Goal: Check status: Check status

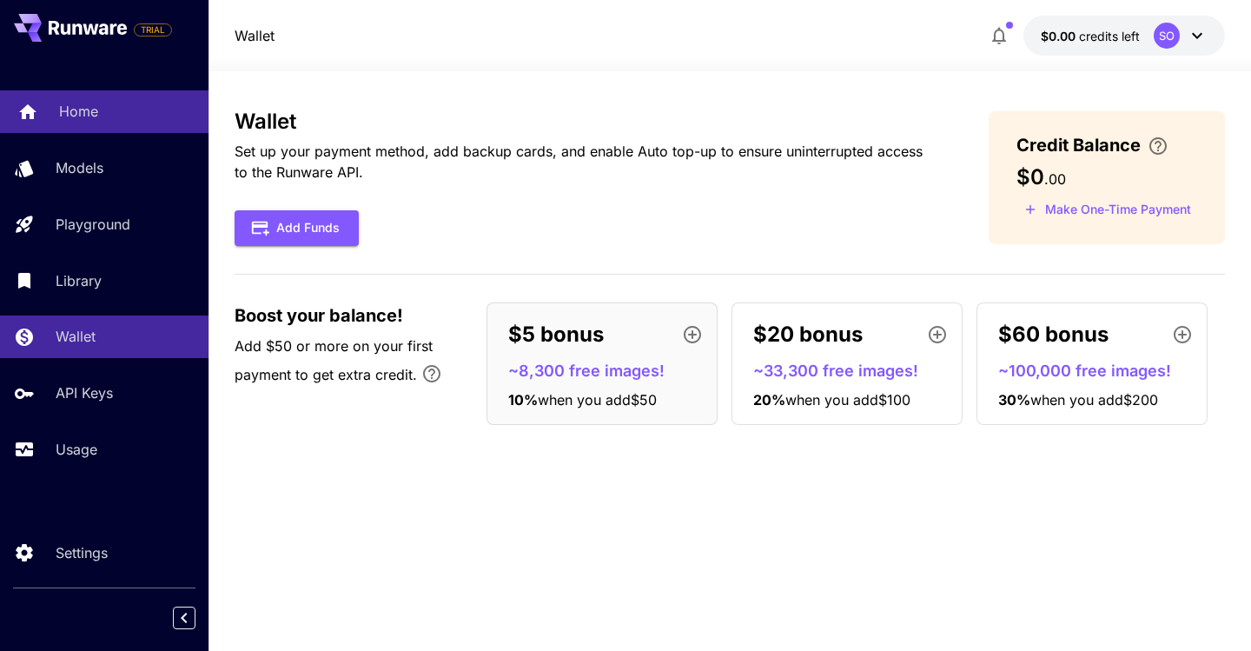
click at [99, 111] on div "Home" at bounding box center [127, 111] width 136 height 21
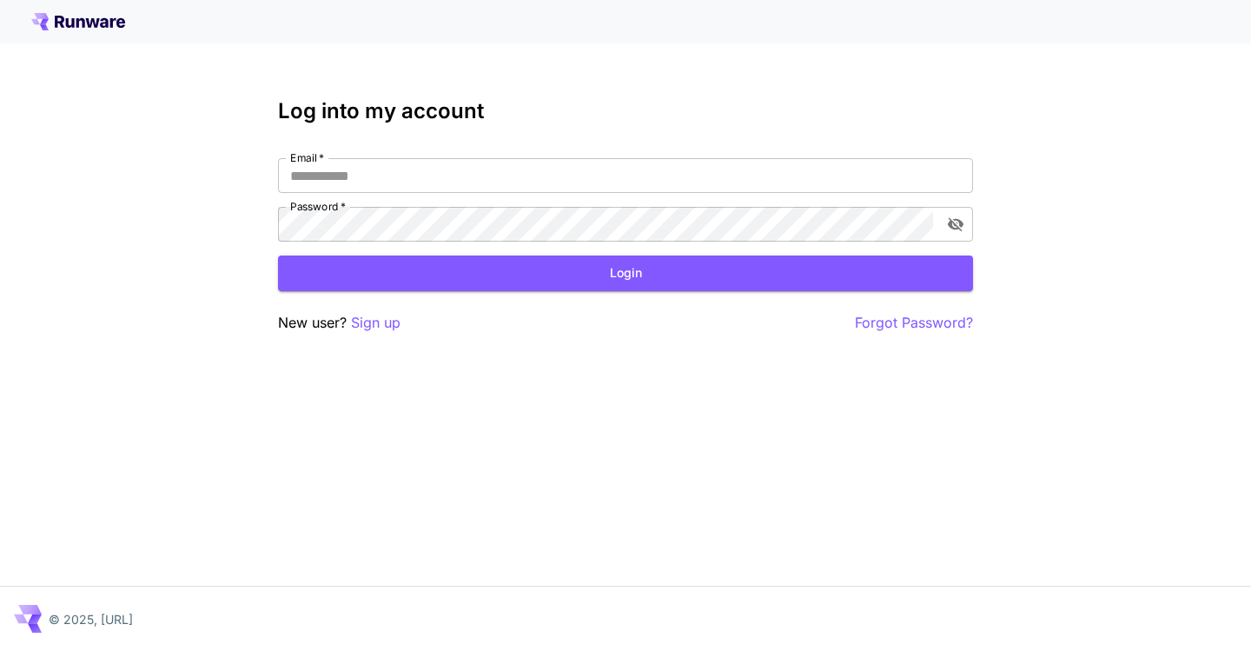
type input "**********"
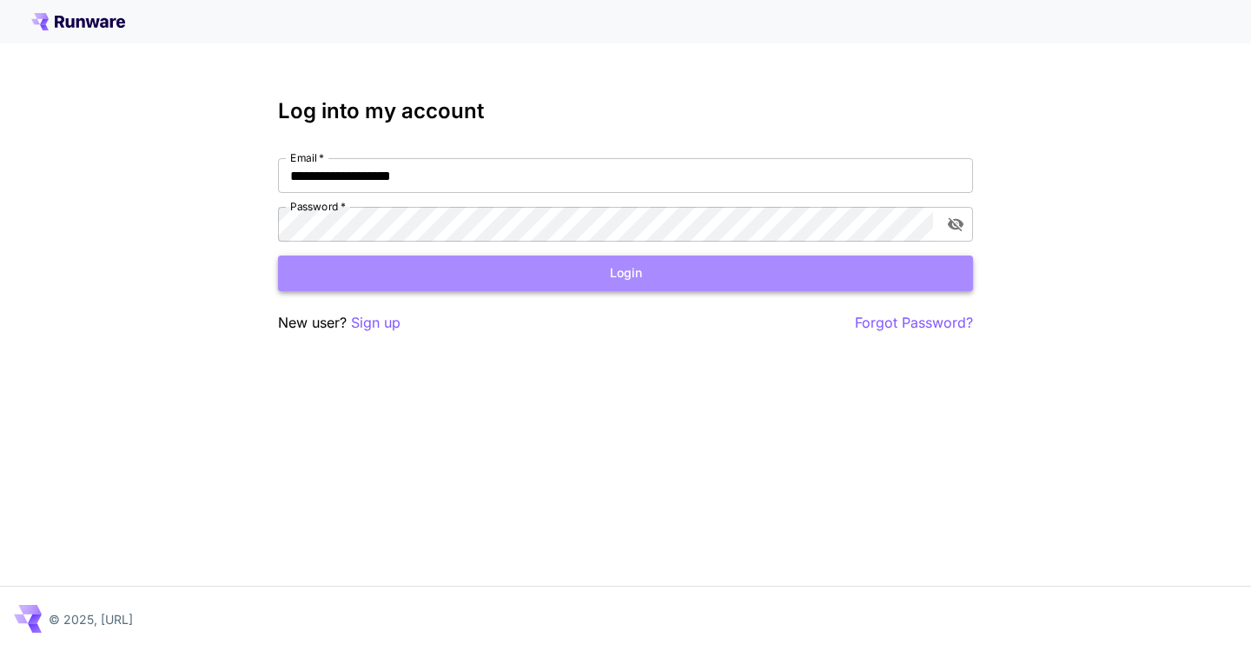
click at [678, 288] on button "Login" at bounding box center [625, 273] width 695 height 36
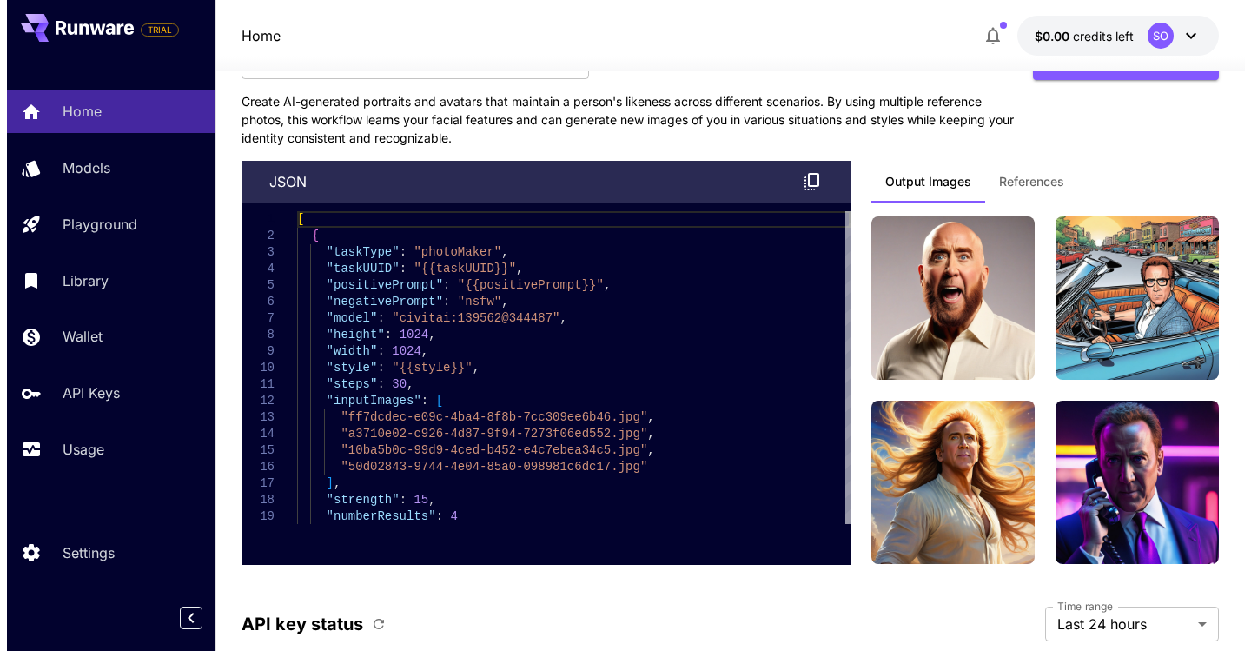
scroll to position [5611, 0]
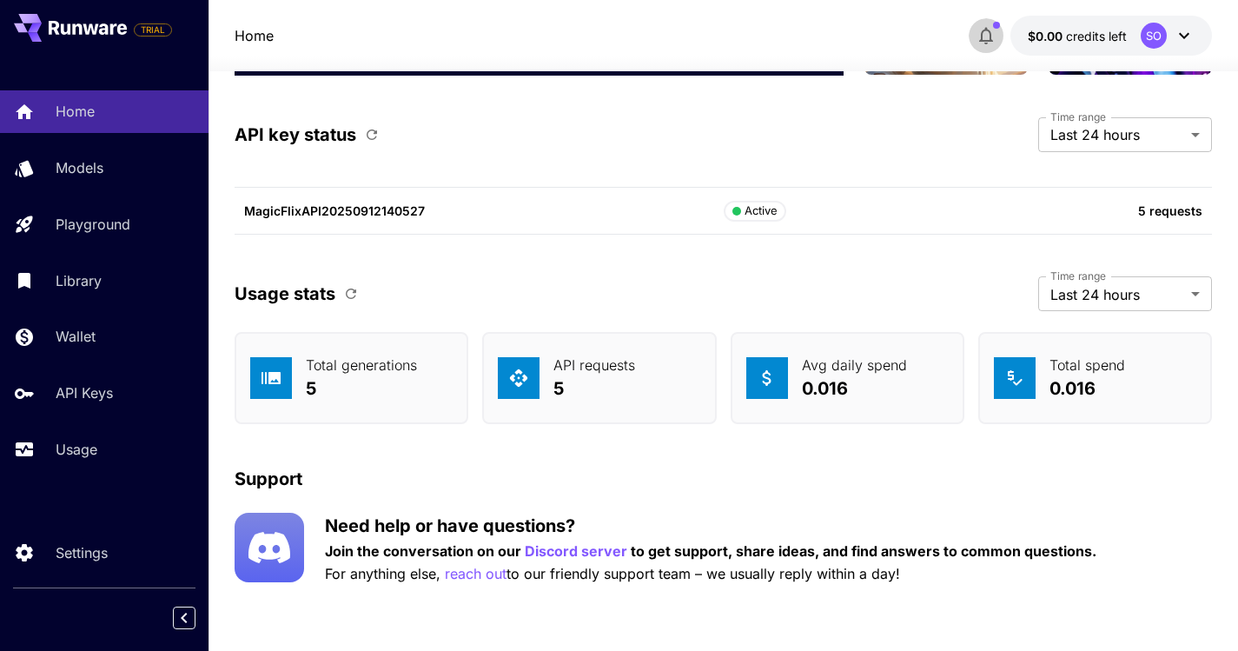
click at [978, 29] on icon "button" at bounding box center [986, 35] width 21 height 21
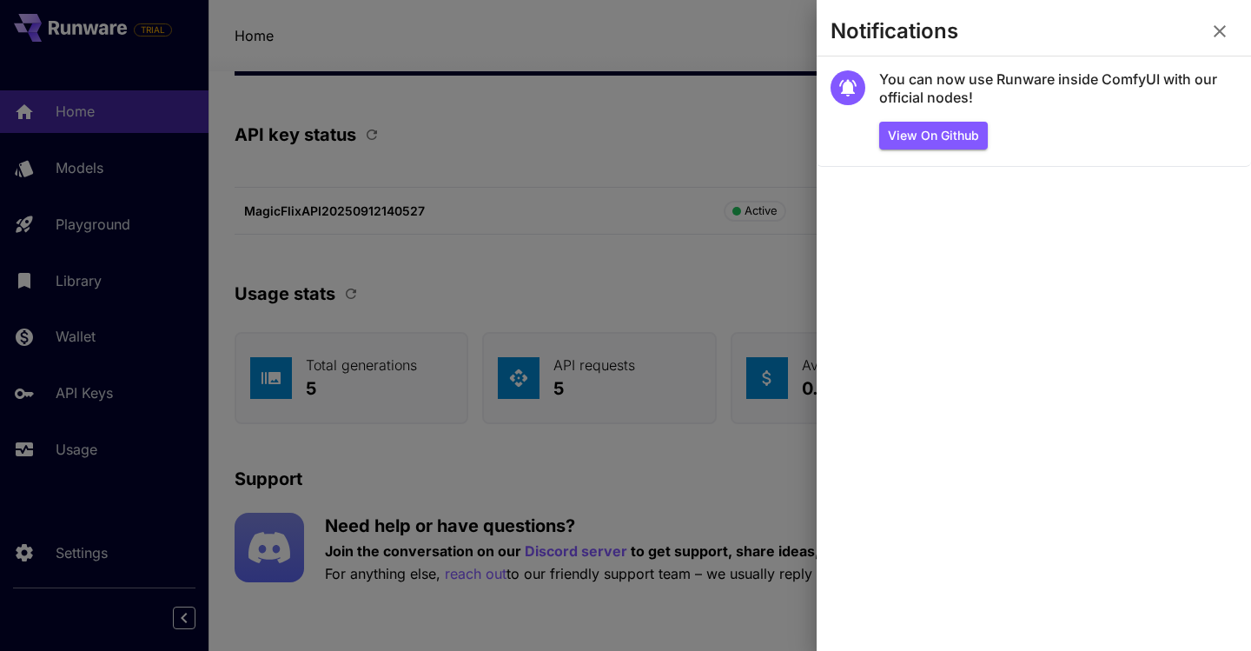
click at [615, 107] on div at bounding box center [625, 325] width 1251 height 651
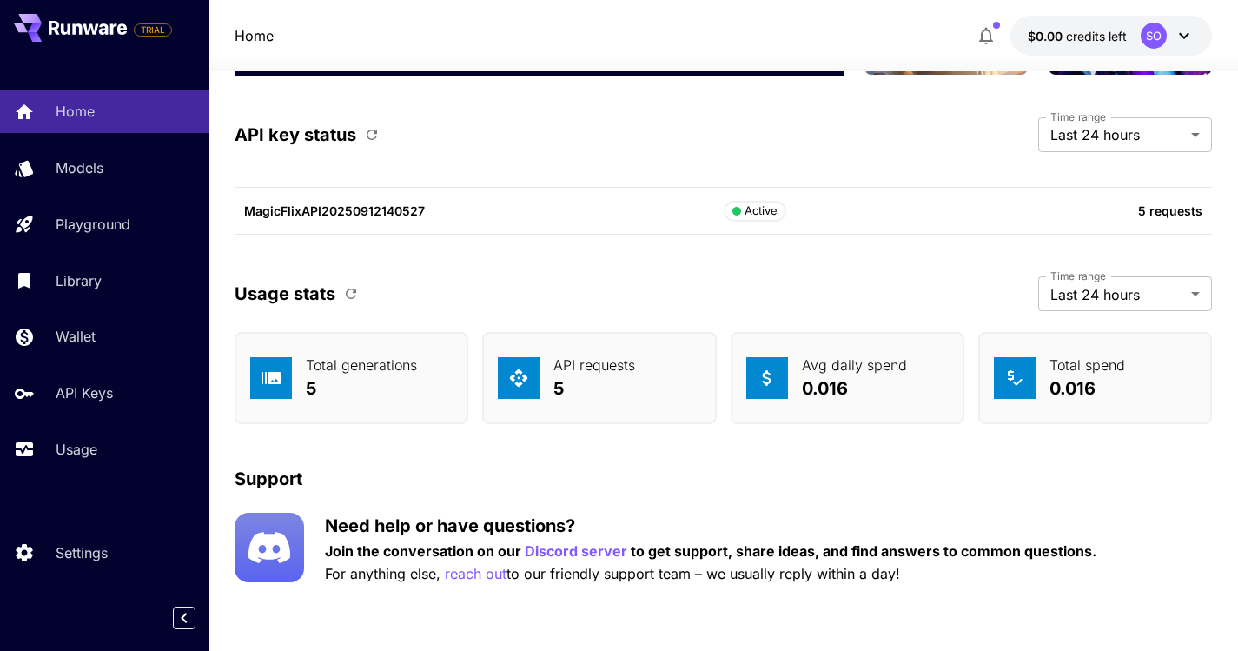
click at [1181, 28] on icon at bounding box center [1184, 35] width 21 height 21
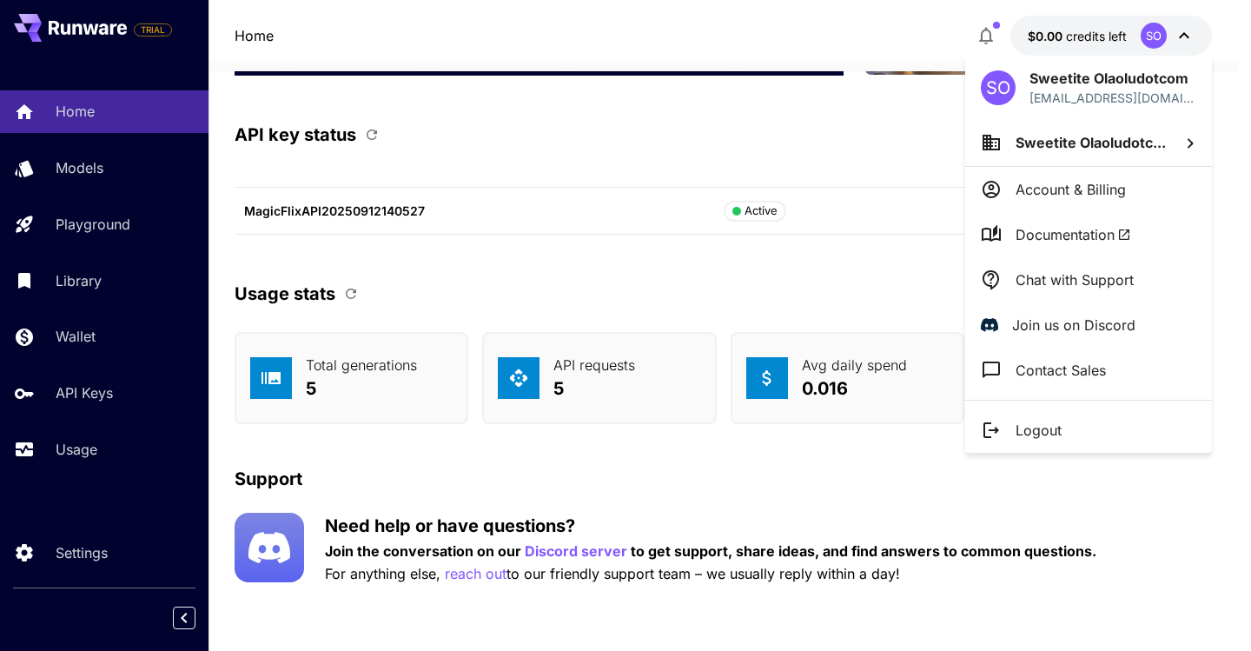
click at [1085, 200] on li "Account & Billing" at bounding box center [1088, 189] width 247 height 45
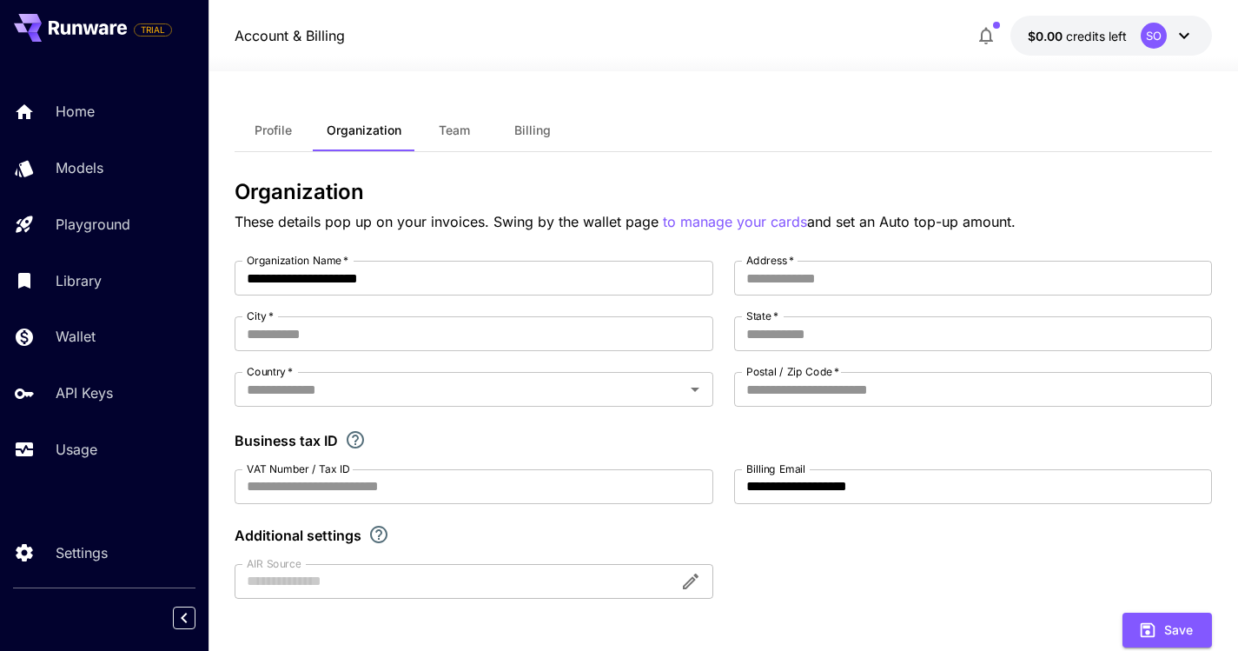
click at [550, 127] on button "Billing" at bounding box center [532, 130] width 78 height 42
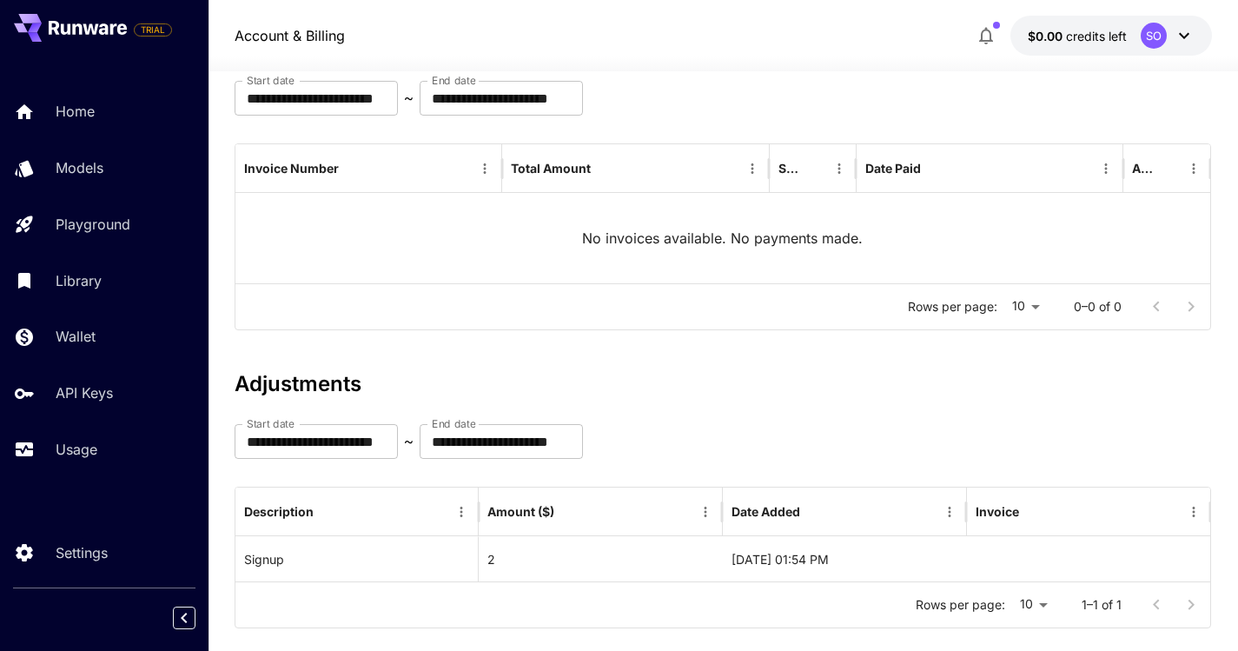
scroll to position [181, 0]
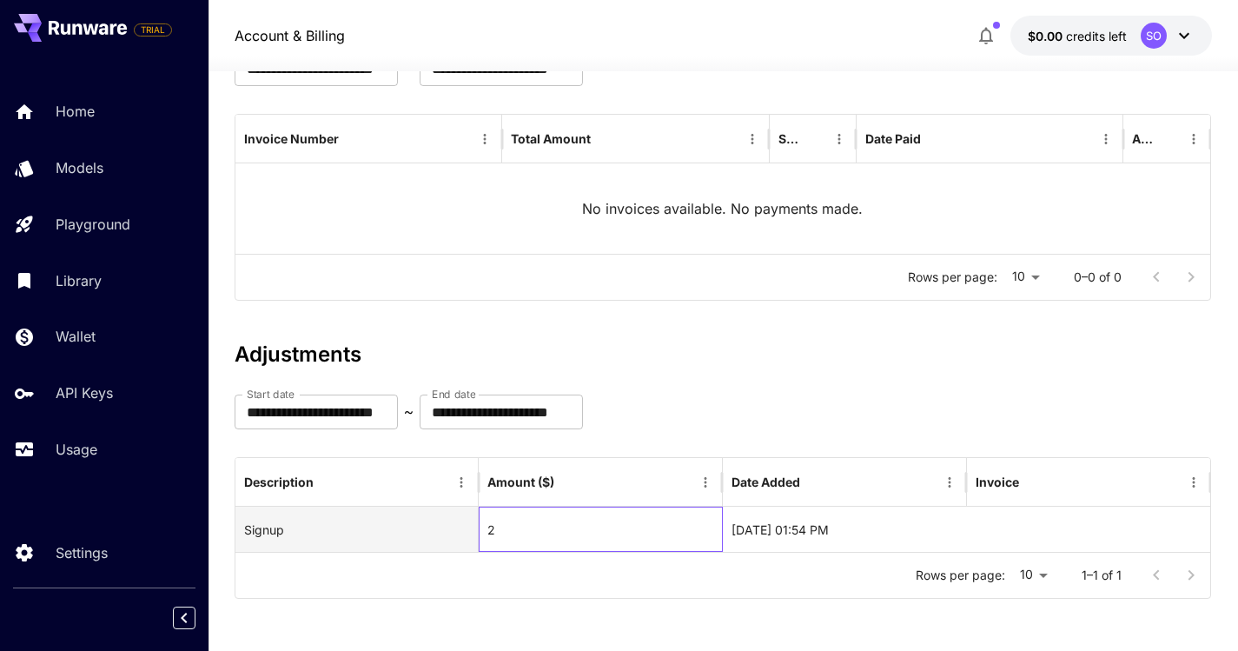
click at [529, 529] on div "2" at bounding box center [601, 529] width 244 height 45
click at [825, 528] on div "[DATE] 01:54 PM" at bounding box center [845, 529] width 244 height 45
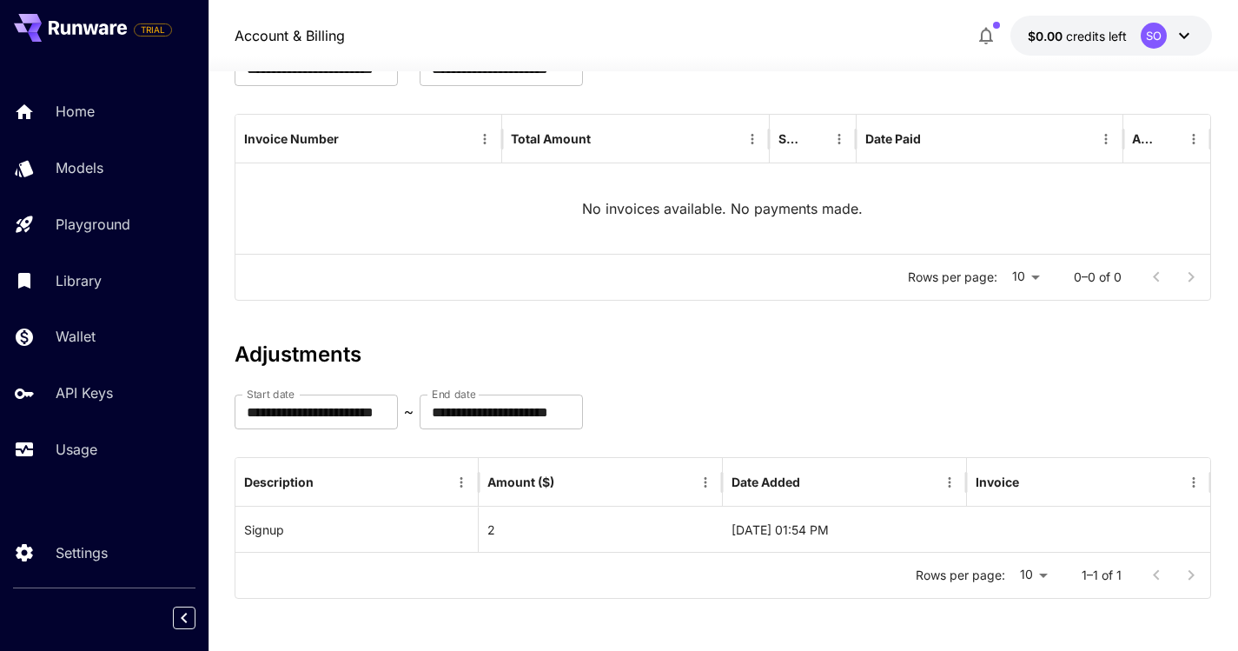
click at [794, 578] on div "Rows per page: 10 ** 1–1 of 1" at bounding box center [723, 575] width 976 height 45
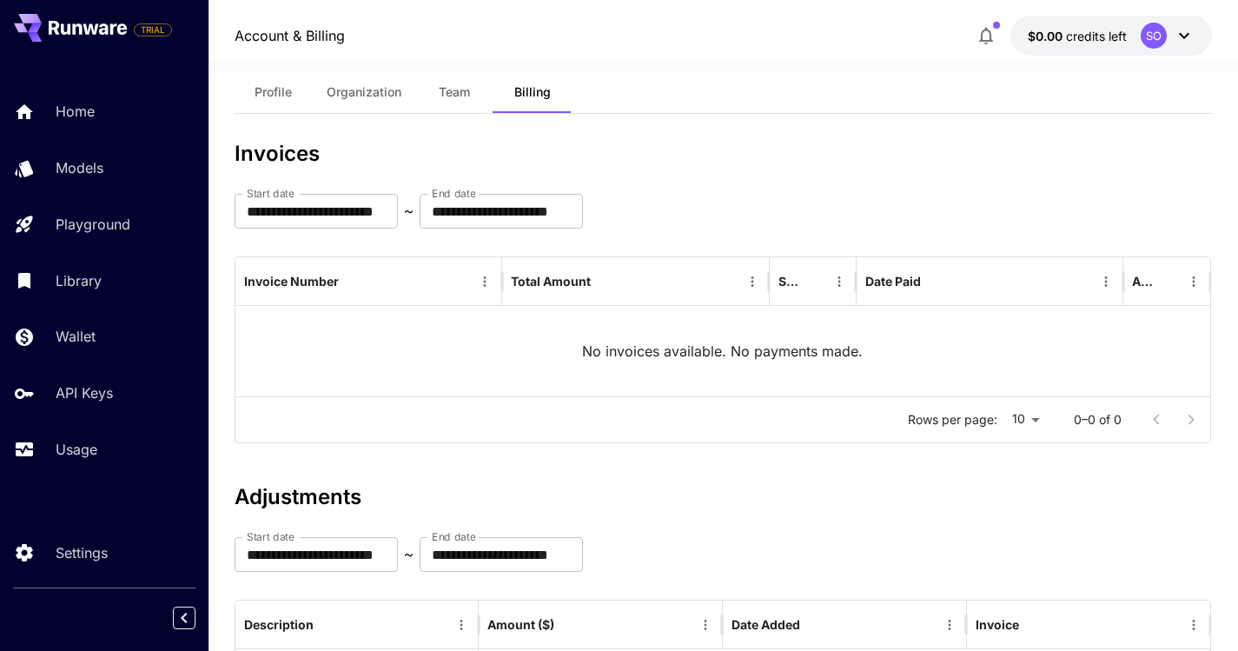
scroll to position [0, 0]
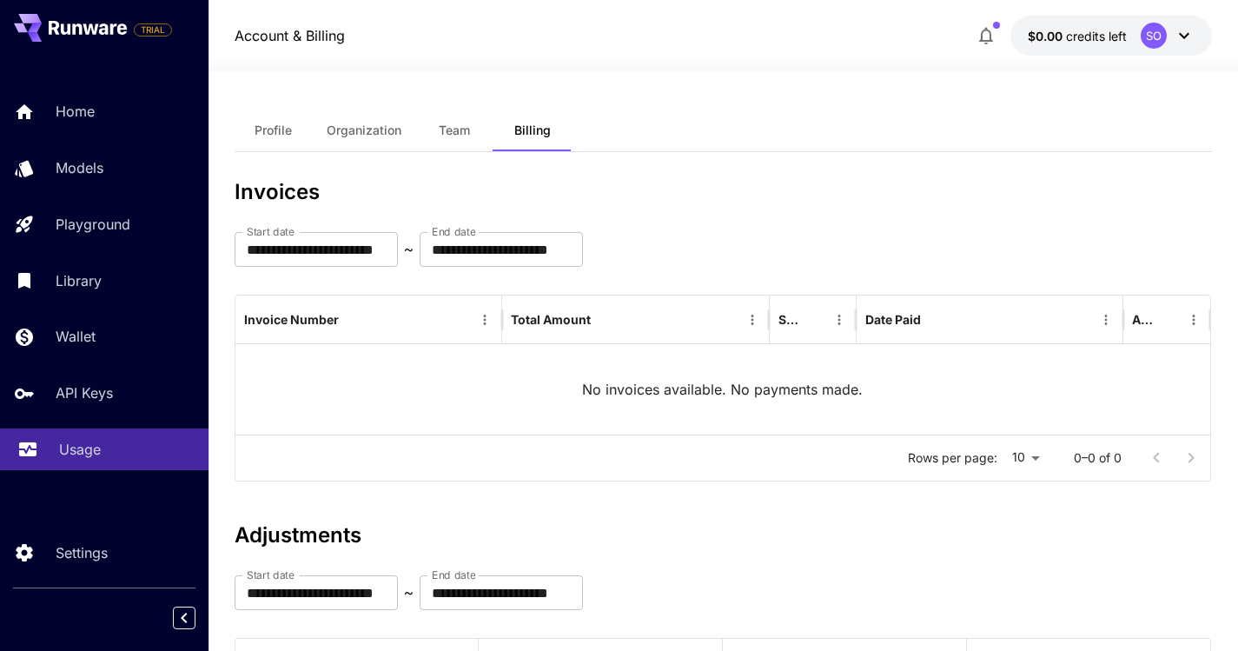
click at [87, 447] on p "Usage" at bounding box center [80, 449] width 42 height 21
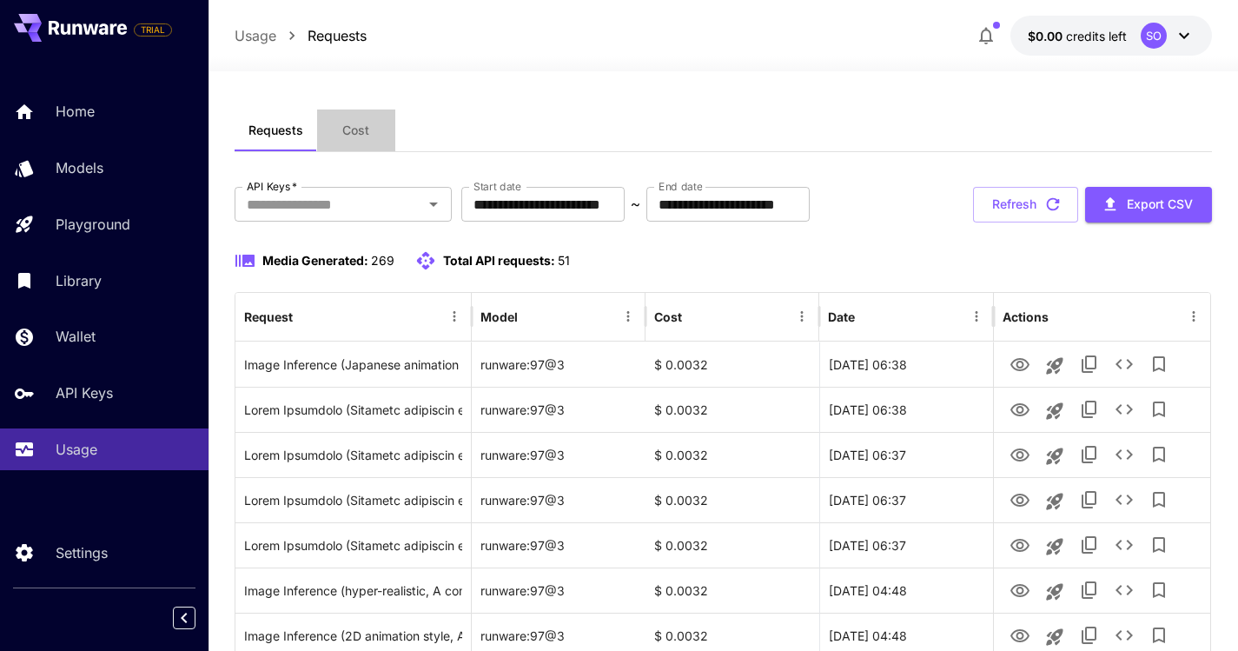
click at [350, 136] on span "Cost" at bounding box center [355, 130] width 27 height 16
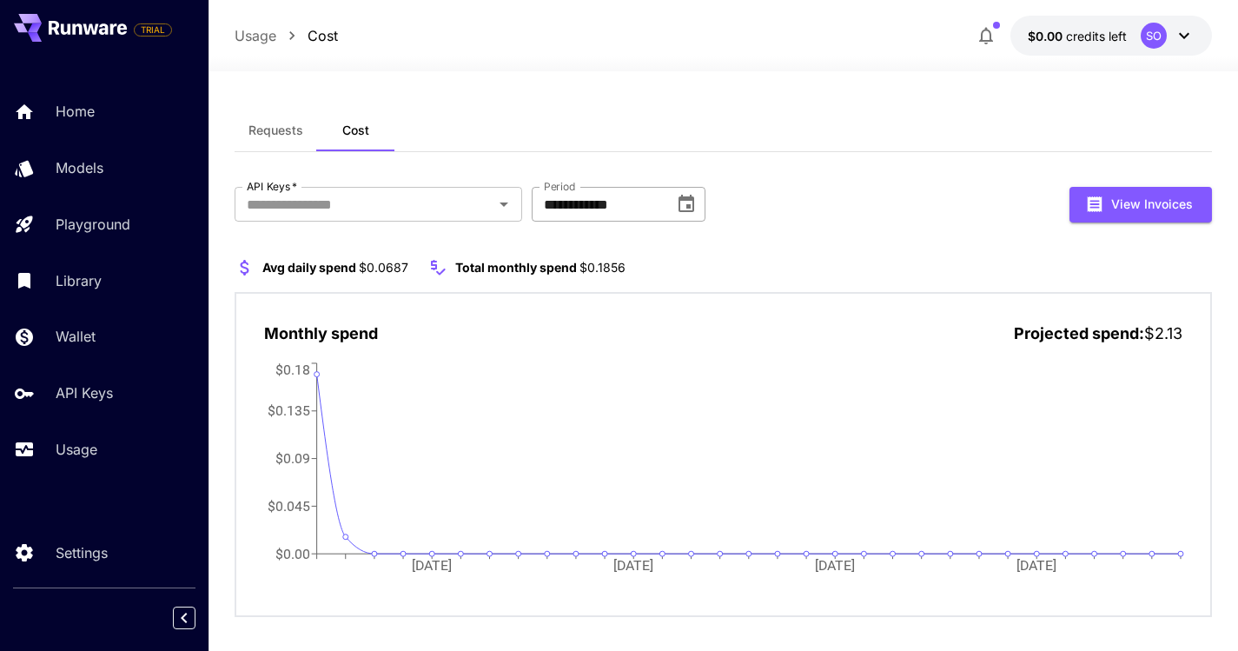
click at [582, 212] on input "**********" at bounding box center [597, 204] width 130 height 35
click at [500, 211] on icon "Open" at bounding box center [503, 204] width 21 height 21
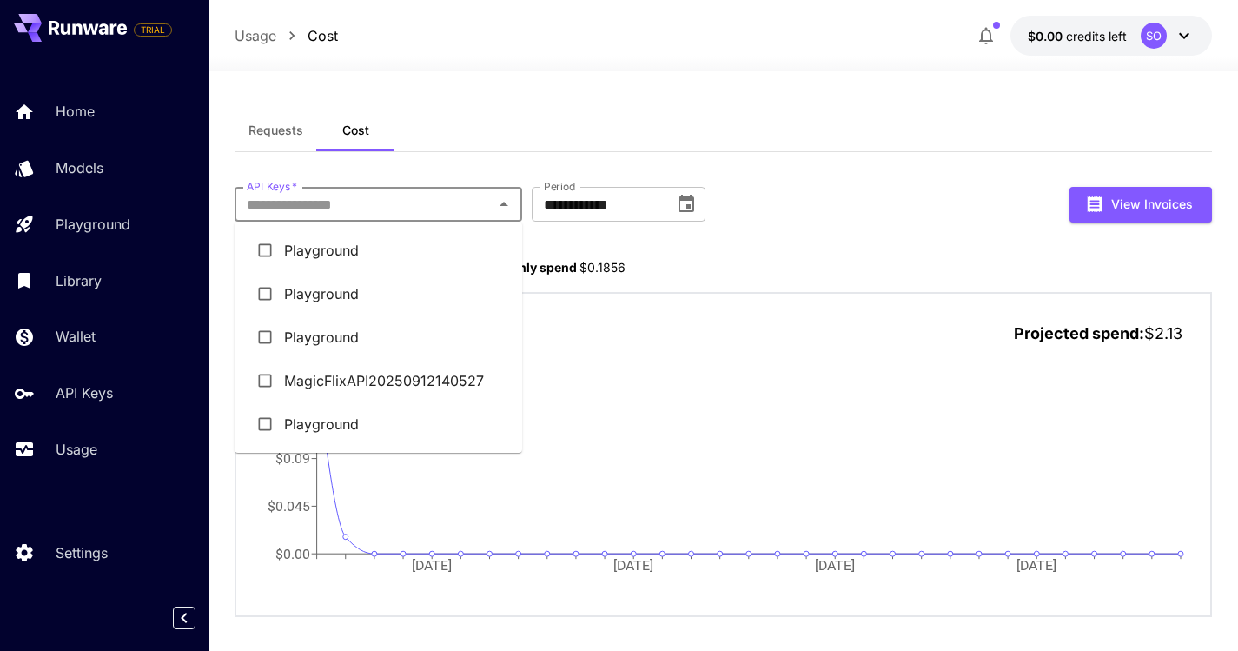
click at [449, 387] on li "MagicFlixAPI20250912140527" at bounding box center [379, 380] width 288 height 43
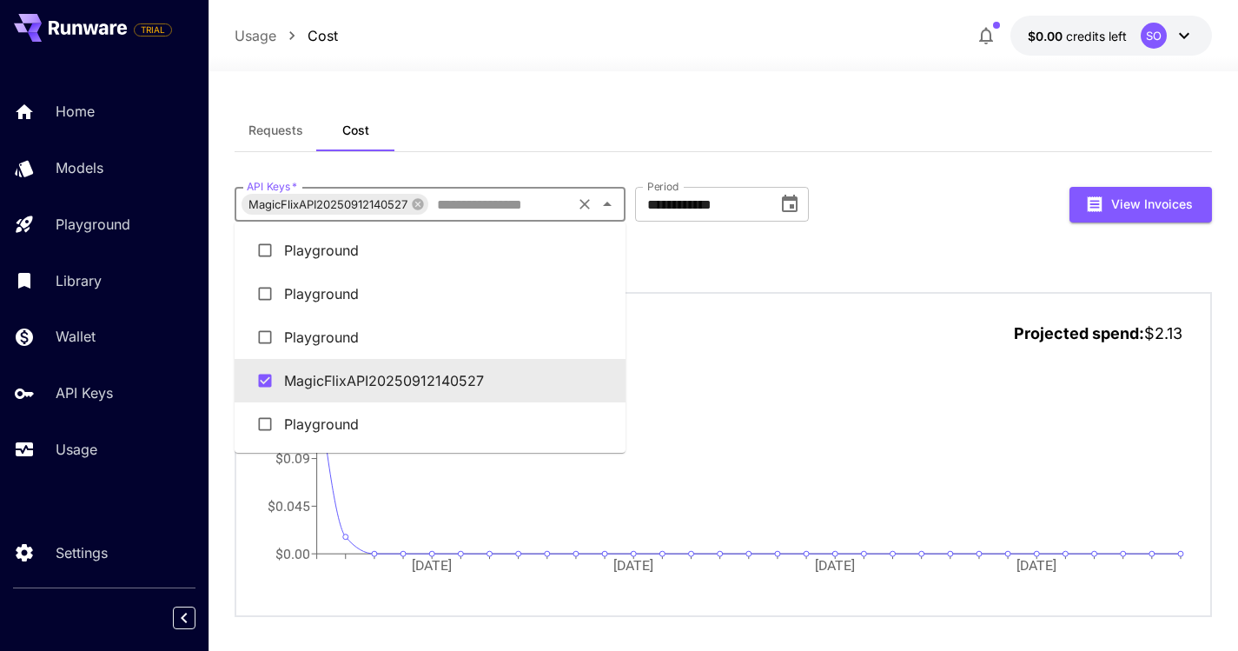
click at [553, 213] on input "API Keys   *" at bounding box center [499, 204] width 139 height 24
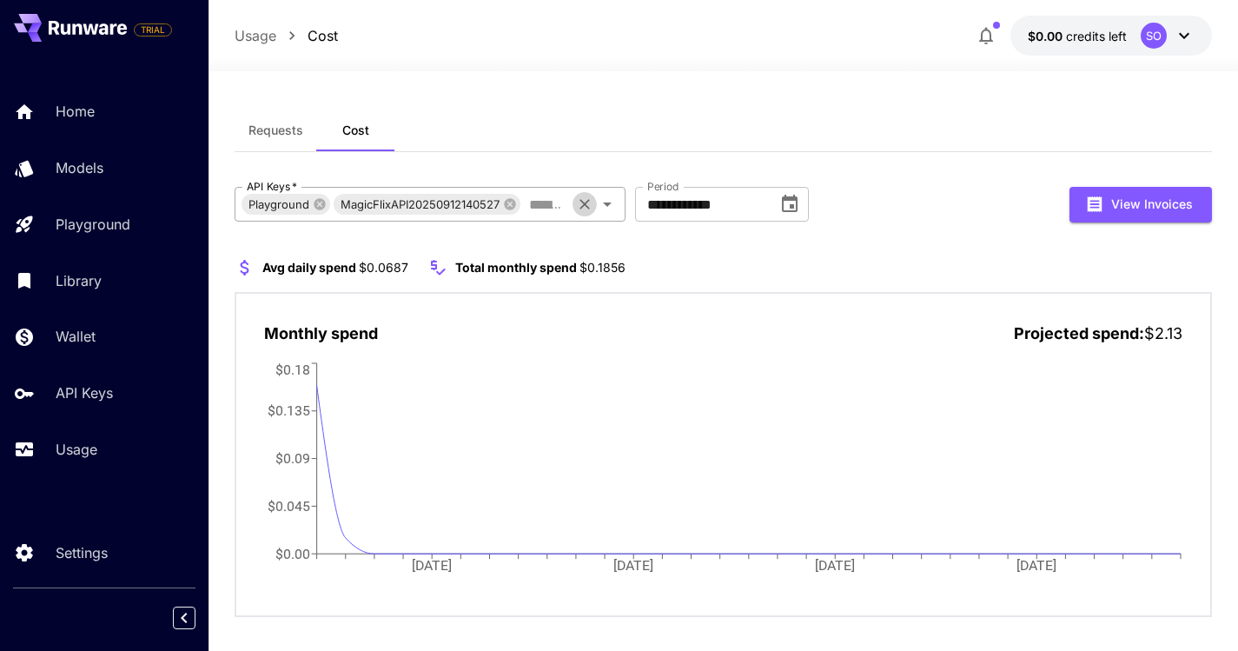
click at [586, 208] on icon "Clear" at bounding box center [584, 203] width 17 height 17
click at [618, 209] on input "**********" at bounding box center [597, 204] width 130 height 35
click at [677, 202] on icon "Choose date, selected date is Oct 1, 2025" at bounding box center [686, 204] width 21 height 21
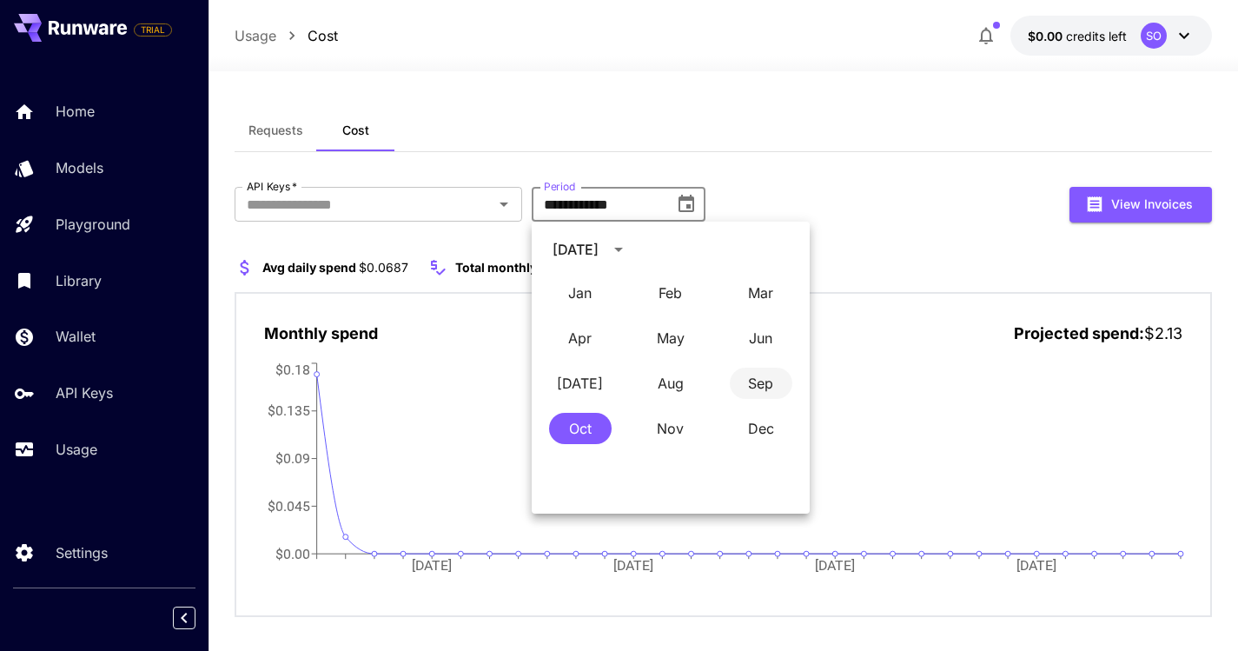
click at [761, 383] on button "Sep" at bounding box center [761, 382] width 63 height 31
type input "**********"
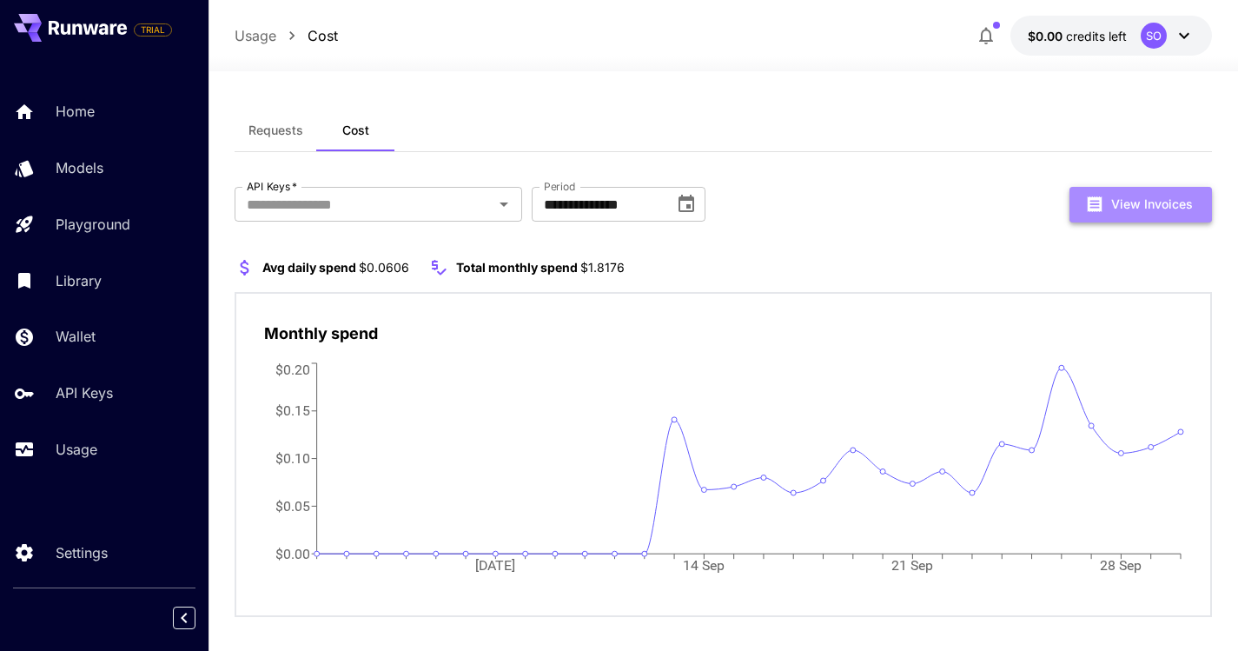
click at [1137, 209] on button "View Invoices" at bounding box center [1140, 205] width 142 height 36
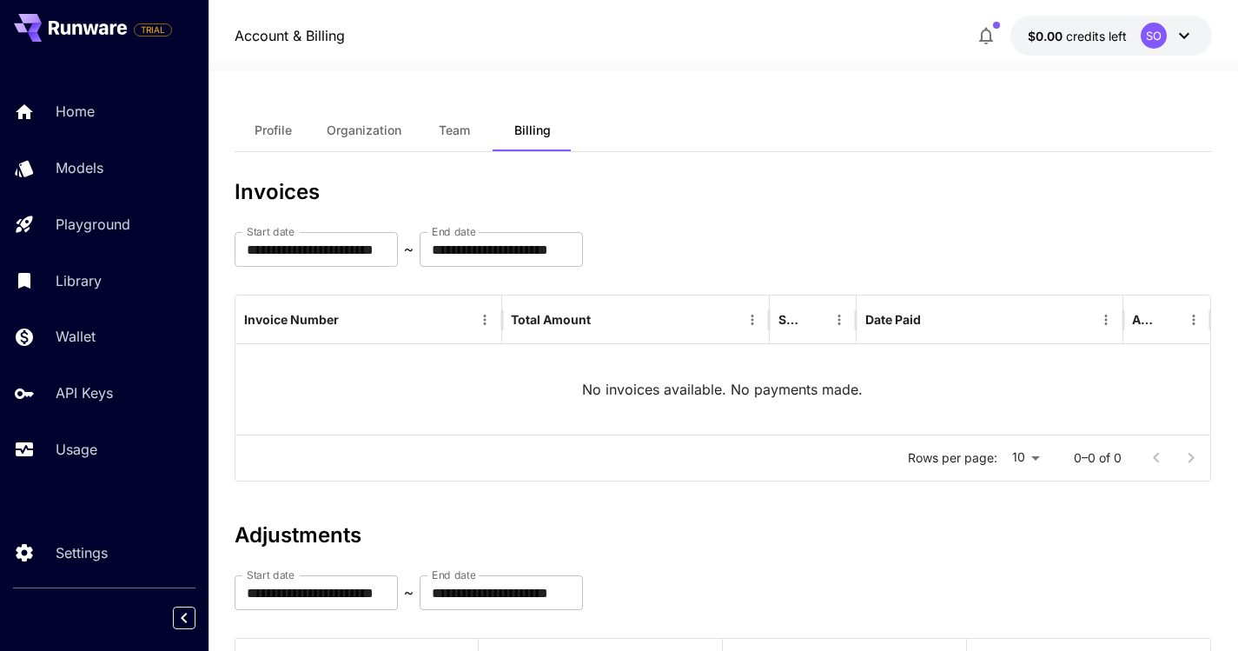
click at [524, 129] on span "Billing" at bounding box center [532, 130] width 36 height 16
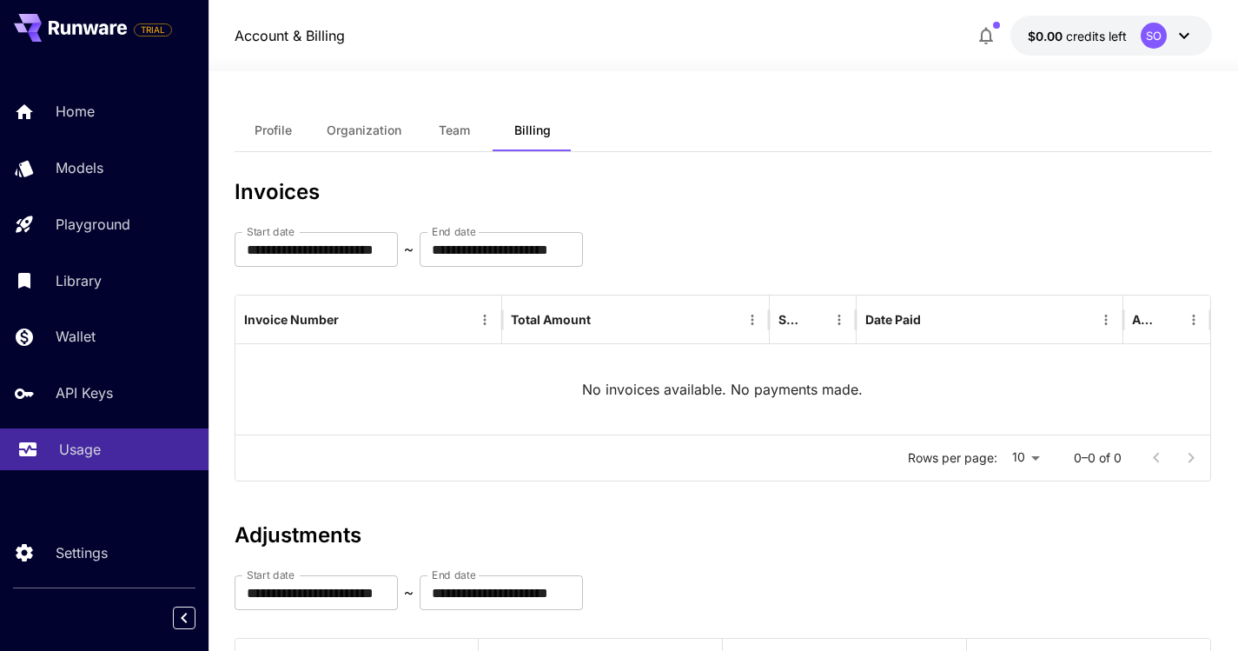
click at [77, 448] on p "Usage" at bounding box center [80, 449] width 42 height 21
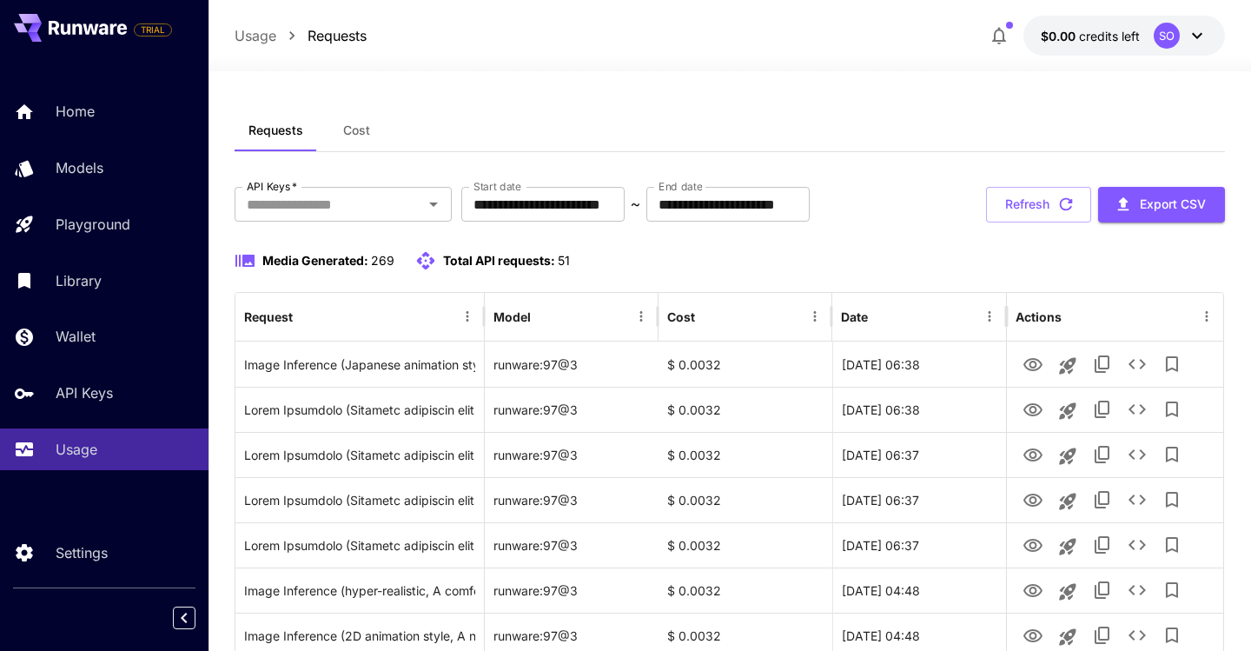
click at [369, 133] on button "Cost" at bounding box center [356, 130] width 78 height 42
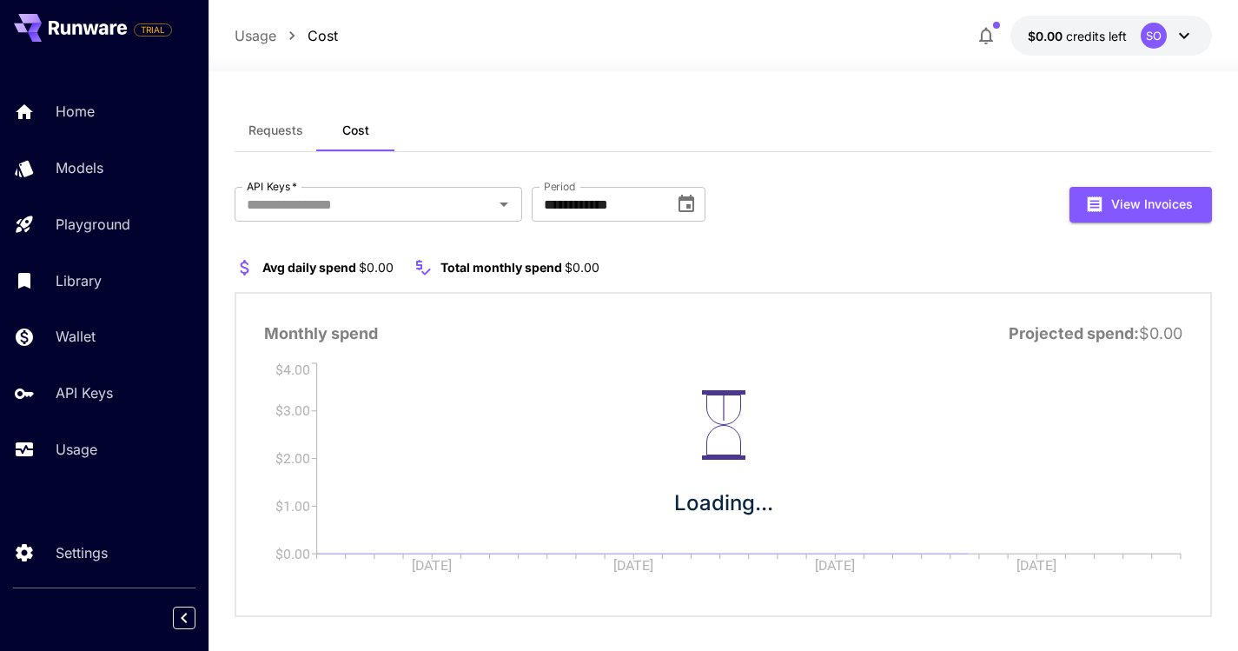
click at [278, 142] on button "Requests" at bounding box center [276, 130] width 83 height 42
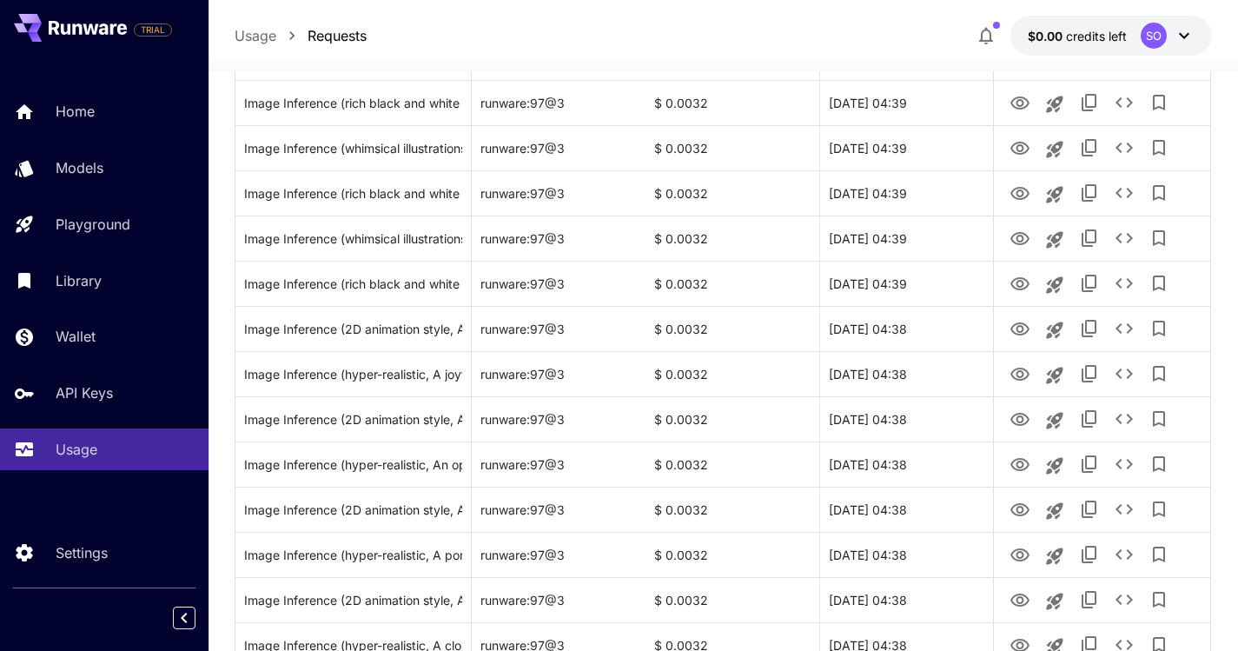
scroll to position [2049, 0]
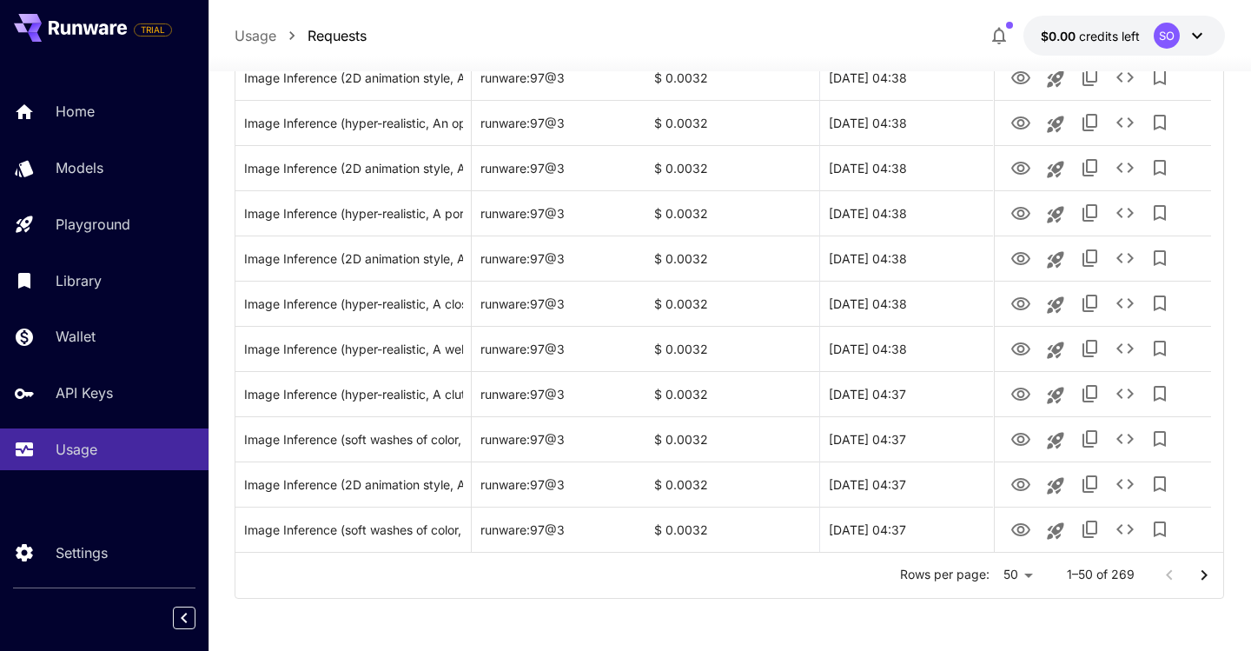
click at [1003, 619] on li "100" at bounding box center [1005, 614] width 51 height 31
type input "***"
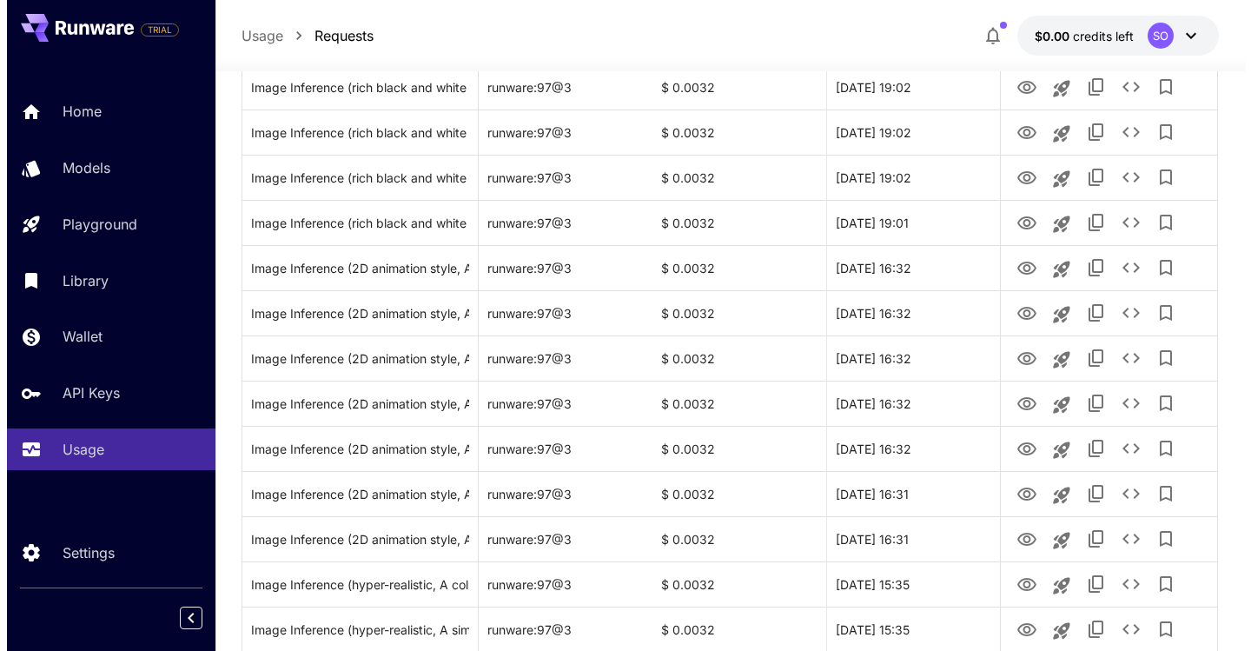
scroll to position [4307, 0]
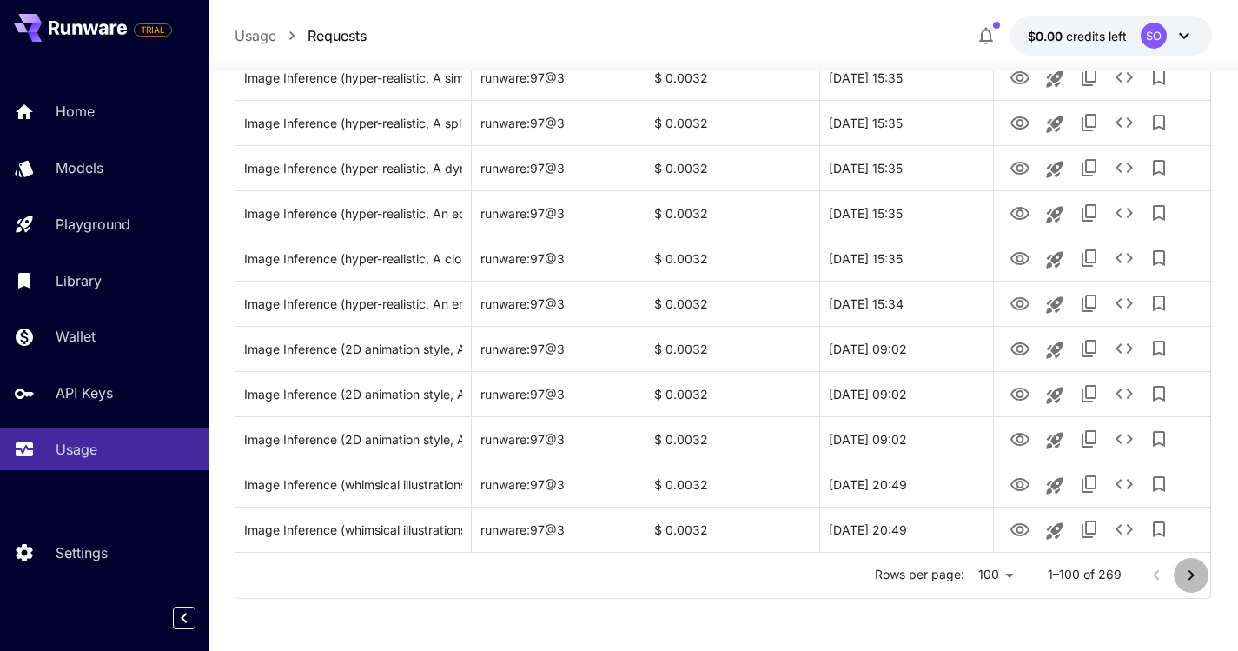
click at [1196, 571] on icon "Go to next page" at bounding box center [1191, 575] width 21 height 21
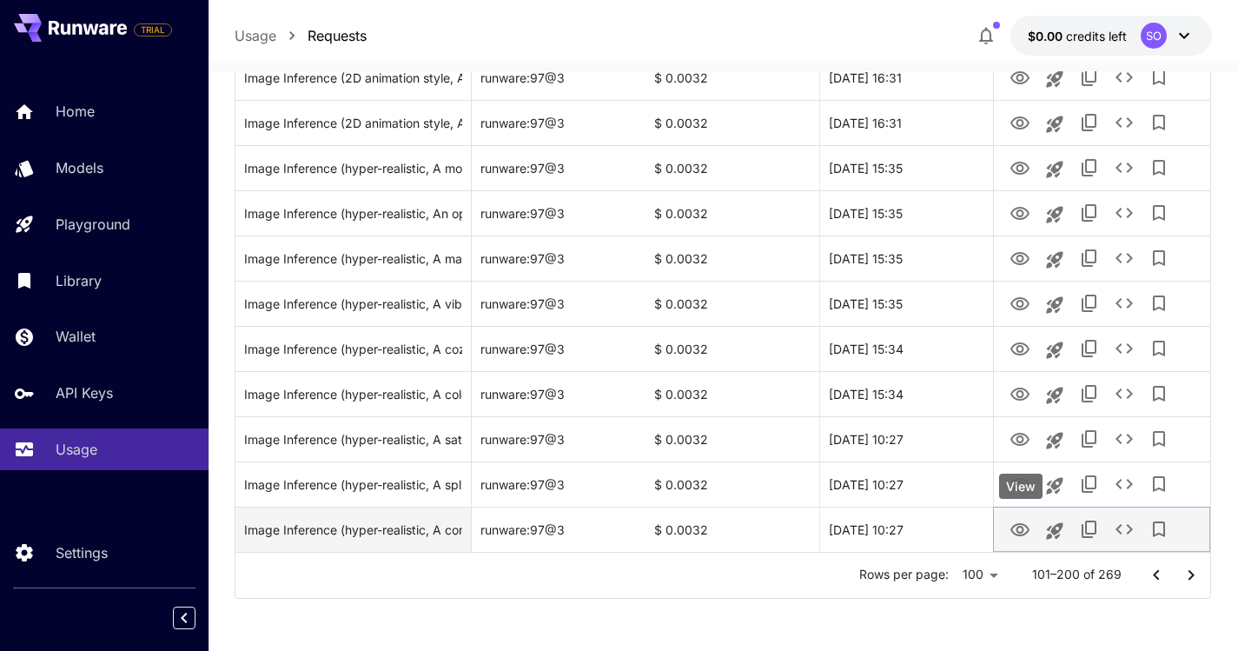
click at [1014, 529] on icon "View" at bounding box center [1020, 530] width 21 height 21
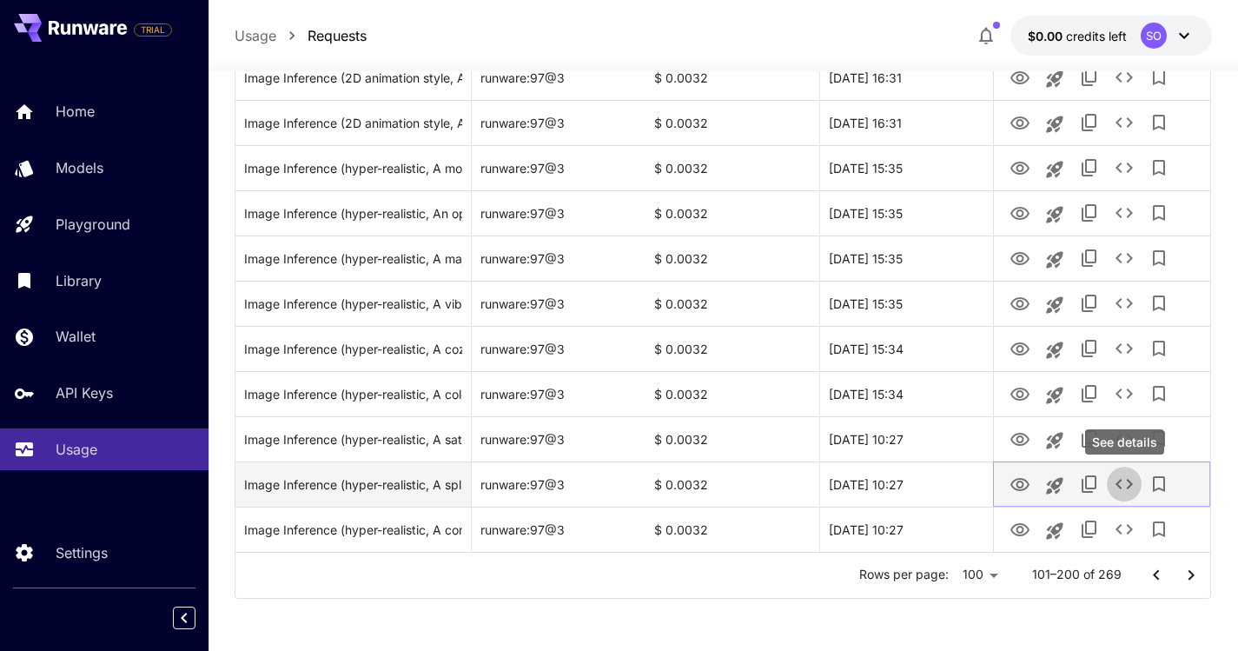
click at [1135, 482] on icon "See details" at bounding box center [1124, 483] width 21 height 21
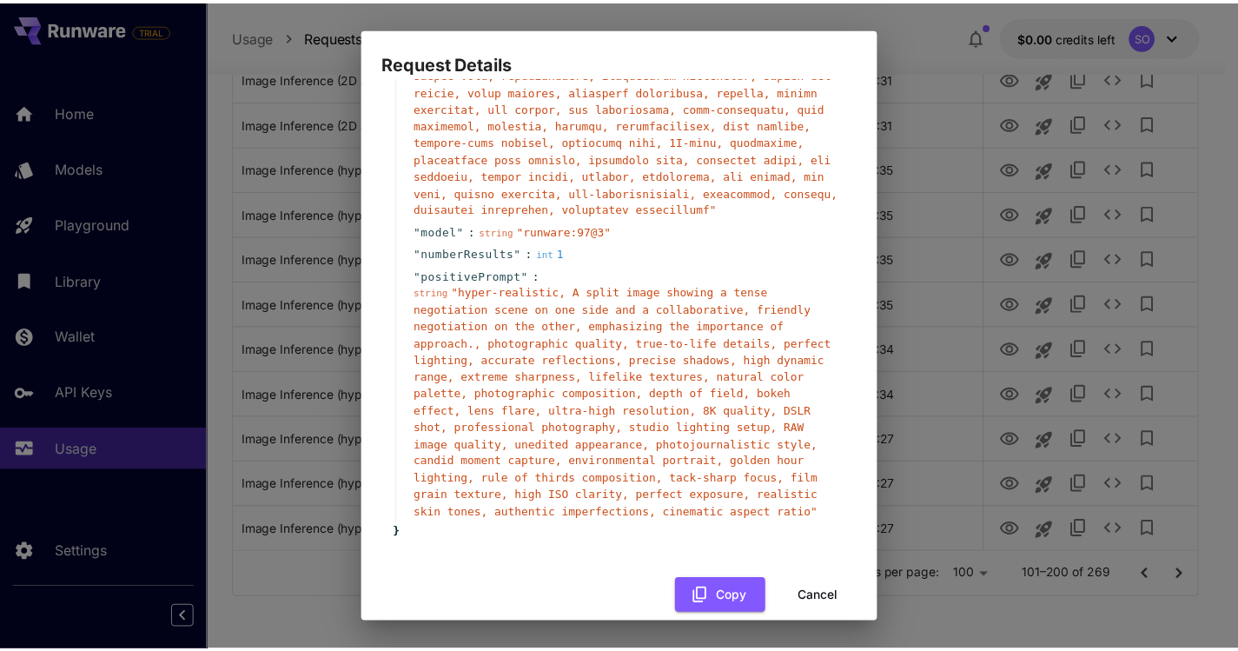
scroll to position [377, 0]
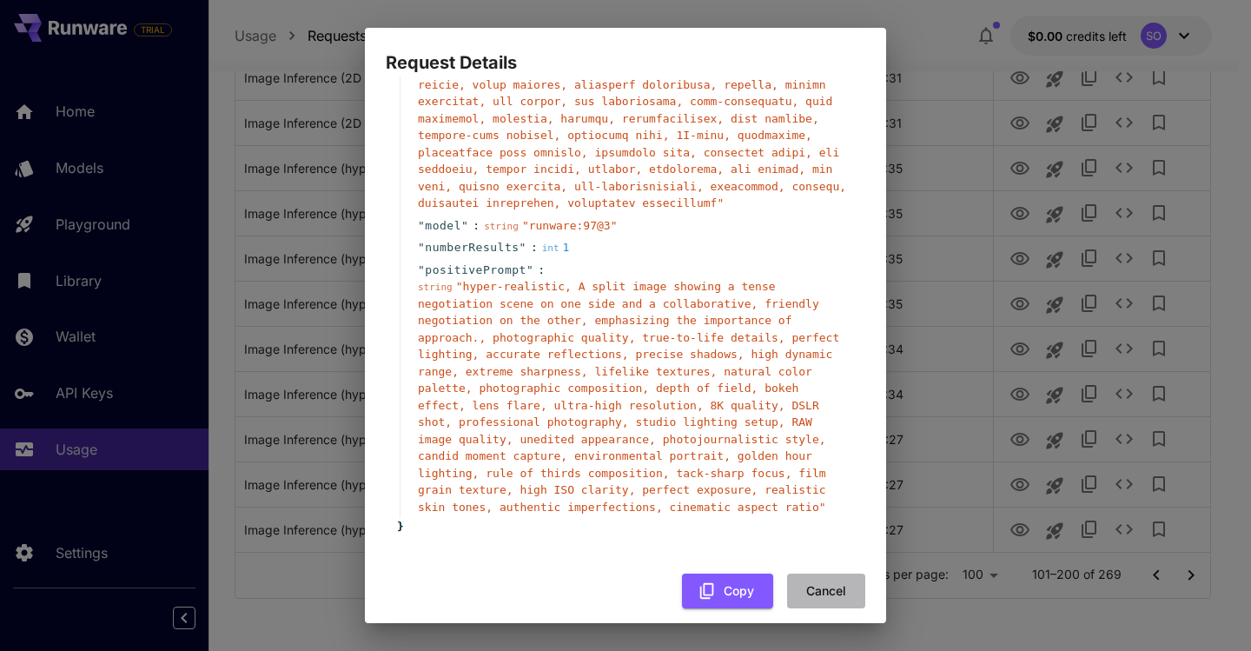
click at [816, 573] on button "Cancel" at bounding box center [826, 591] width 78 height 36
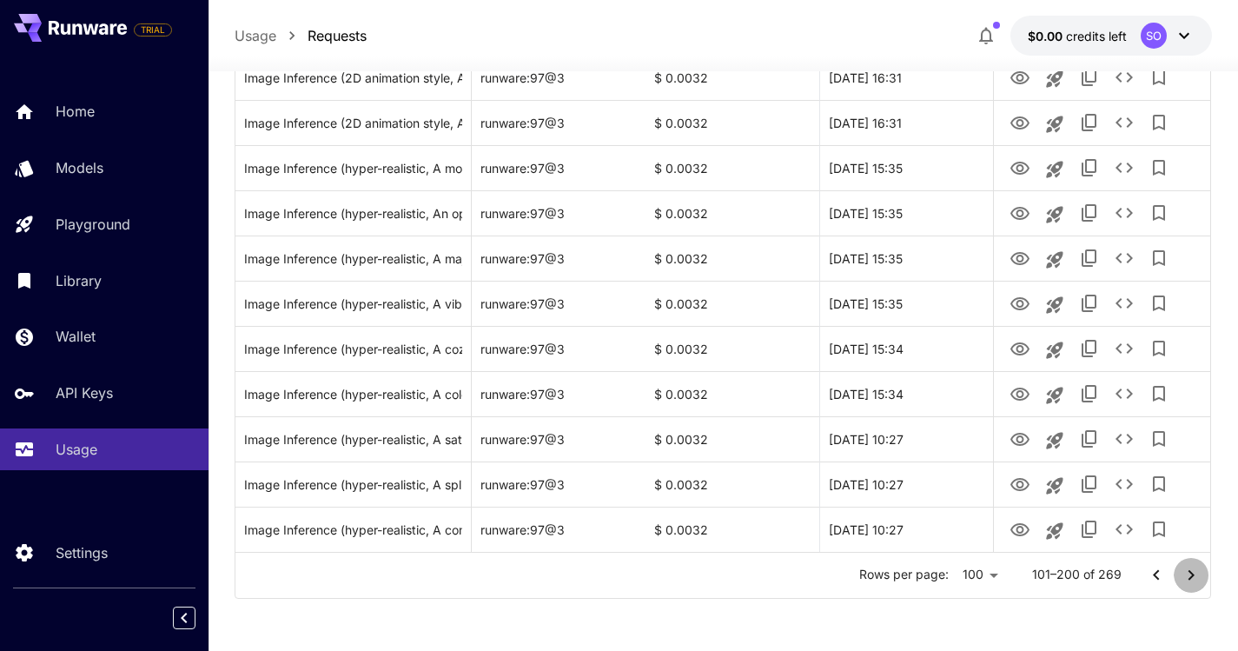
click at [1189, 577] on icon "Go to next page" at bounding box center [1191, 575] width 21 height 21
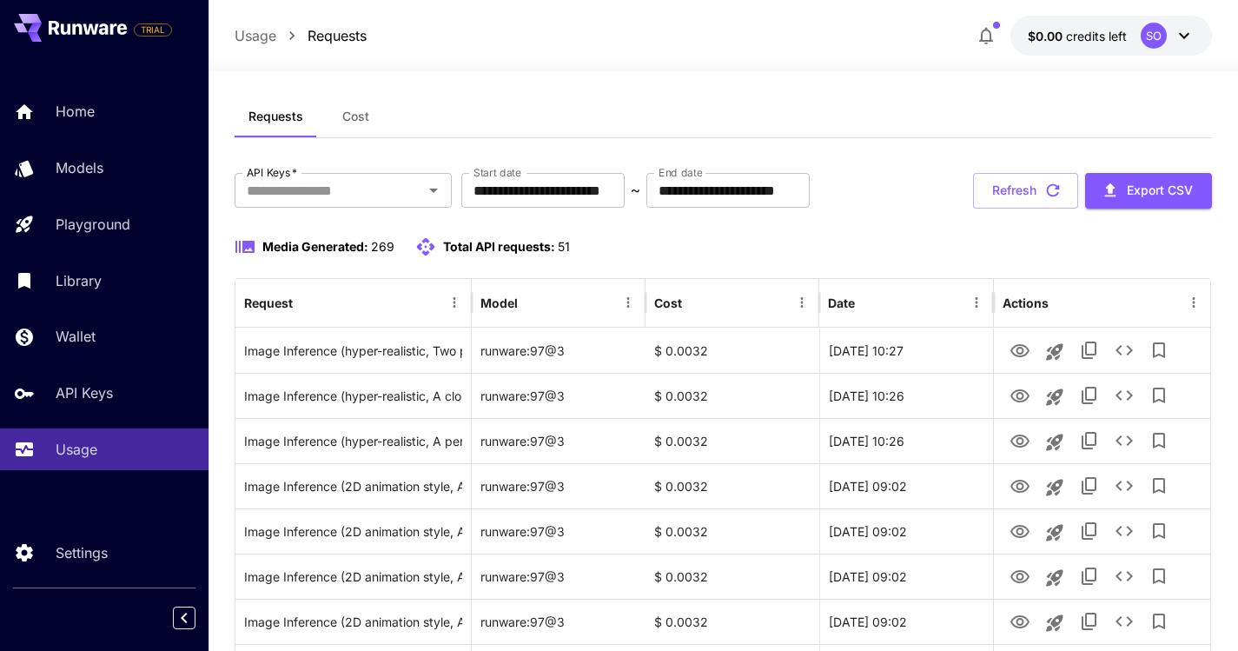
scroll to position [0, 0]
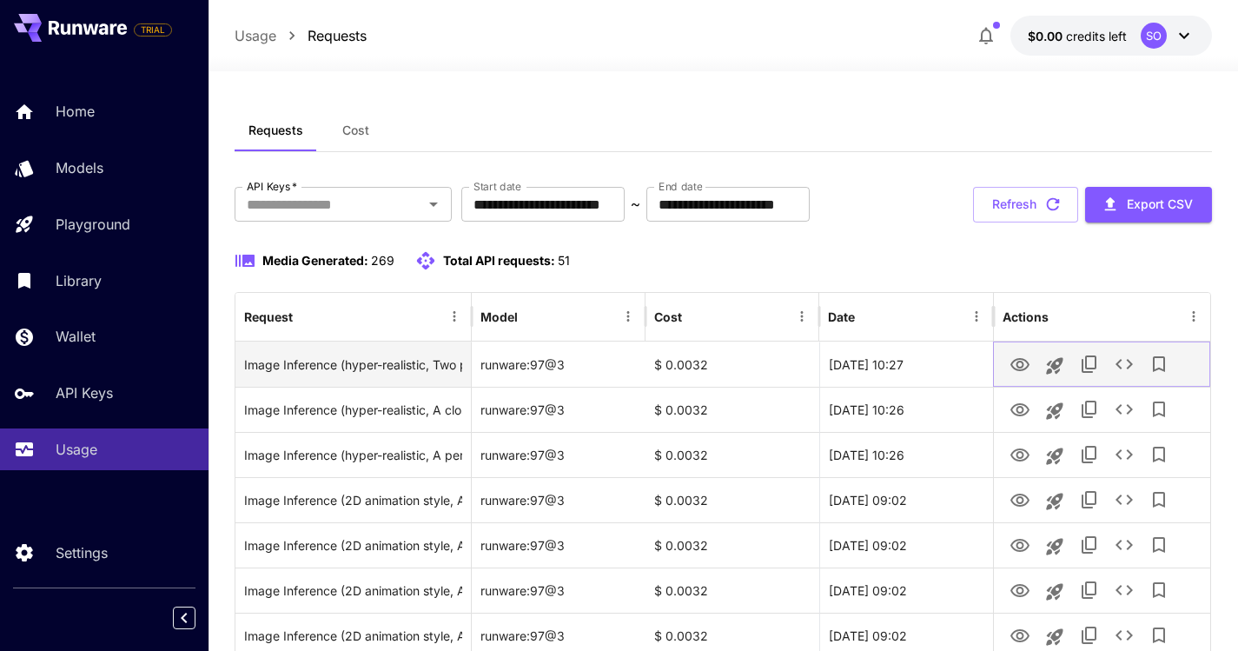
click at [1016, 364] on icon "View" at bounding box center [1020, 364] width 21 height 21
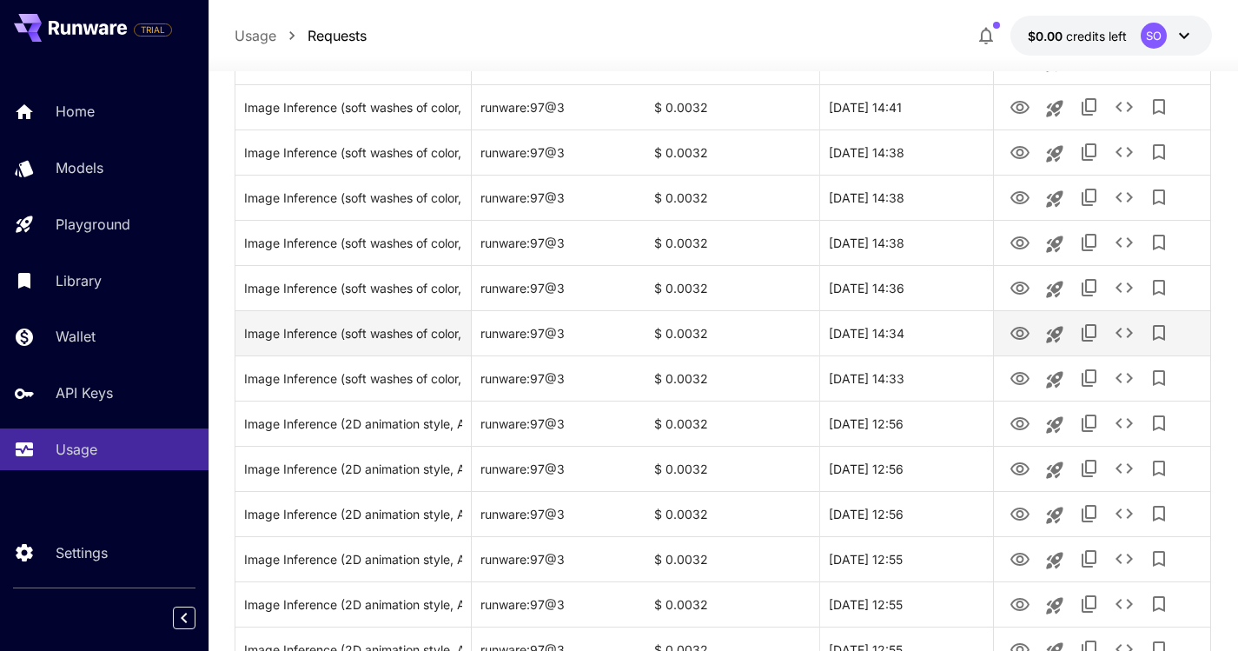
scroll to position [2907, 0]
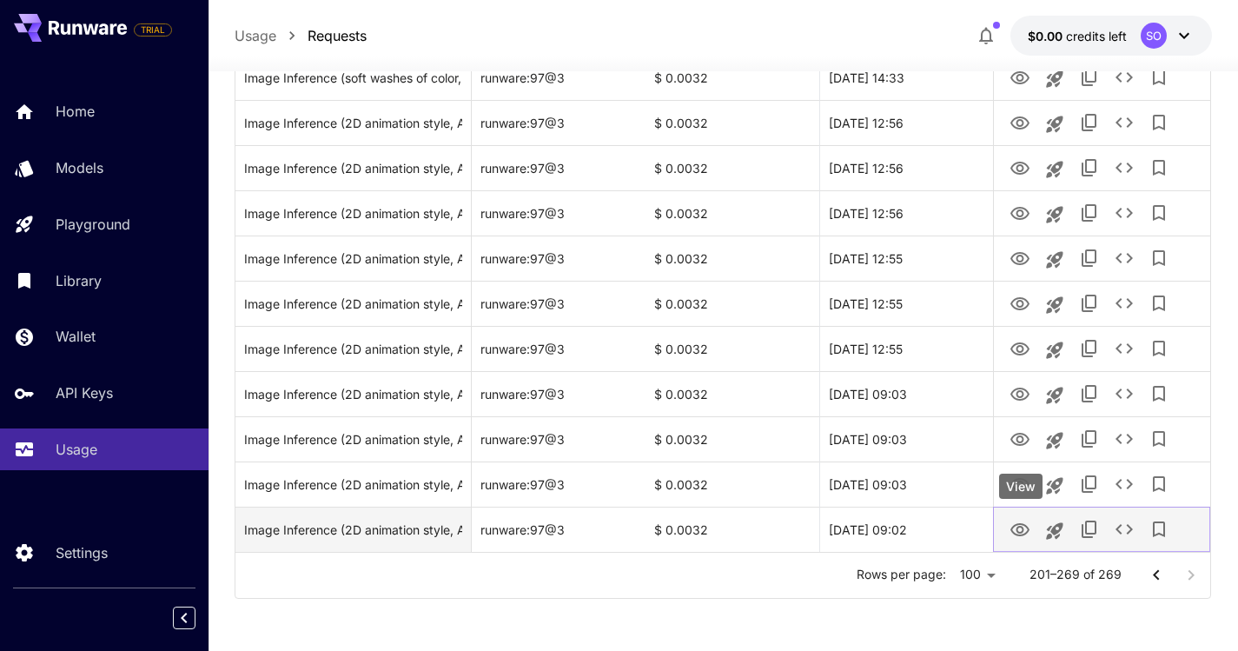
click at [1021, 528] on icon "View" at bounding box center [1020, 530] width 21 height 21
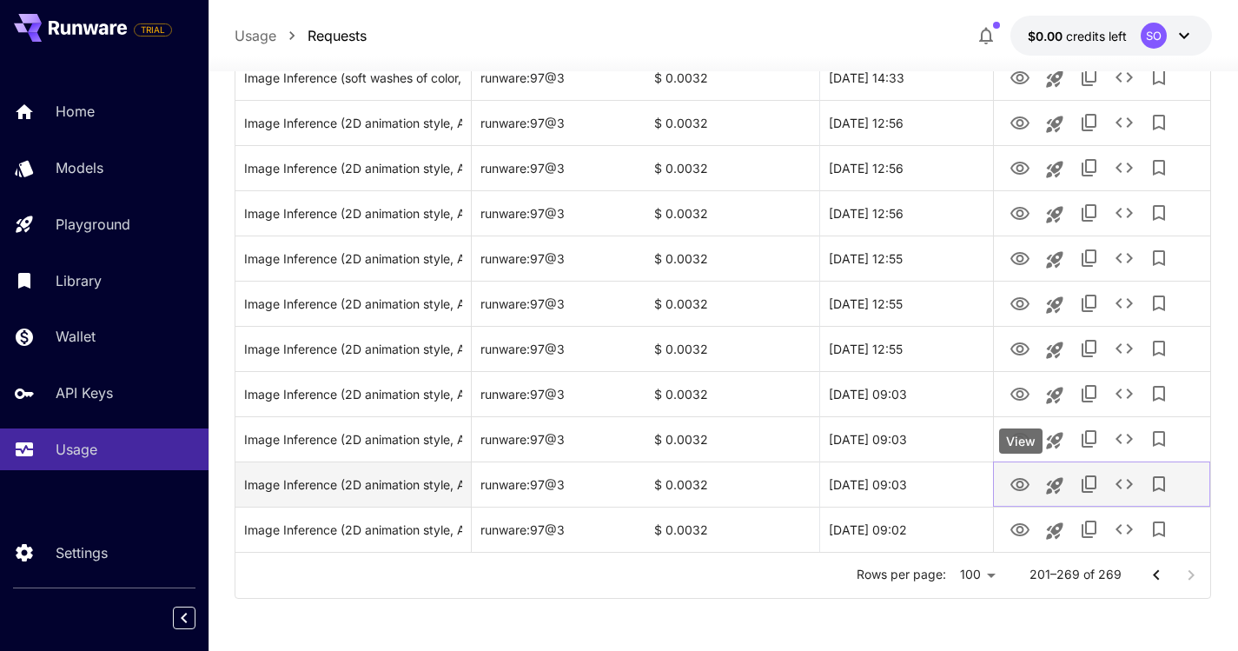
click at [1021, 480] on icon "View" at bounding box center [1020, 484] width 21 height 21
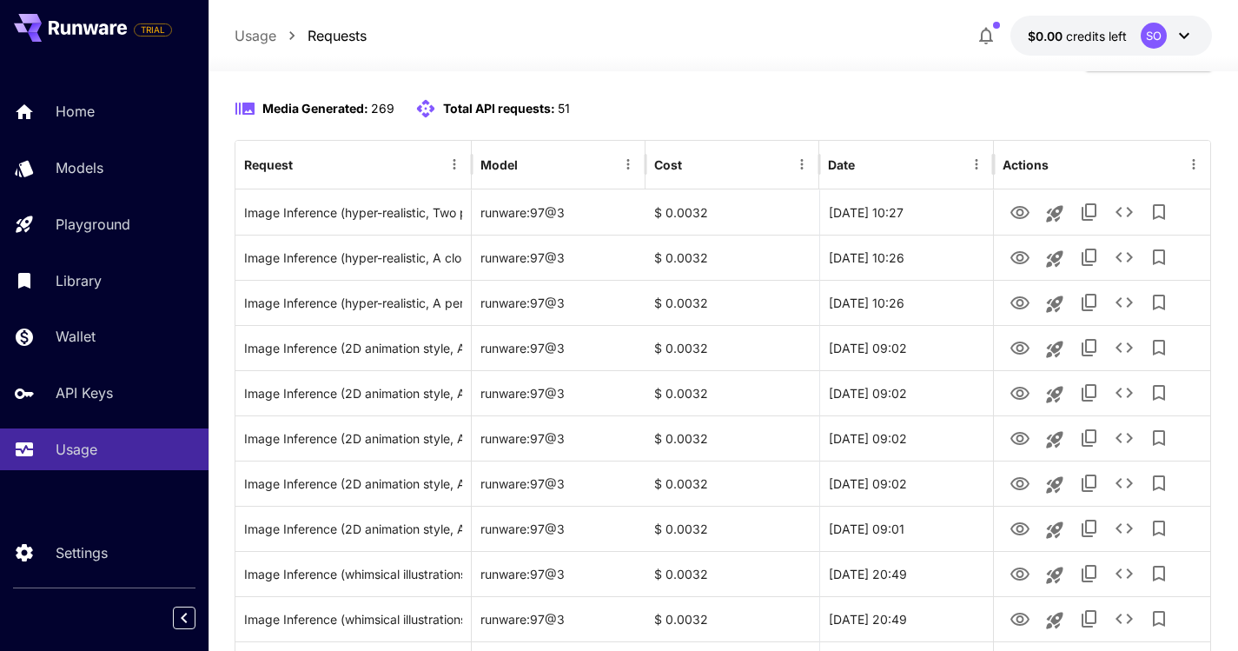
scroll to position [0, 0]
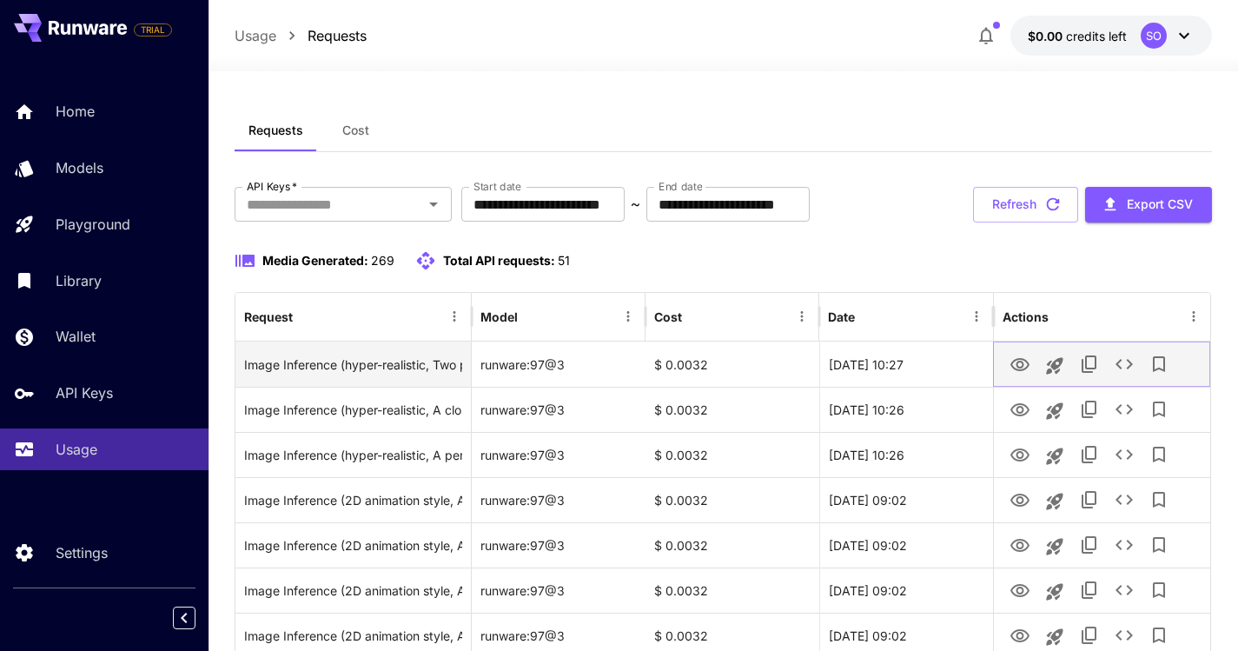
click at [1015, 367] on icon "View" at bounding box center [1020, 364] width 21 height 21
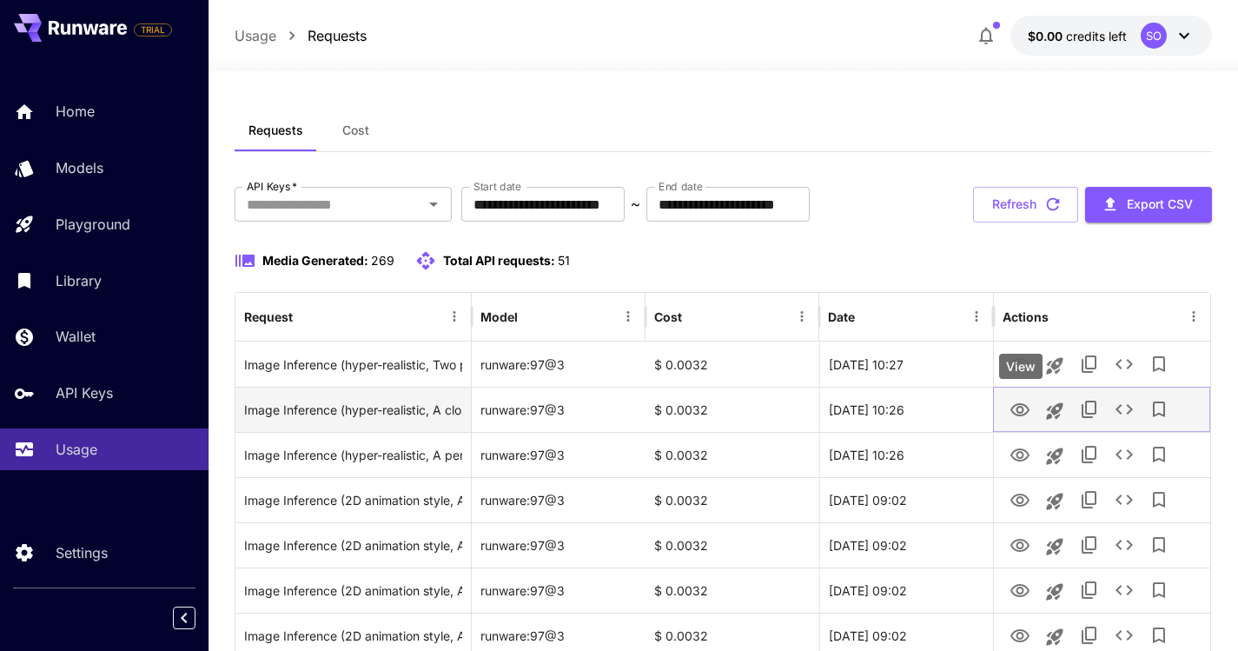
click at [1026, 404] on icon "View" at bounding box center [1020, 410] width 21 height 21
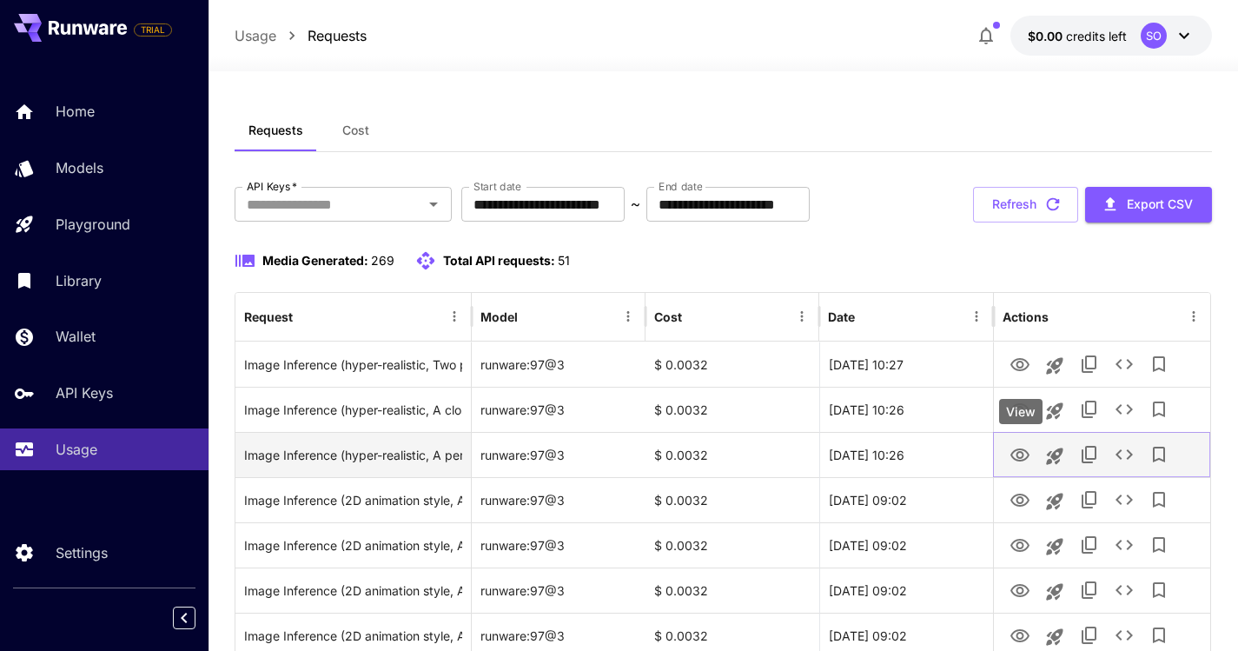
drag, startPoint x: 1023, startPoint y: 456, endPoint x: 1023, endPoint y: 467, distance: 11.3
click at [1023, 456] on icon "View" at bounding box center [1019, 454] width 19 height 13
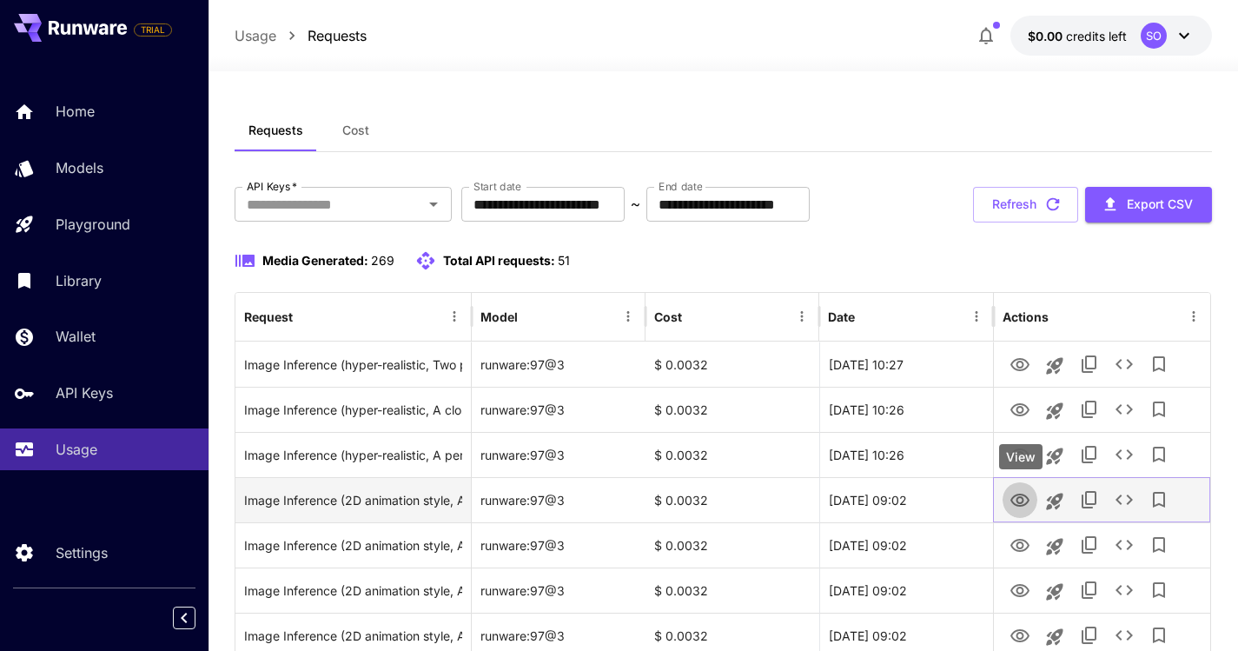
drag, startPoint x: 1015, startPoint y: 497, endPoint x: 1016, endPoint y: 507, distance: 9.7
click at [1015, 497] on icon "View" at bounding box center [1020, 500] width 21 height 21
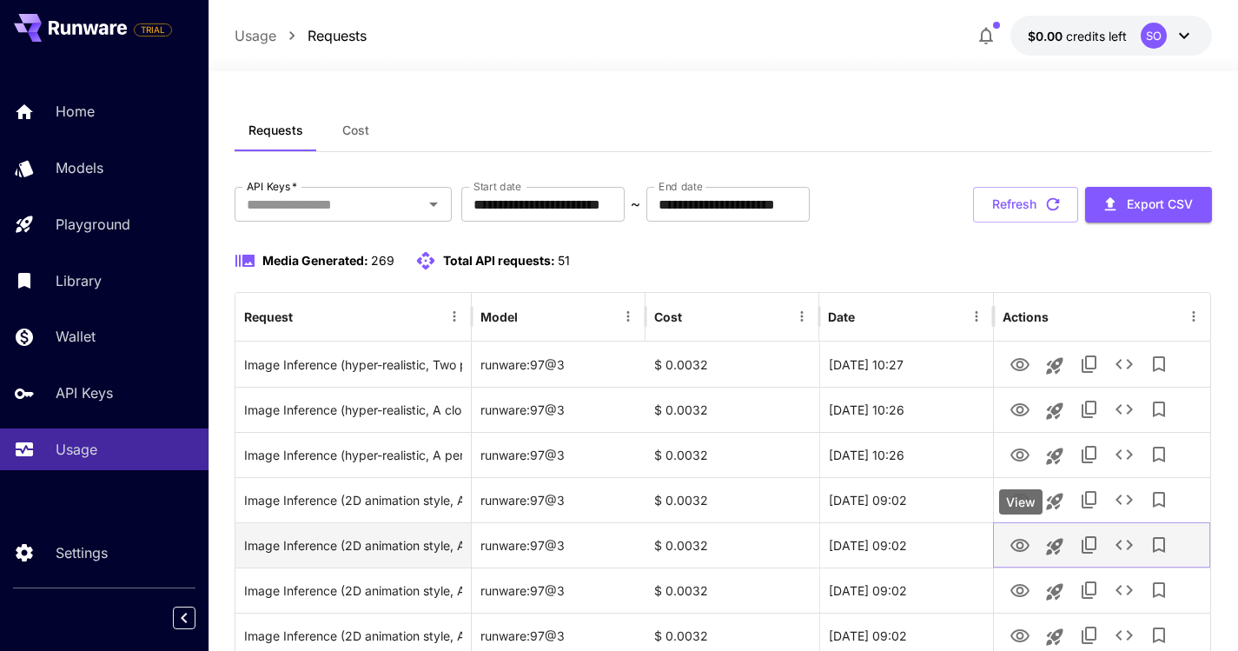
click at [1018, 540] on icon "View" at bounding box center [1019, 545] width 19 height 13
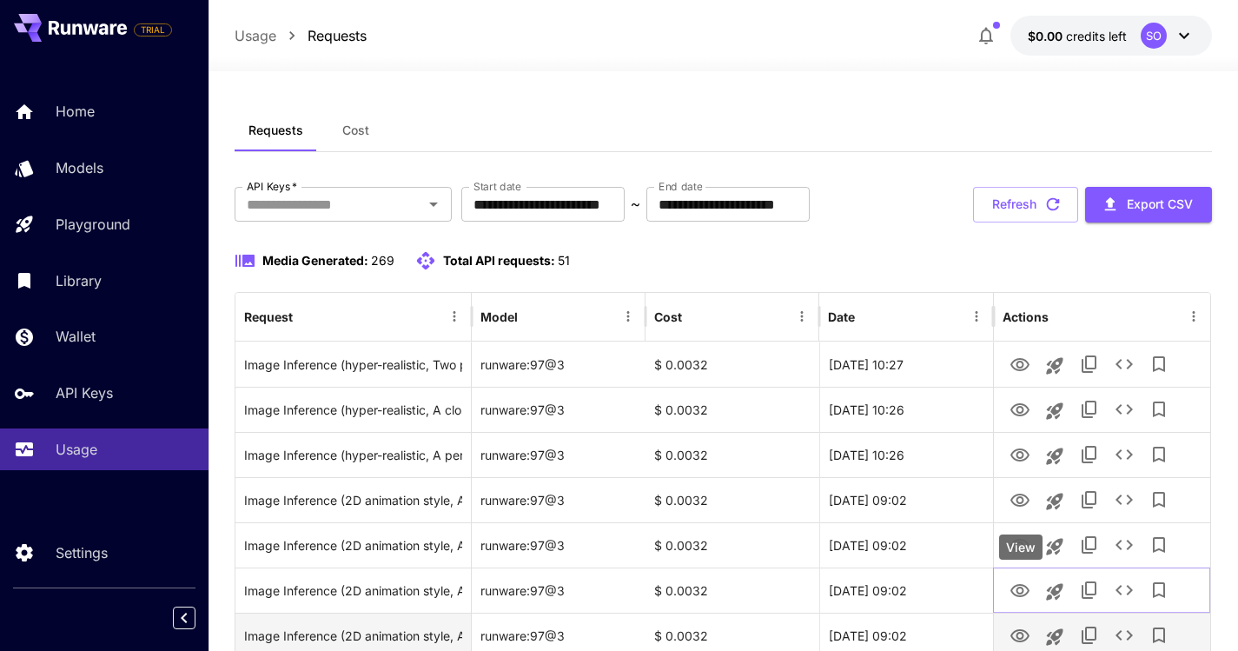
drag, startPoint x: 1019, startPoint y: 588, endPoint x: 1030, endPoint y: 625, distance: 38.2
click at [1019, 589] on icon "View" at bounding box center [1020, 590] width 21 height 21
click at [1021, 634] on icon "View" at bounding box center [1020, 636] width 21 height 21
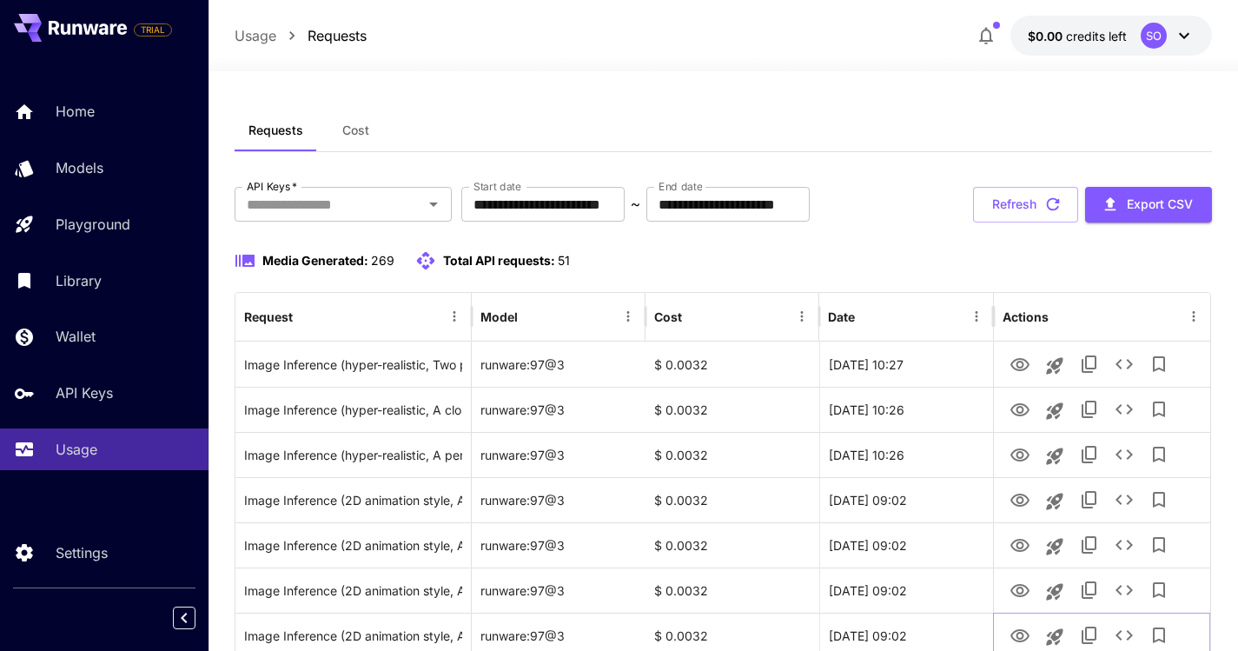
scroll to position [569, 0]
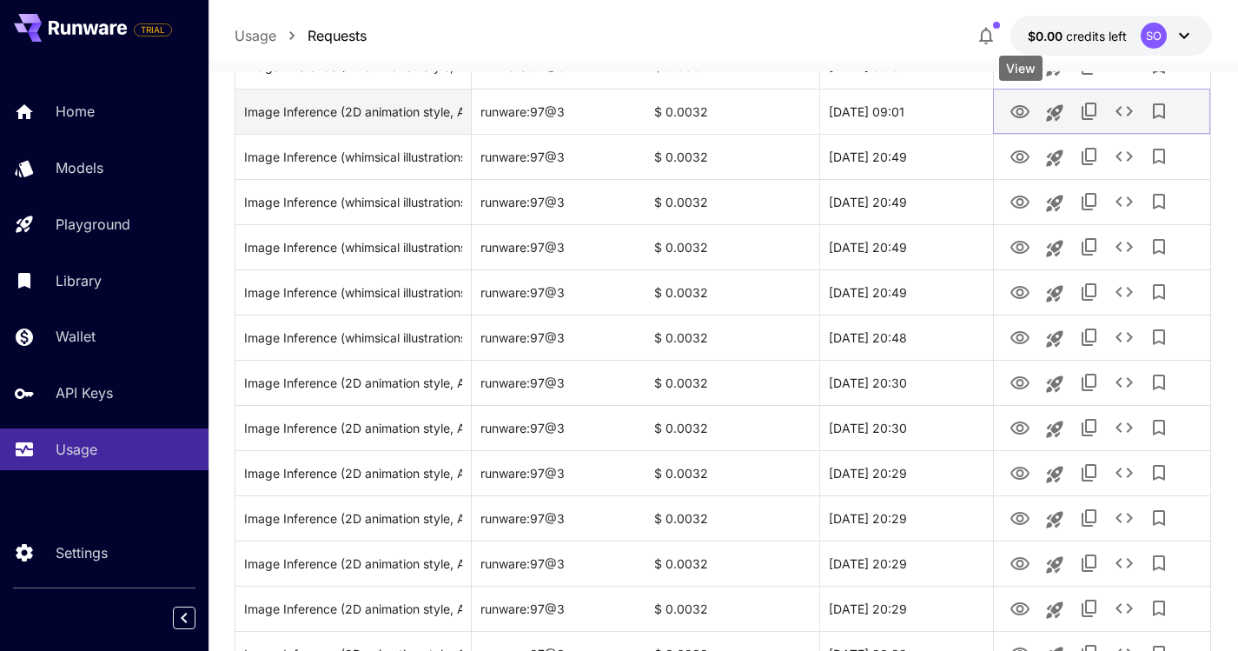
click at [1016, 115] on icon "View" at bounding box center [1020, 112] width 21 height 21
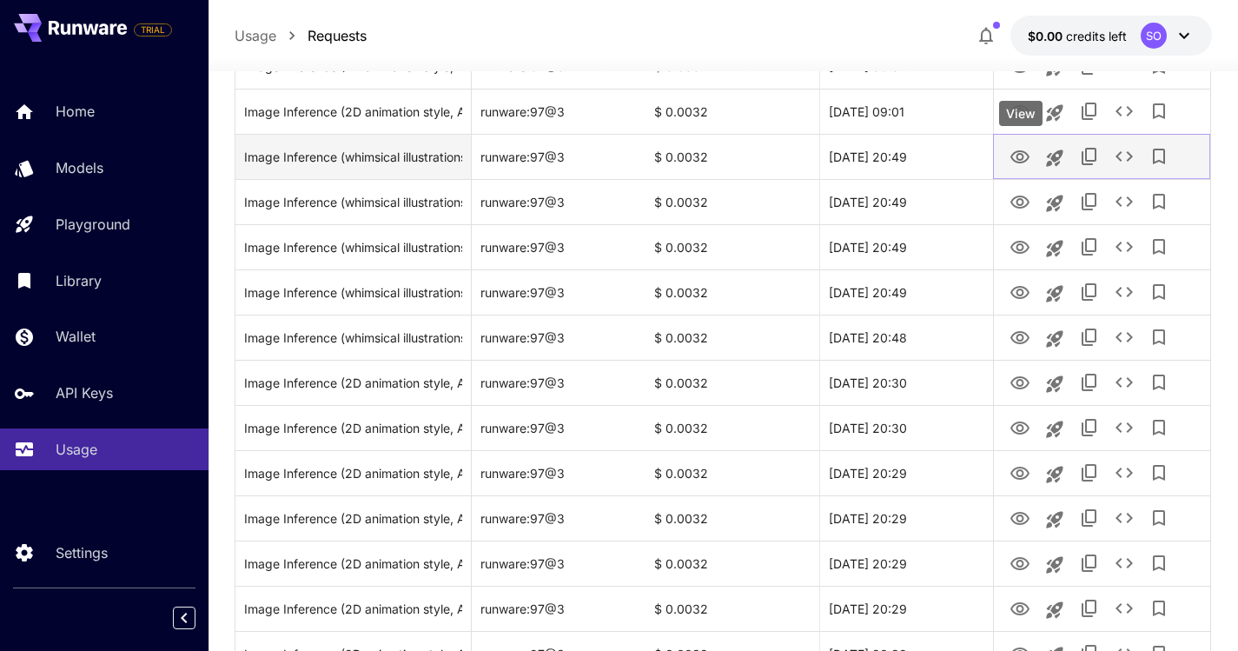
drag, startPoint x: 1016, startPoint y: 156, endPoint x: 1017, endPoint y: 174, distance: 18.3
click at [1016, 156] on icon "View" at bounding box center [1019, 156] width 19 height 13
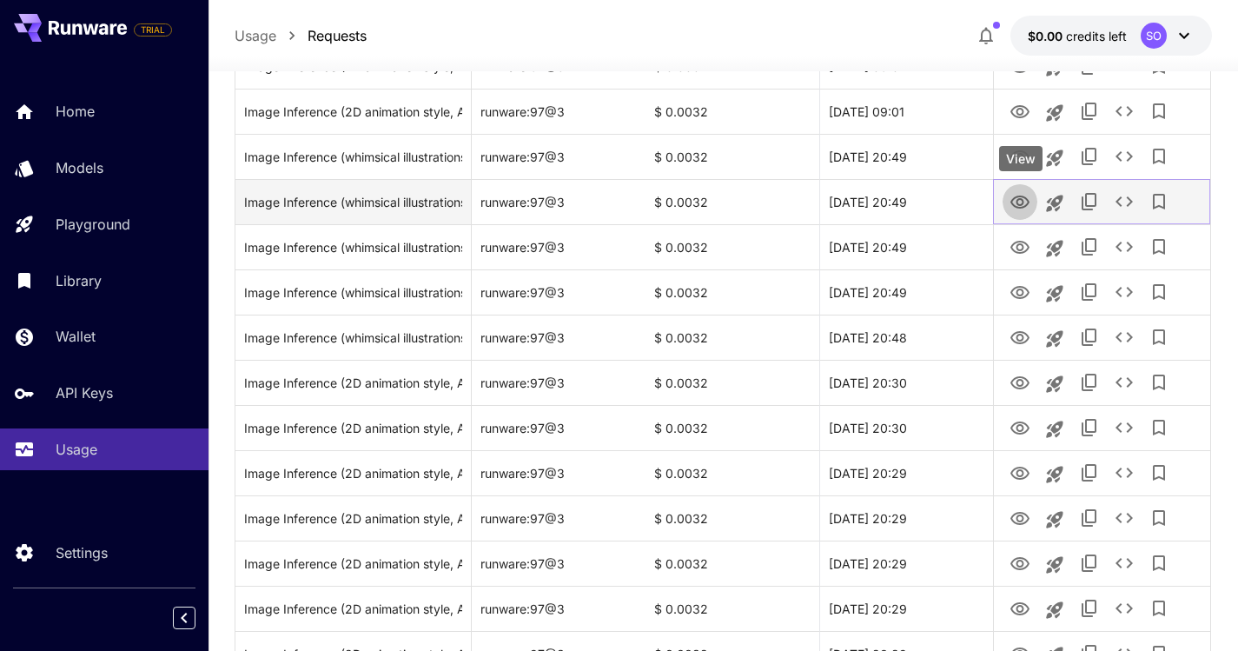
click at [1023, 197] on icon "View" at bounding box center [1019, 201] width 19 height 13
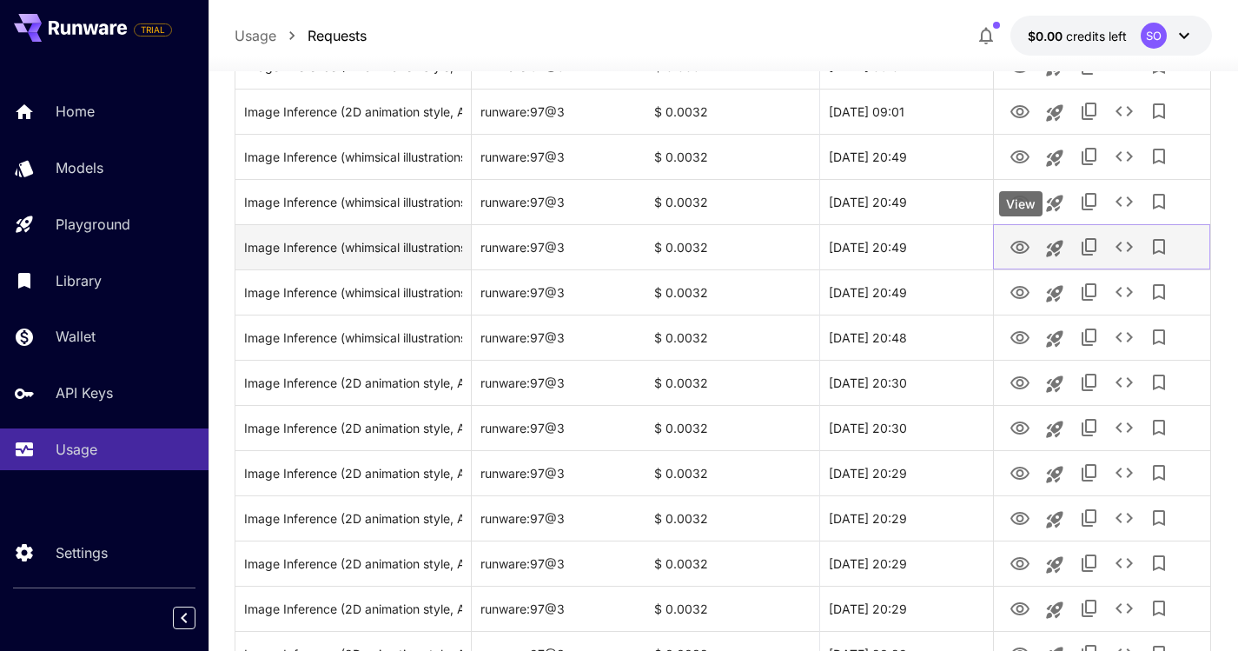
click at [1018, 248] on icon "View" at bounding box center [1020, 247] width 21 height 21
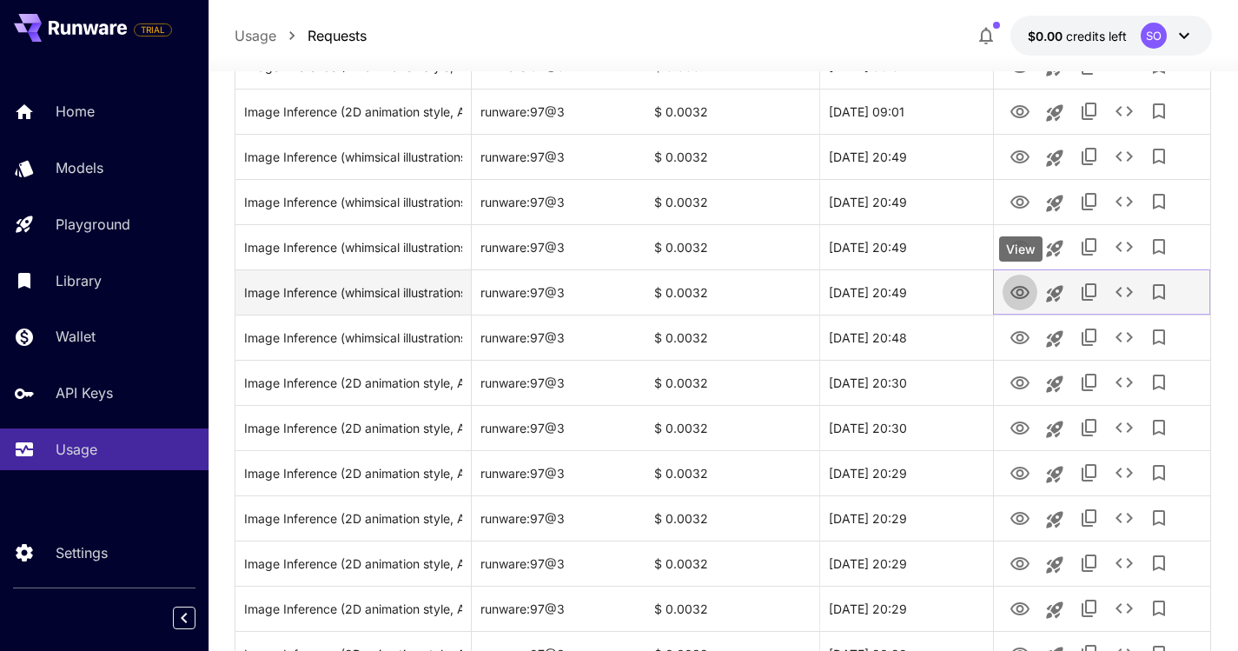
click at [1017, 289] on icon "View" at bounding box center [1020, 292] width 21 height 21
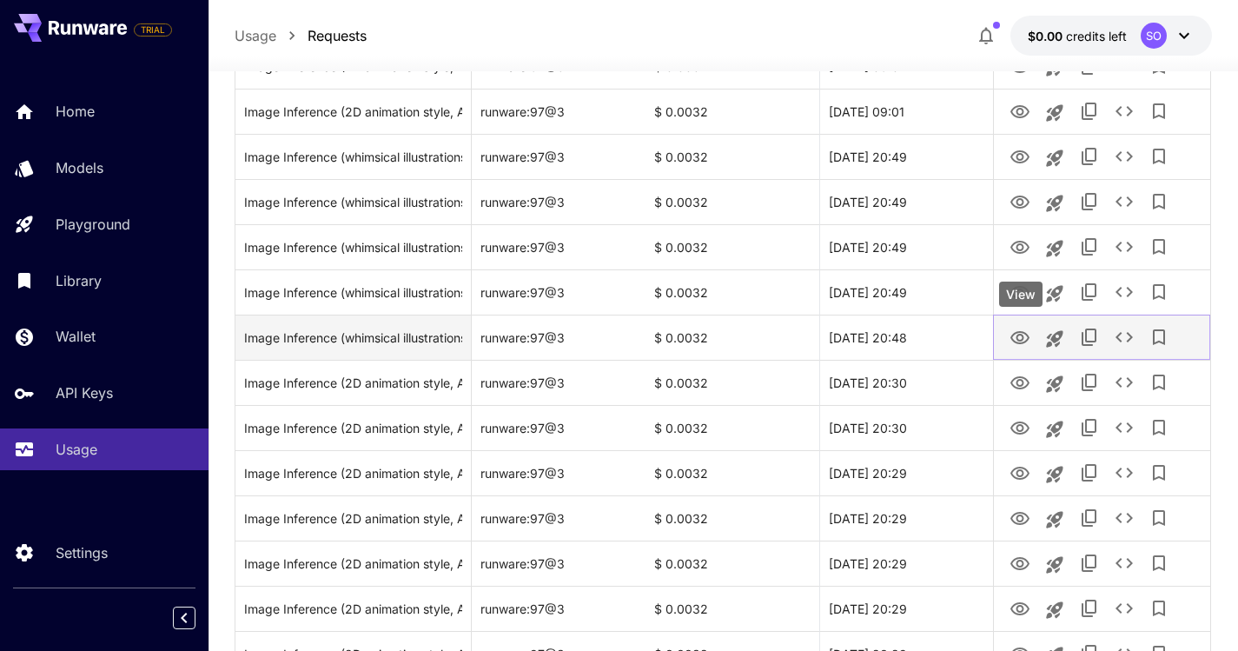
click at [1020, 334] on icon "View" at bounding box center [1019, 337] width 19 height 13
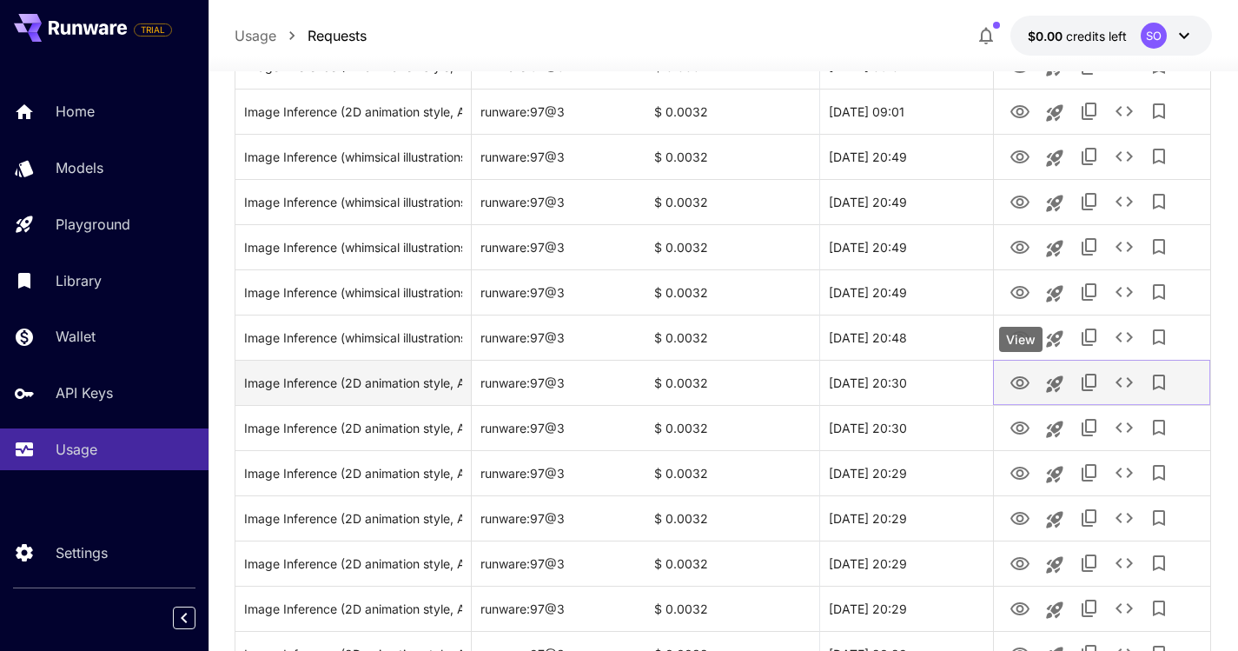
click at [1025, 384] on icon "View" at bounding box center [1020, 383] width 21 height 21
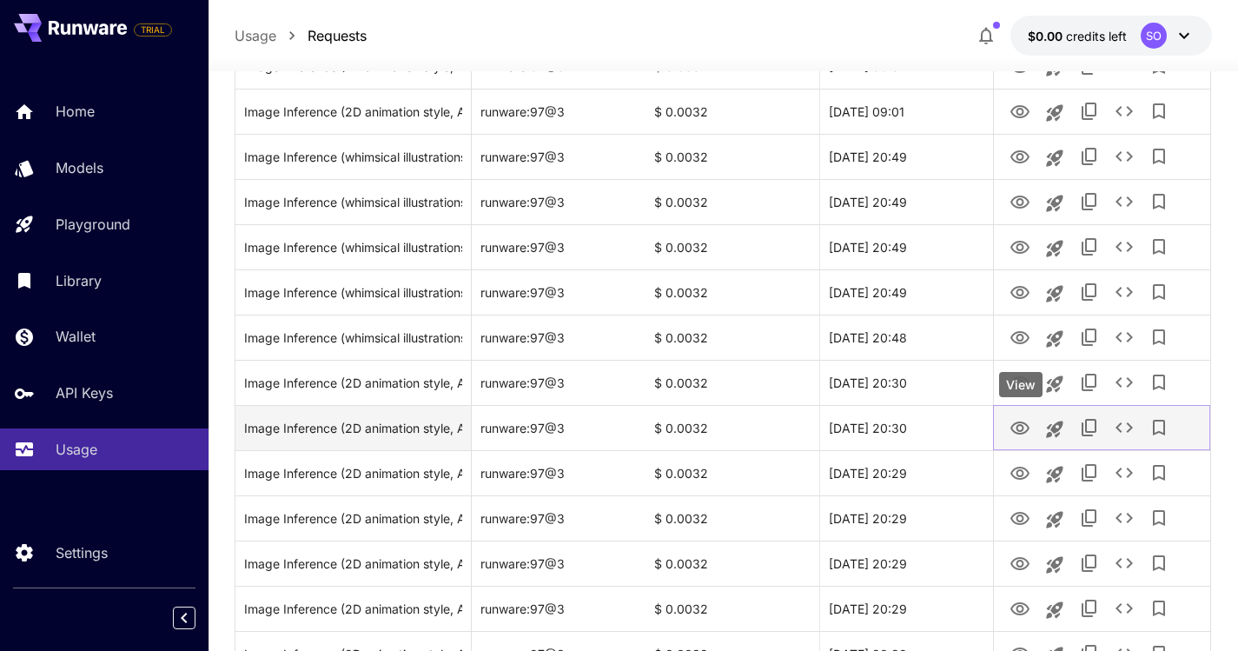
click at [1022, 426] on icon "View" at bounding box center [1019, 427] width 19 height 13
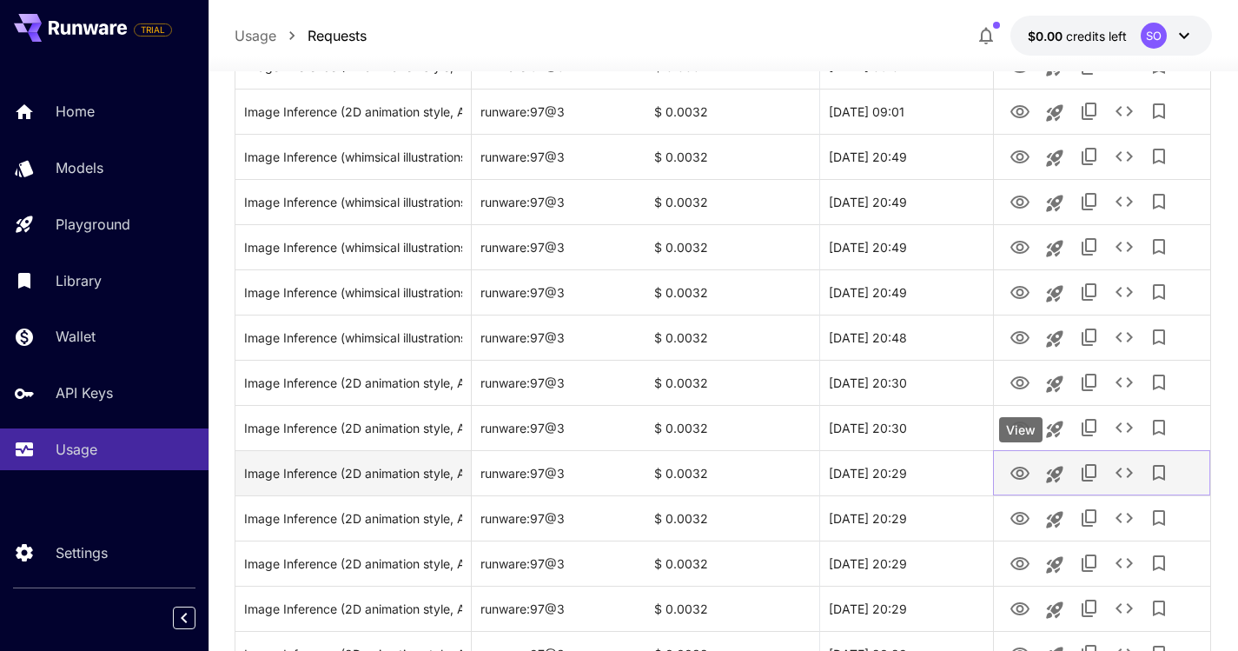
click at [1020, 478] on icon "View" at bounding box center [1019, 473] width 19 height 13
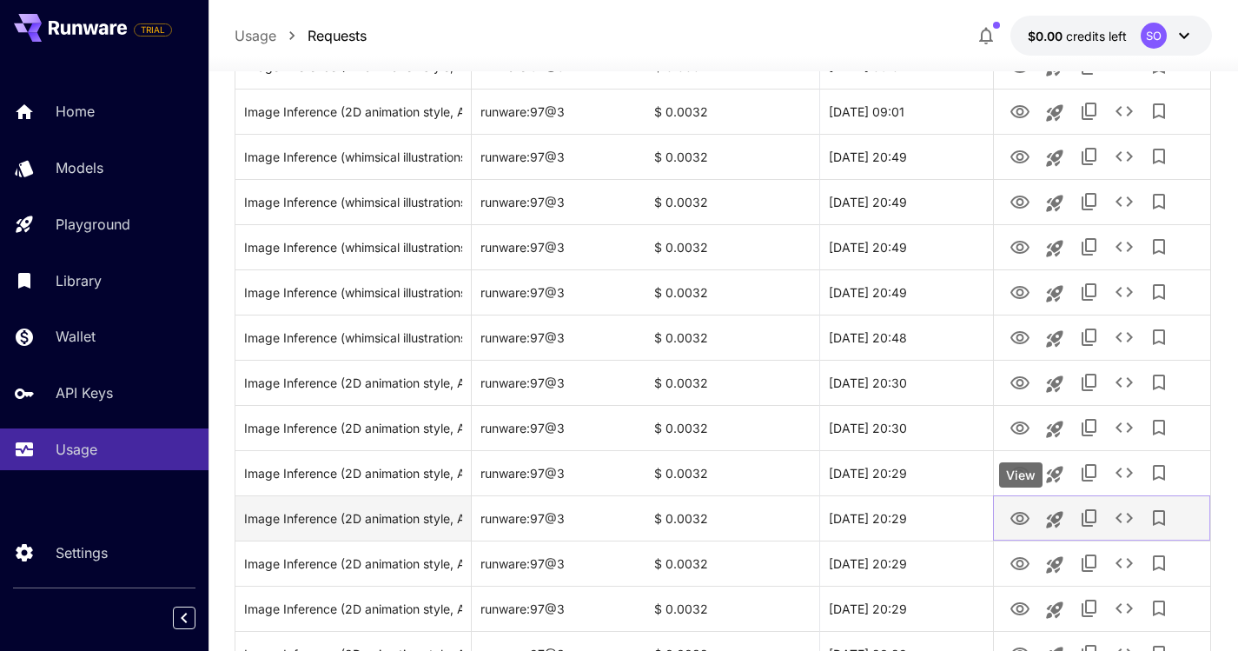
click at [1020, 517] on icon "View" at bounding box center [1020, 518] width 21 height 21
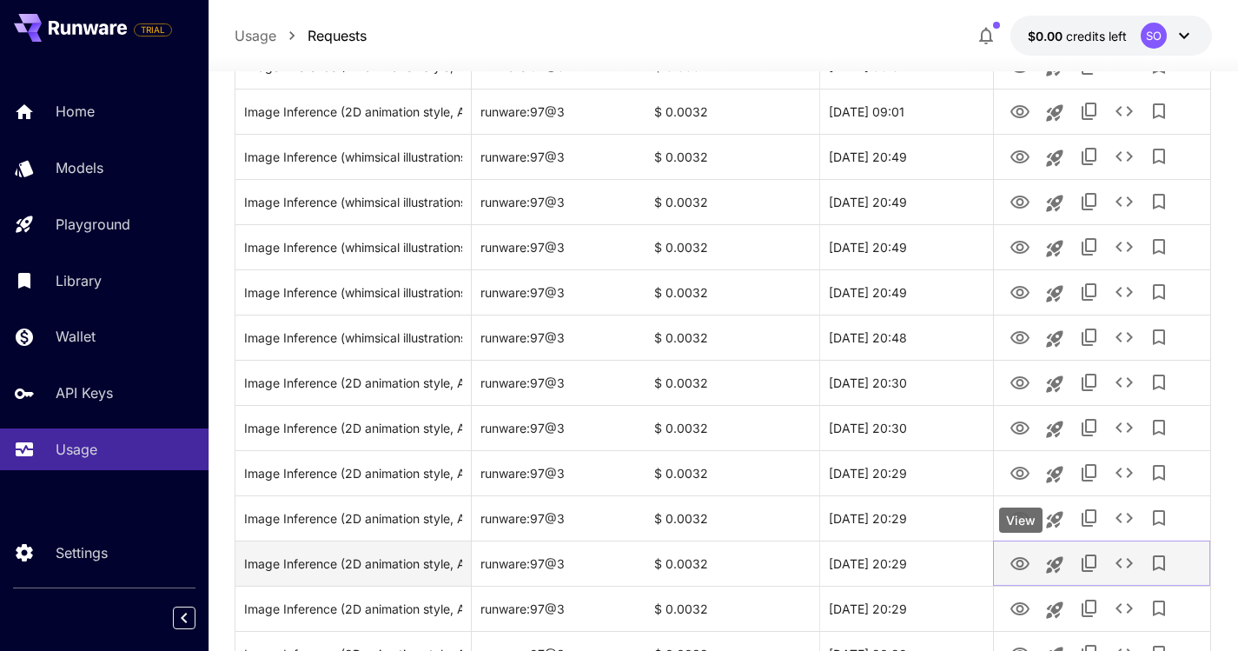
click at [1020, 560] on icon "View" at bounding box center [1019, 563] width 19 height 13
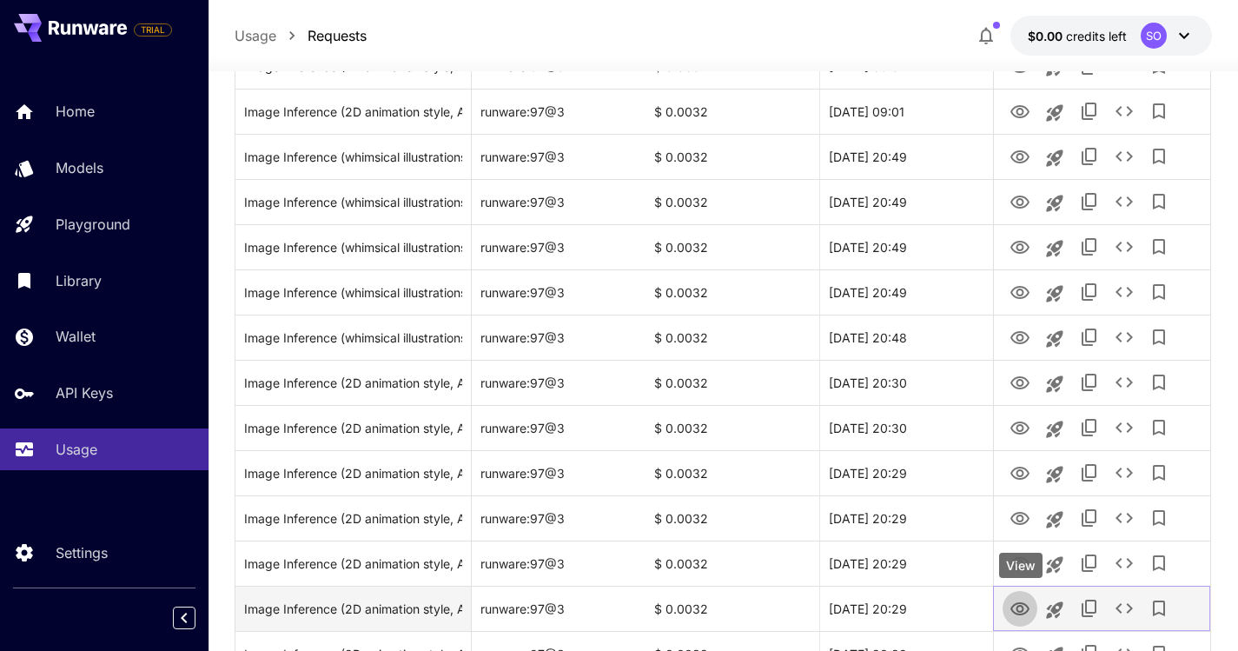
click at [1015, 606] on icon "View" at bounding box center [1020, 609] width 21 height 21
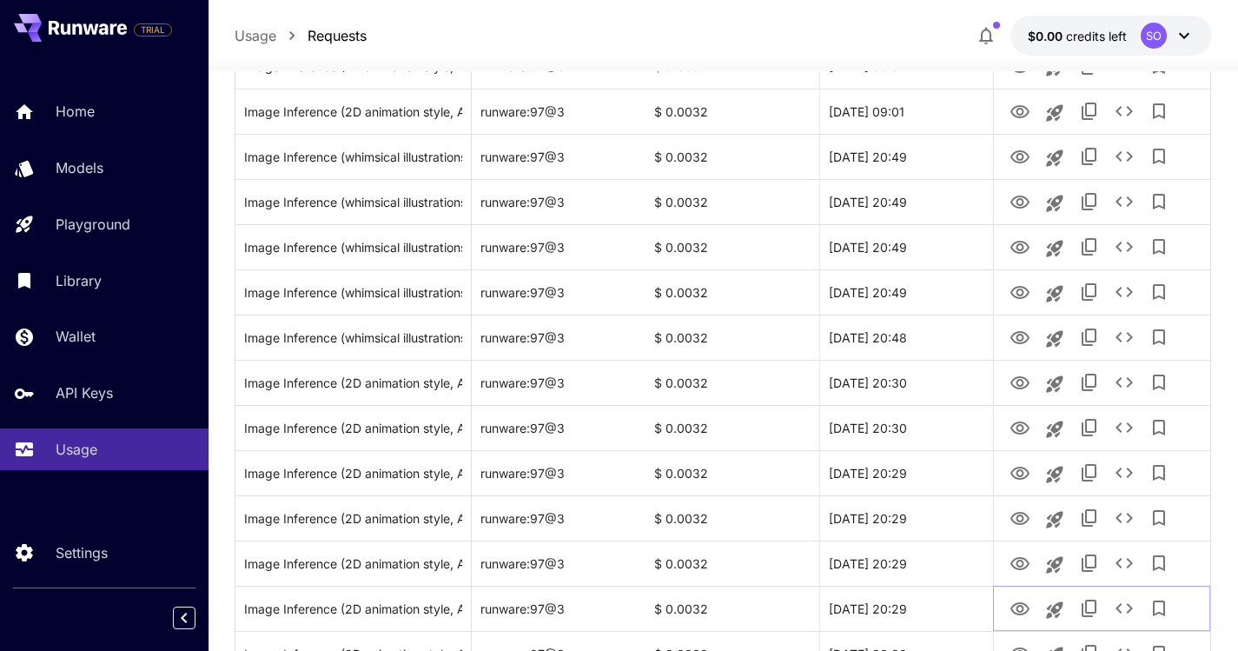
scroll to position [1138, 0]
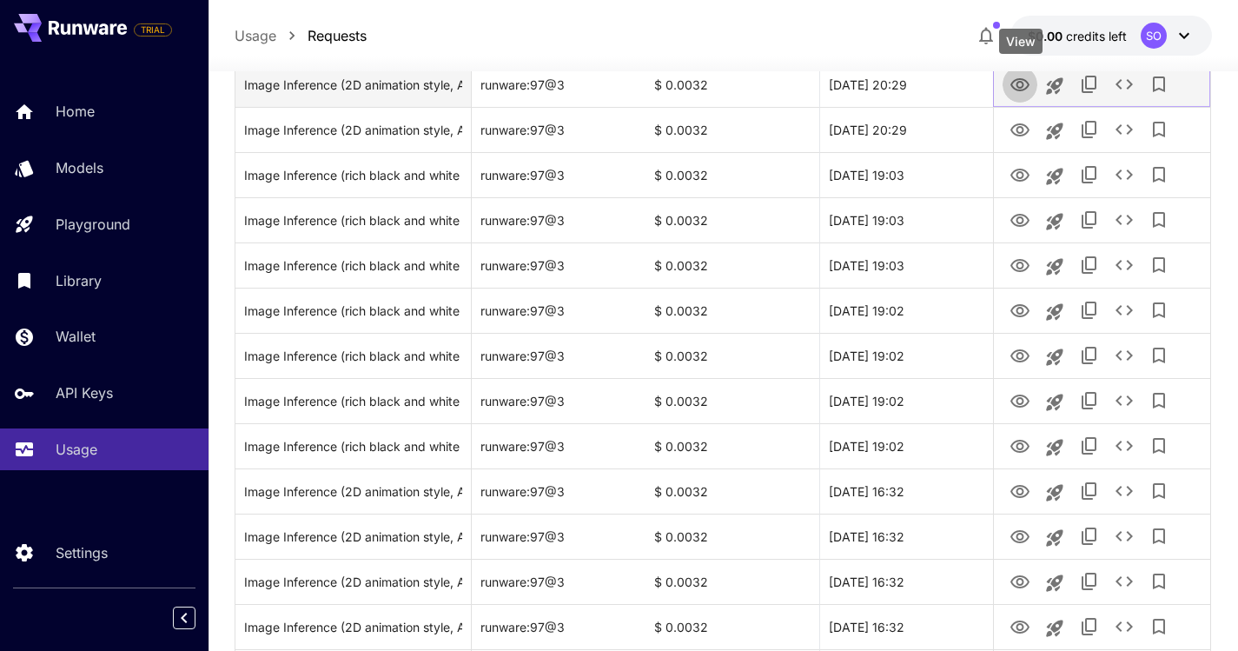
click at [1023, 88] on icon "View" at bounding box center [1020, 85] width 21 height 21
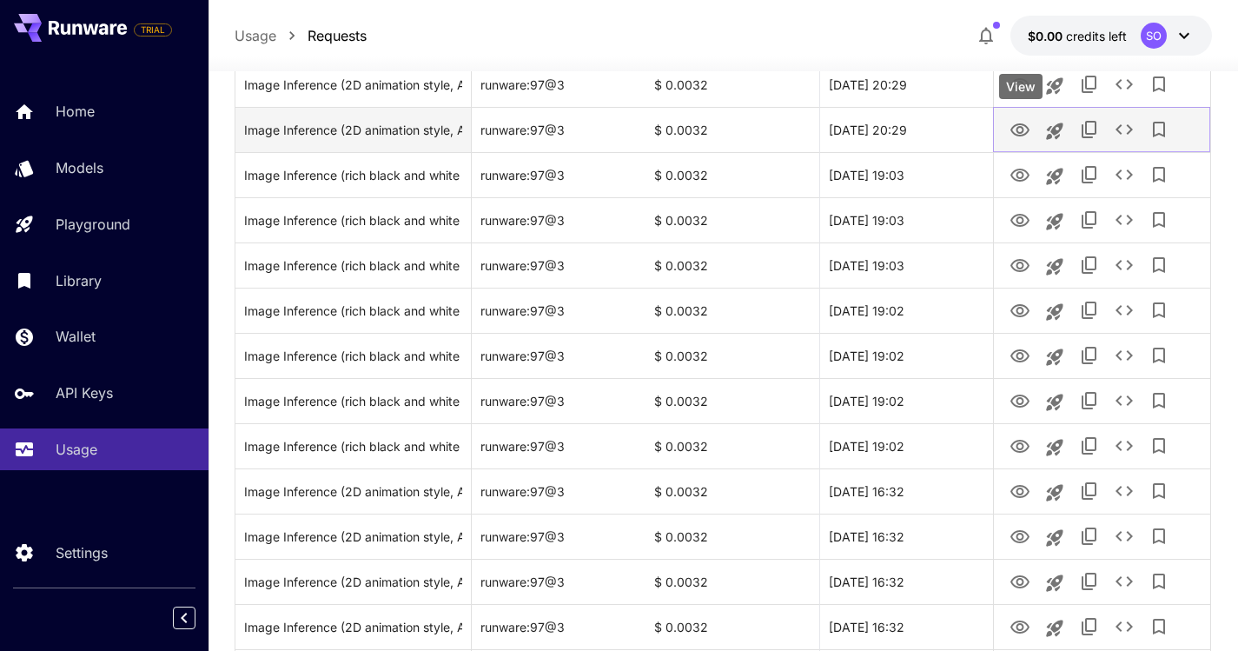
click at [1018, 132] on icon "View" at bounding box center [1019, 129] width 19 height 13
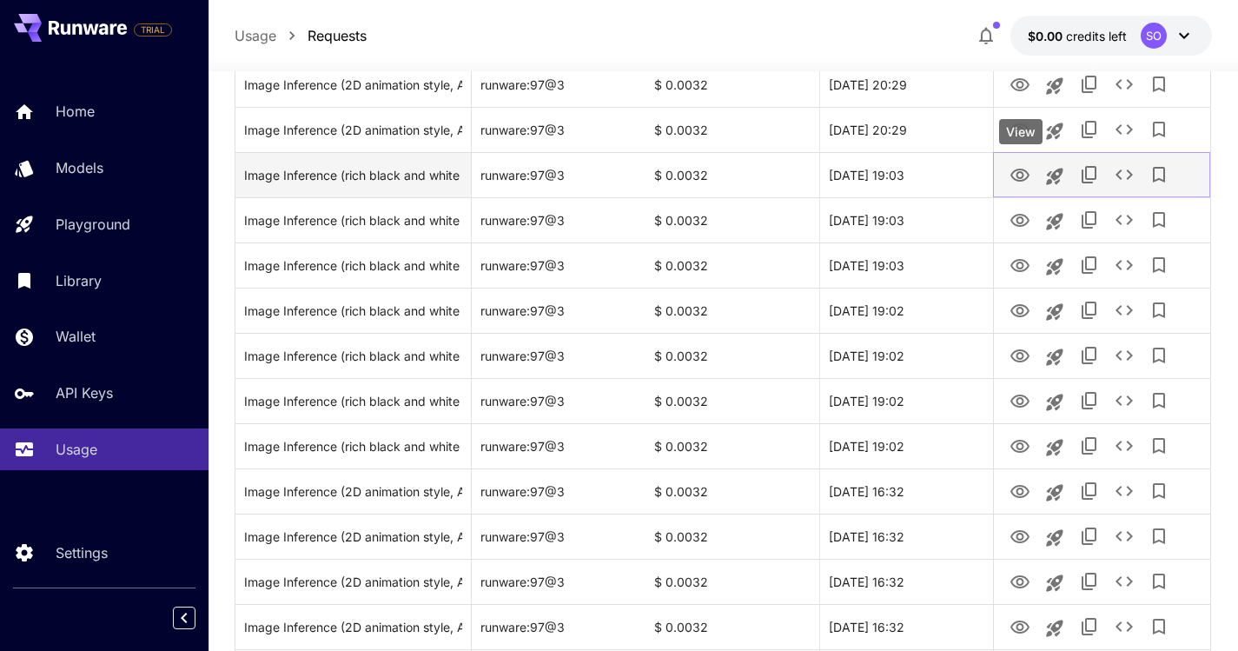
click at [1023, 175] on icon "View" at bounding box center [1019, 175] width 19 height 13
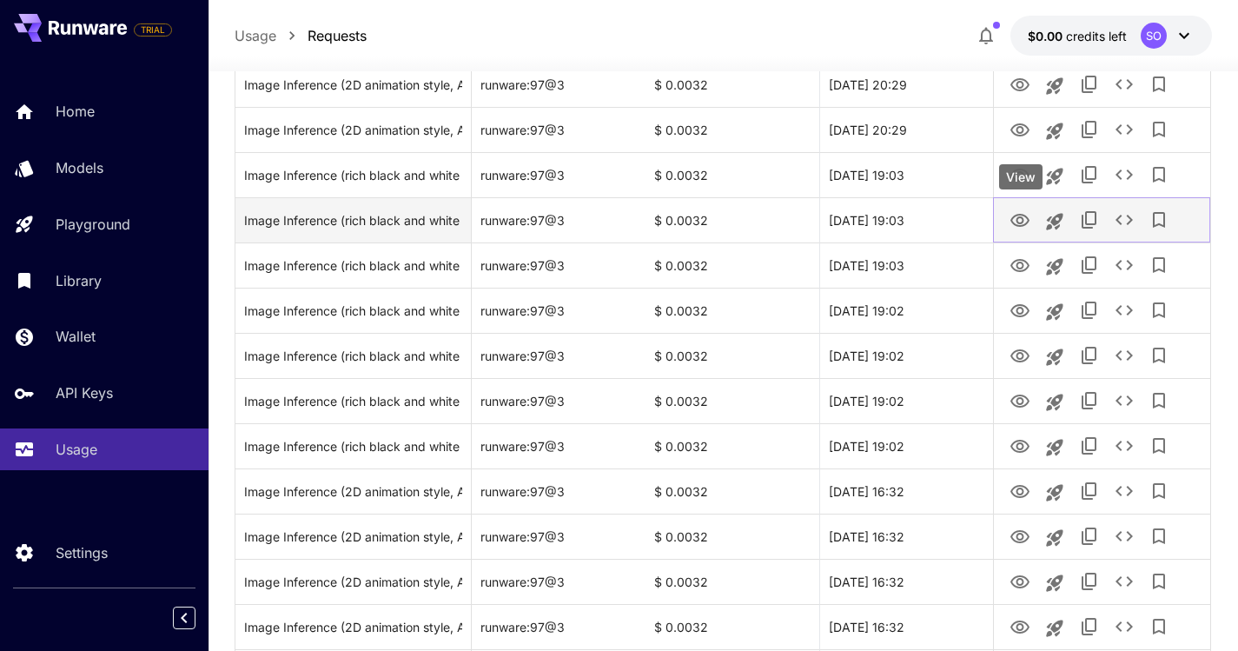
click at [1019, 214] on icon "View" at bounding box center [1019, 220] width 19 height 13
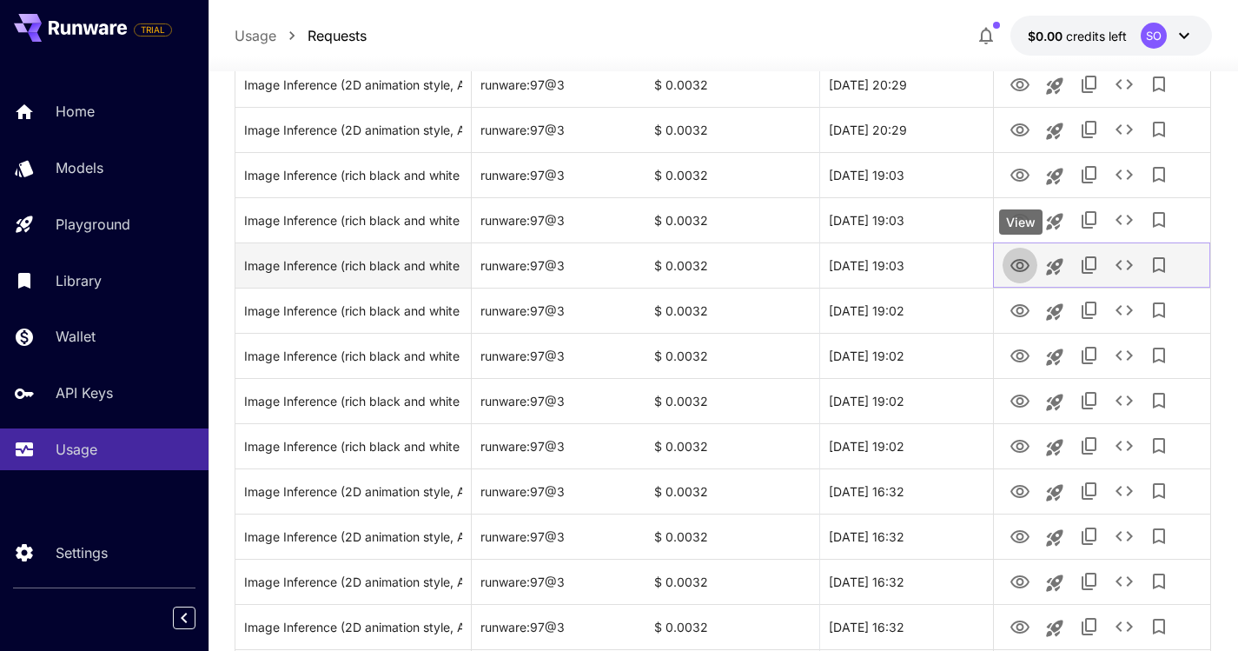
click at [1015, 260] on icon "View" at bounding box center [1020, 265] width 21 height 21
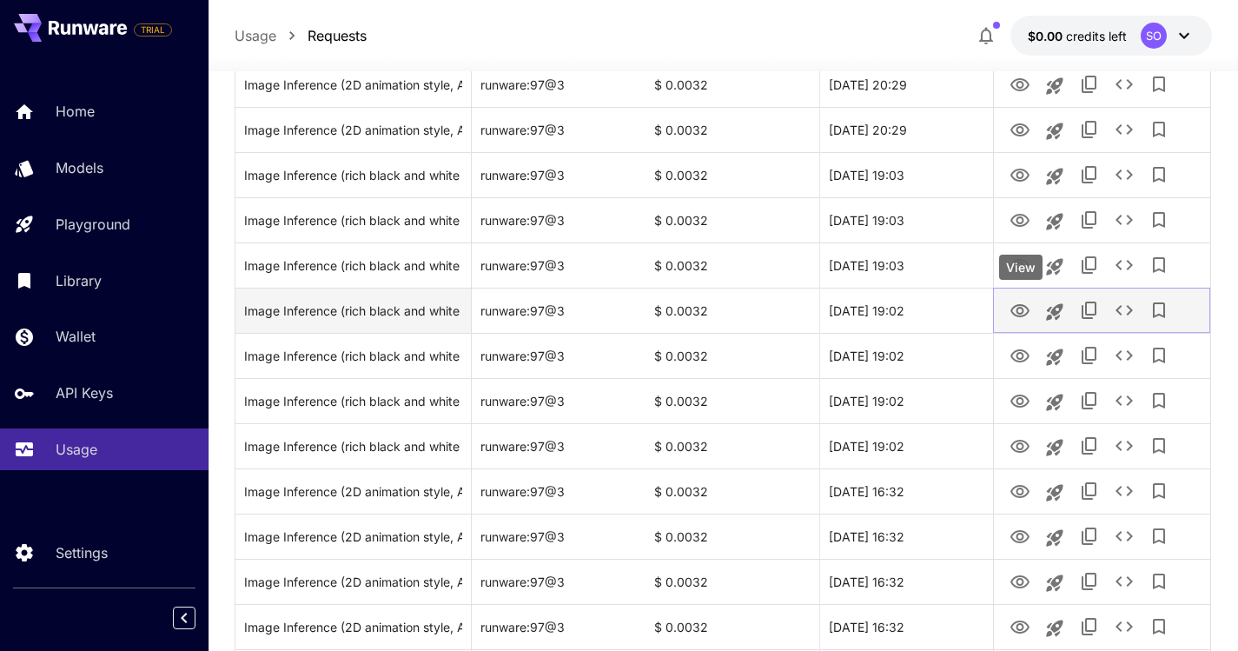
click at [1023, 314] on icon "View" at bounding box center [1020, 311] width 21 height 21
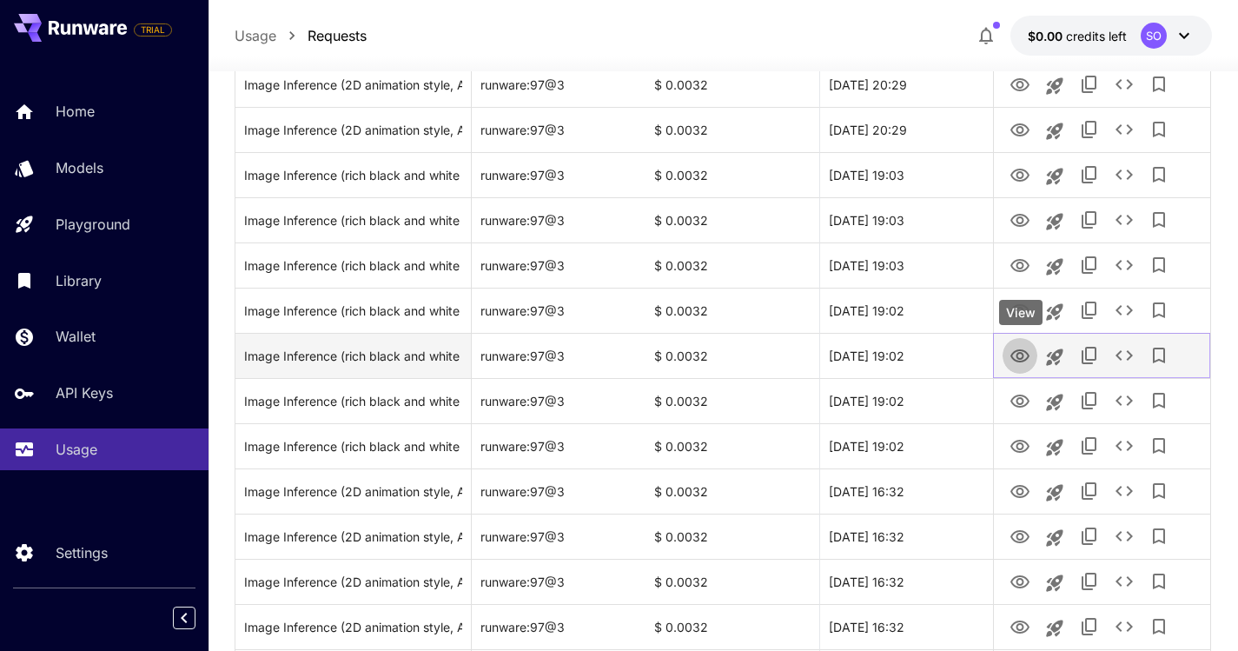
click at [1013, 354] on icon "View" at bounding box center [1019, 355] width 19 height 13
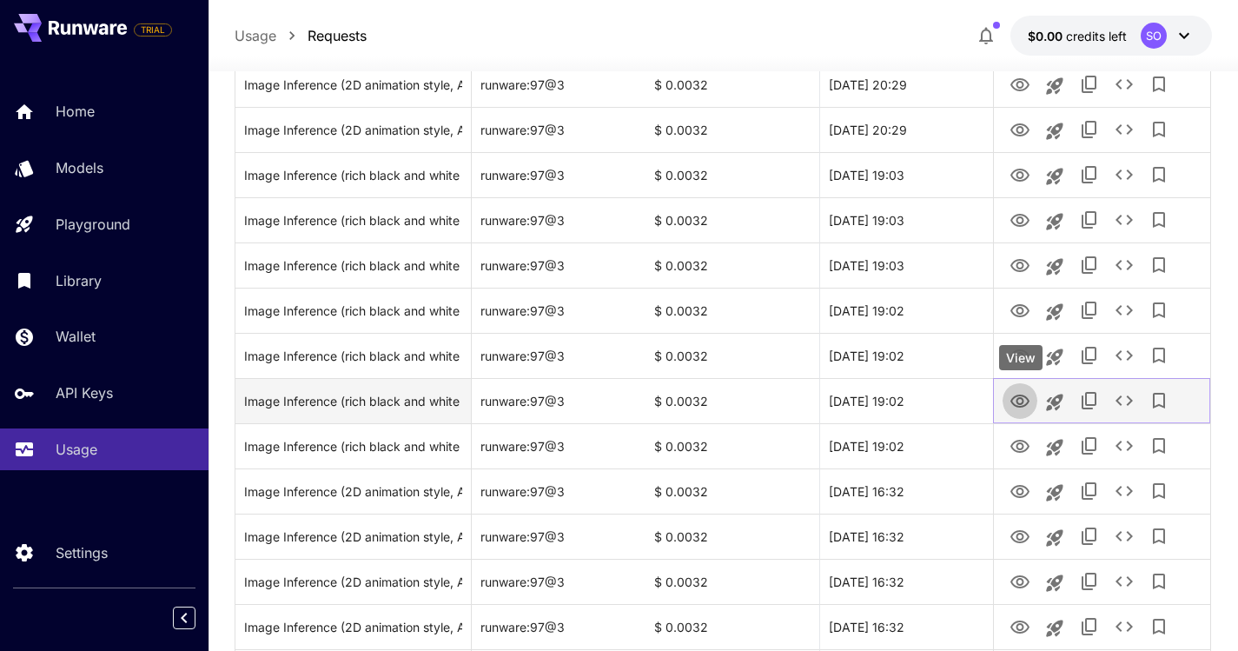
click at [1018, 401] on icon "View" at bounding box center [1020, 401] width 21 height 21
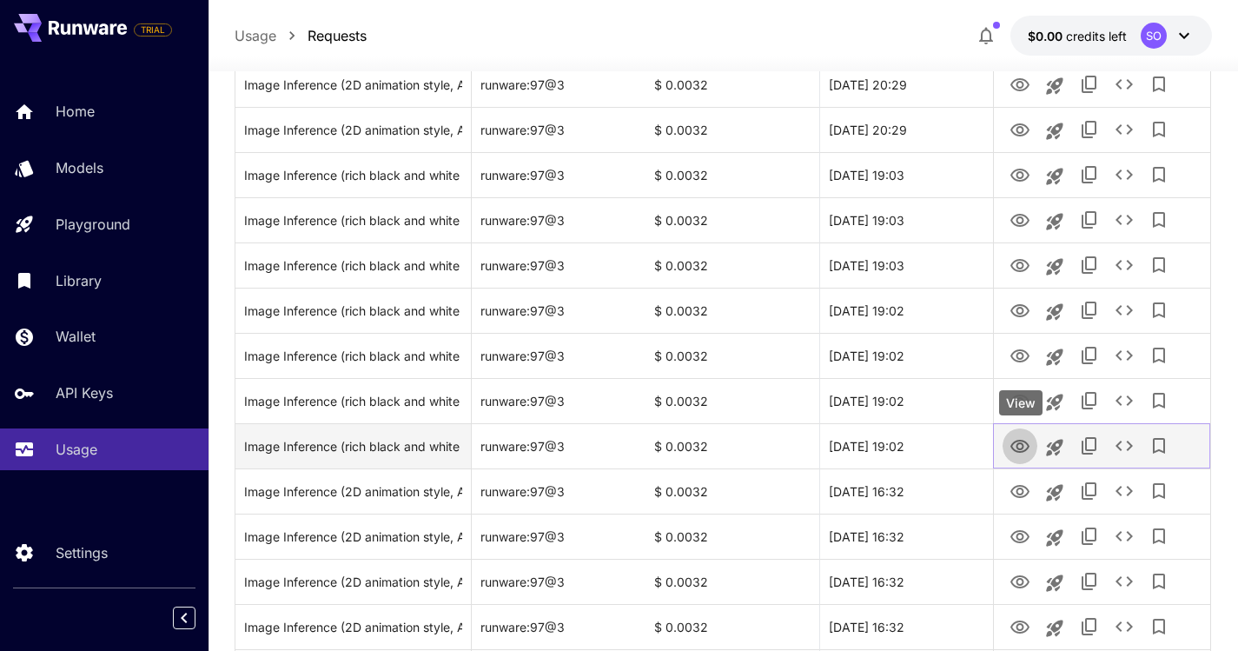
click at [1020, 455] on icon "View" at bounding box center [1020, 446] width 21 height 21
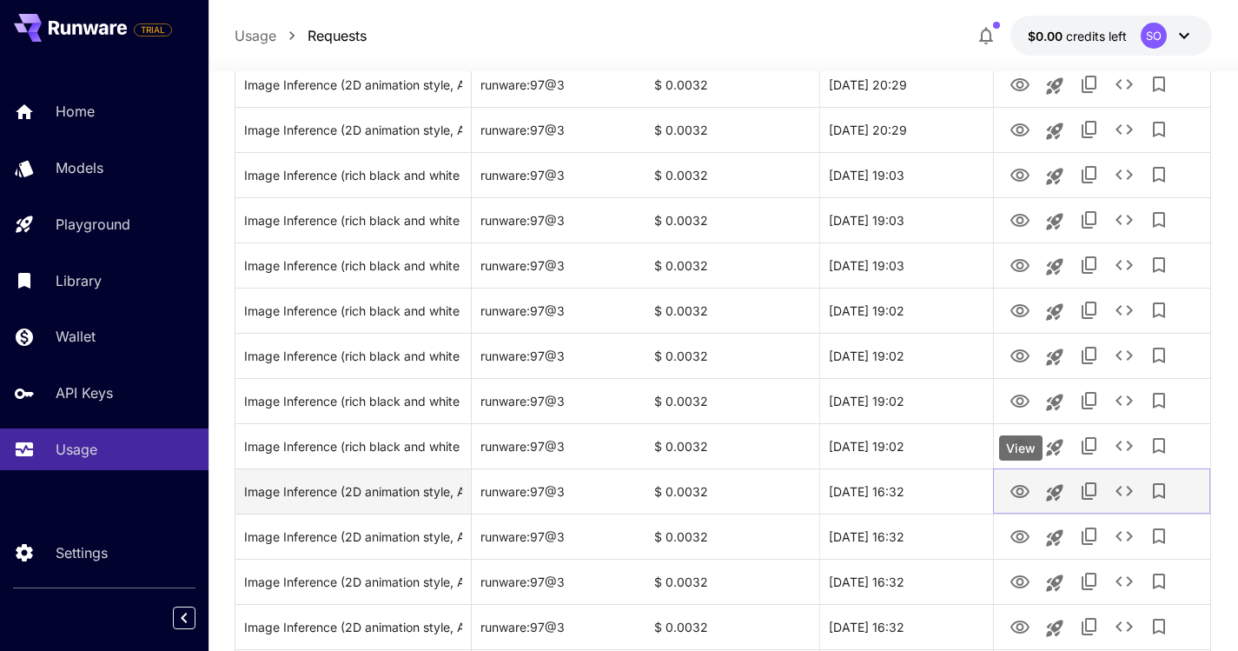
drag, startPoint x: 1017, startPoint y: 487, endPoint x: 1023, endPoint y: 512, distance: 25.7
click at [1017, 487] on icon "View" at bounding box center [1019, 491] width 19 height 13
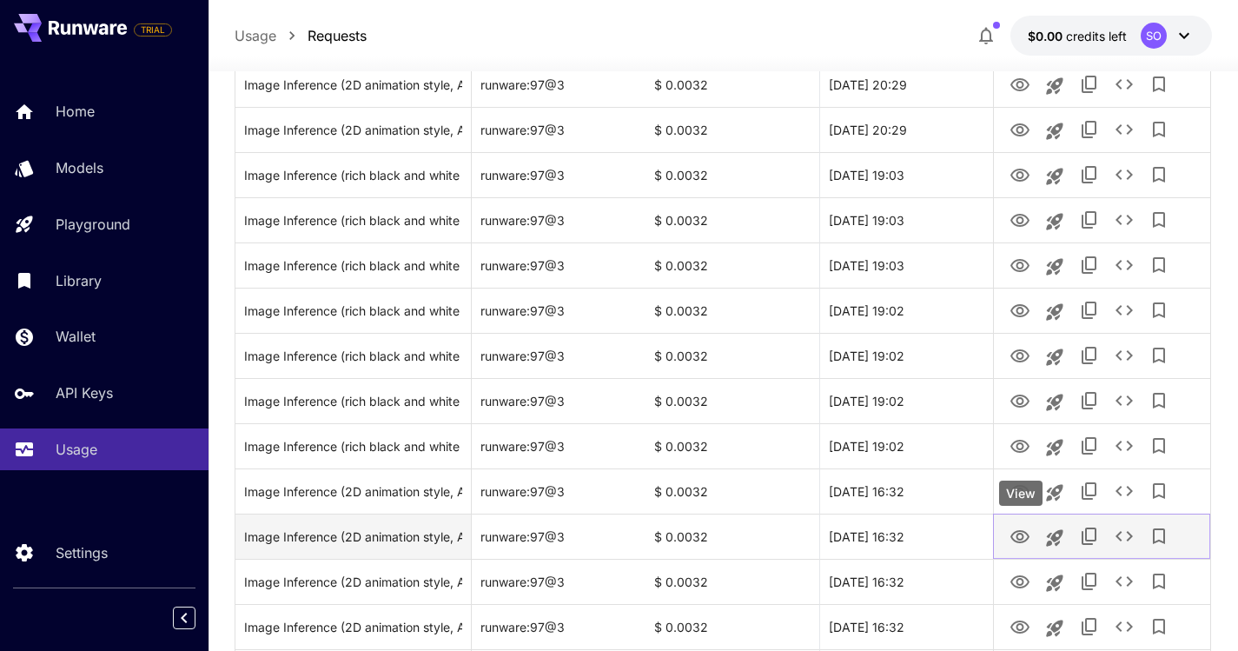
click at [1019, 540] on icon "View" at bounding box center [1019, 536] width 19 height 13
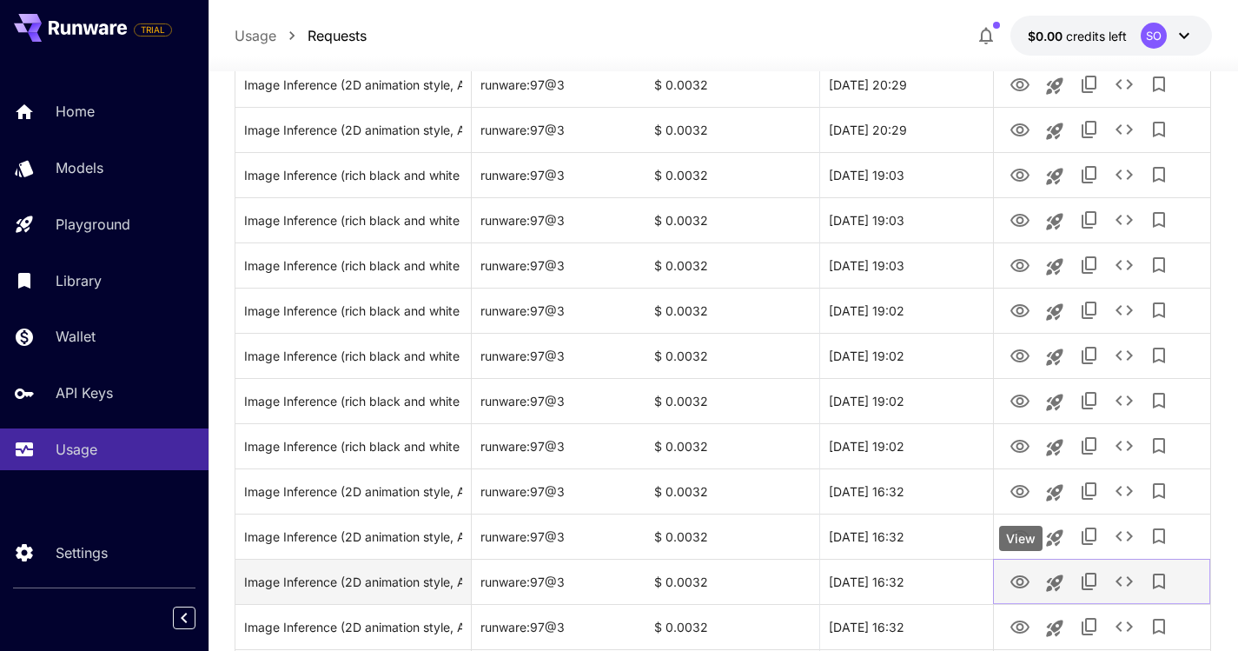
drag, startPoint x: 1016, startPoint y: 576, endPoint x: 1028, endPoint y: 588, distance: 17.2
click at [1016, 576] on icon "View" at bounding box center [1019, 581] width 19 height 13
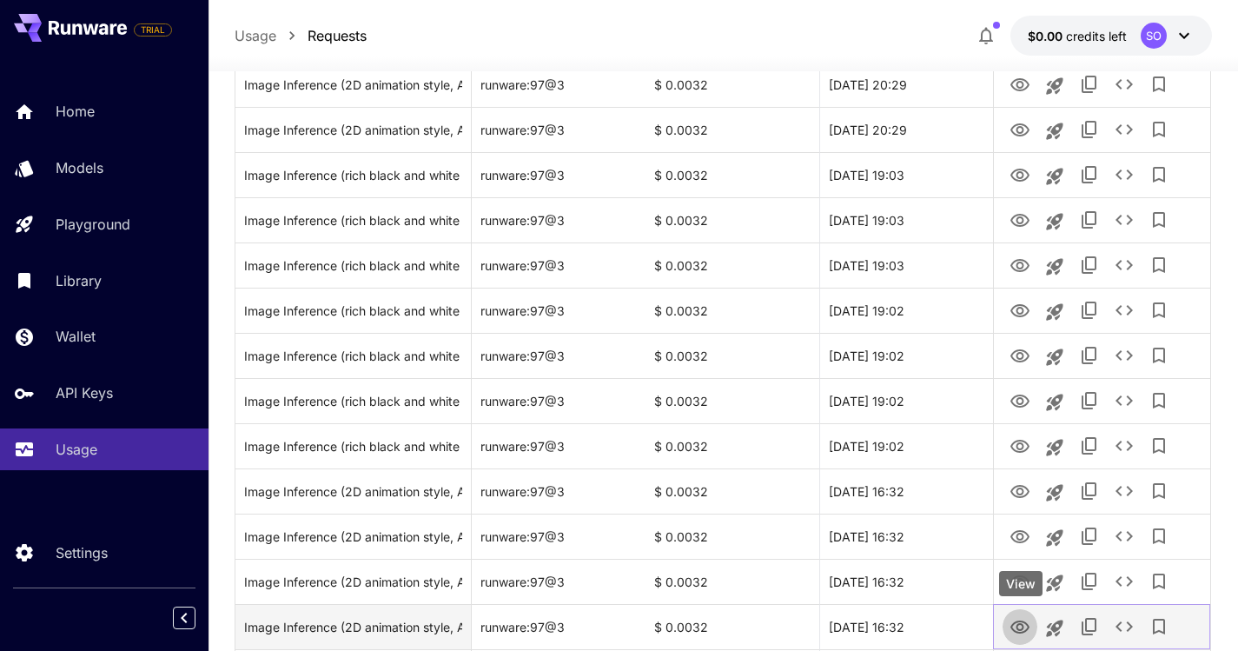
click at [1016, 626] on icon "View" at bounding box center [1020, 627] width 21 height 21
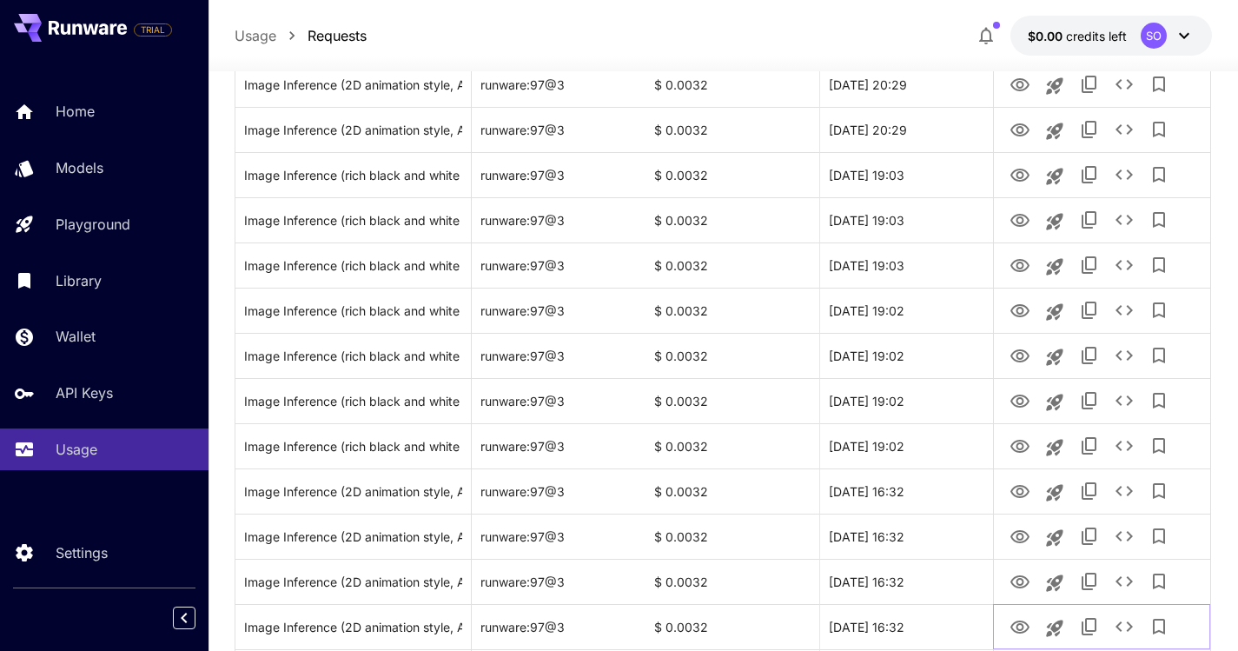
scroll to position [1707, 0]
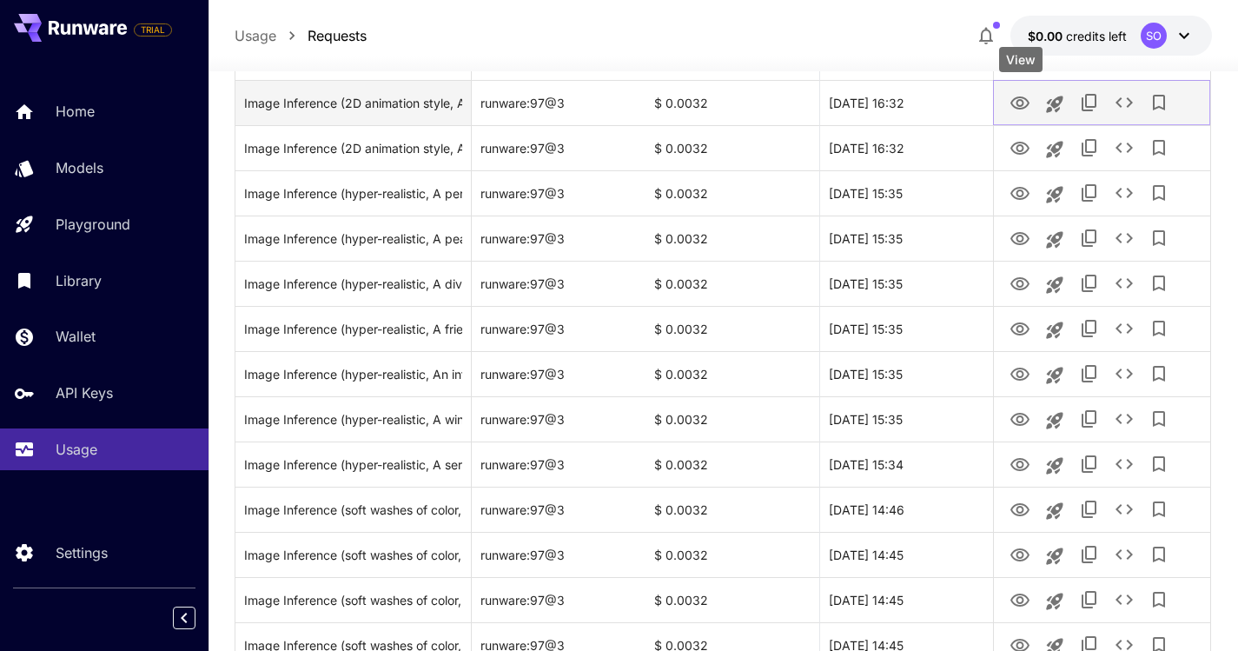
click at [1024, 107] on icon "View" at bounding box center [1019, 102] width 19 height 13
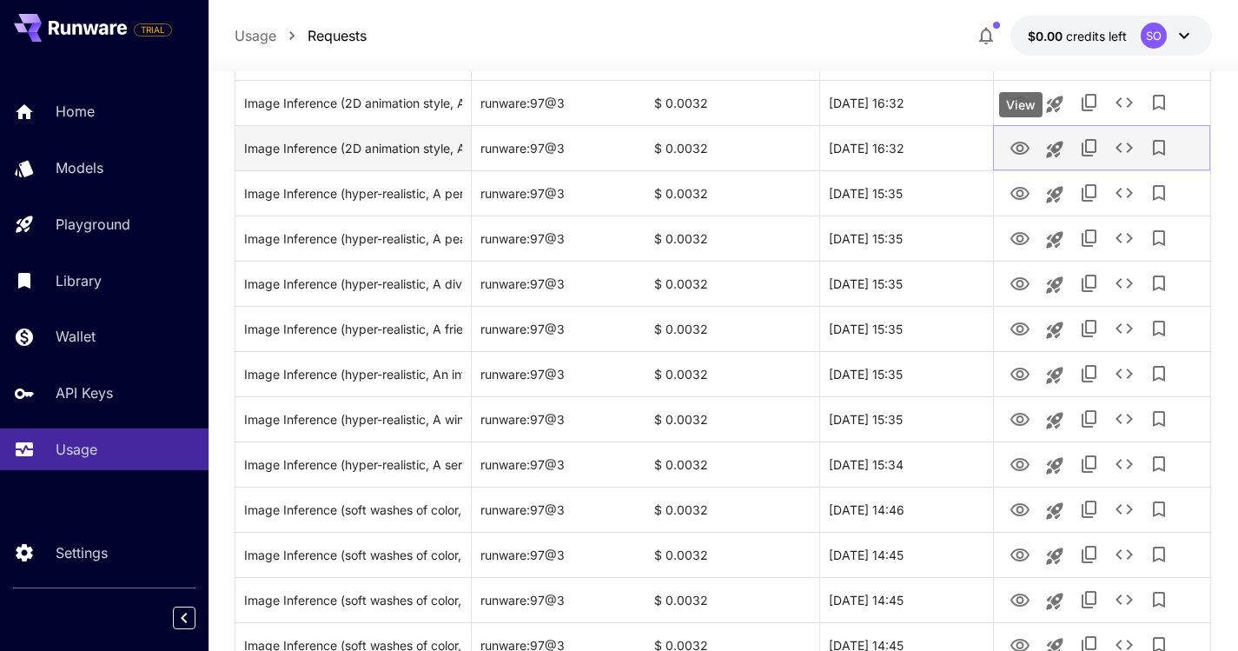
click at [1021, 149] on icon "View" at bounding box center [1020, 148] width 21 height 21
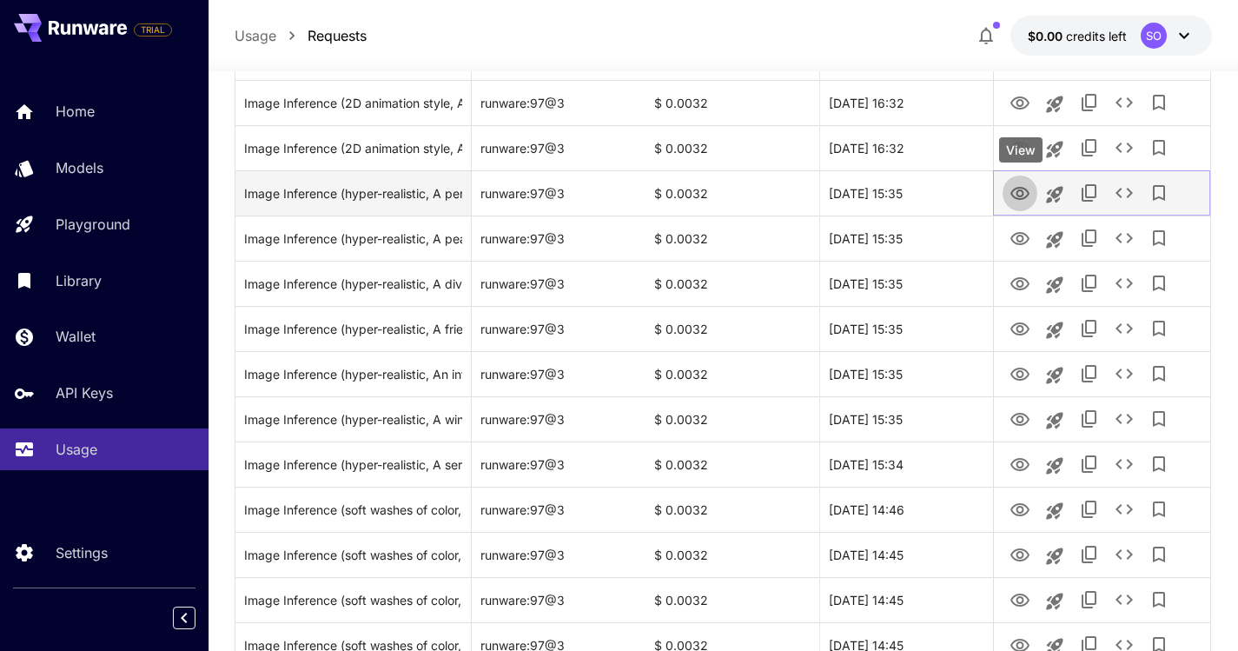
click at [1023, 193] on icon "View" at bounding box center [1019, 193] width 19 height 13
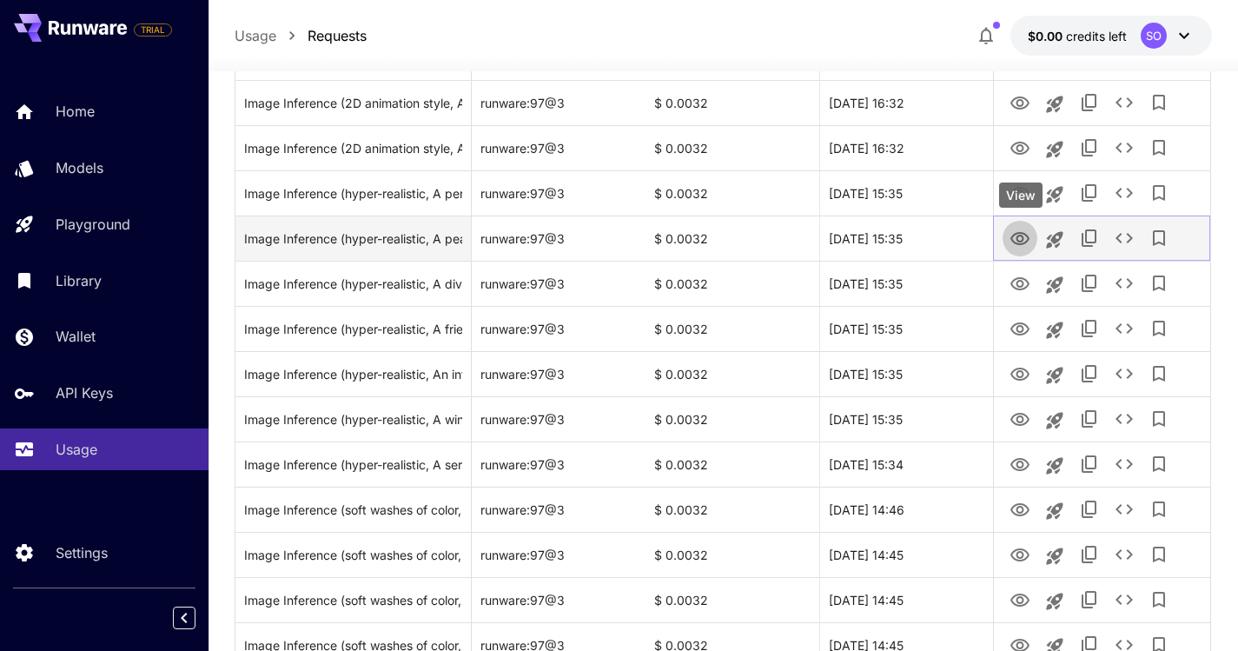
click at [1023, 240] on icon "View" at bounding box center [1019, 238] width 19 height 13
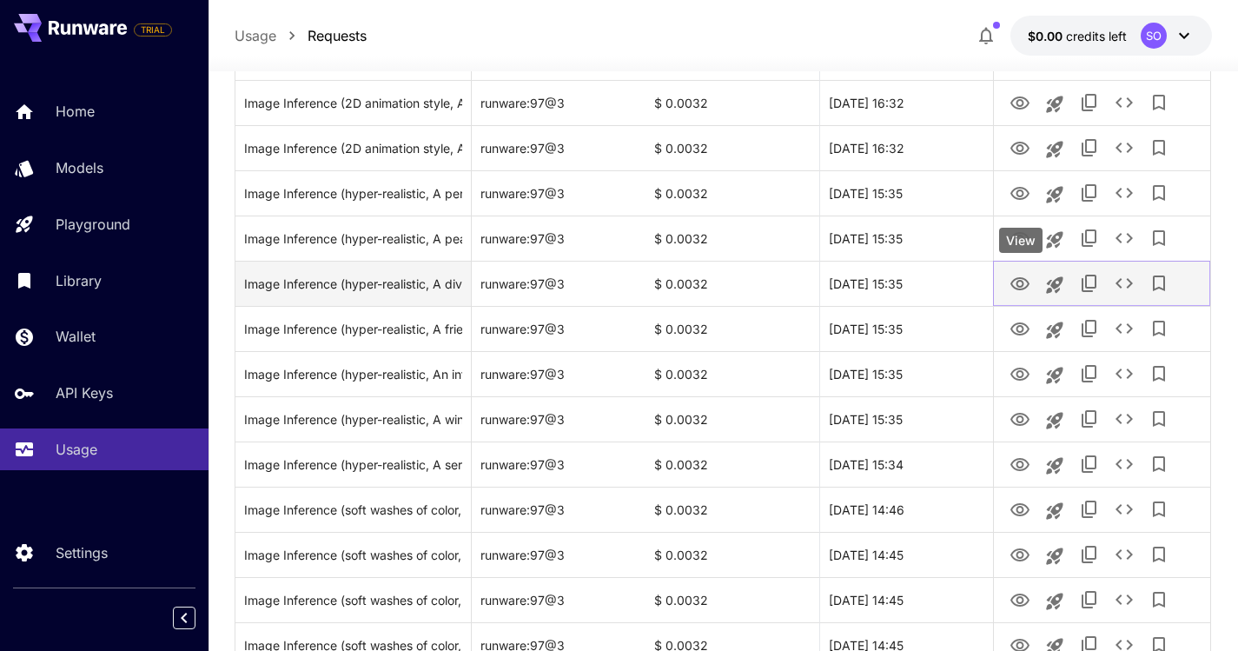
click at [1022, 289] on icon "View" at bounding box center [1019, 283] width 19 height 13
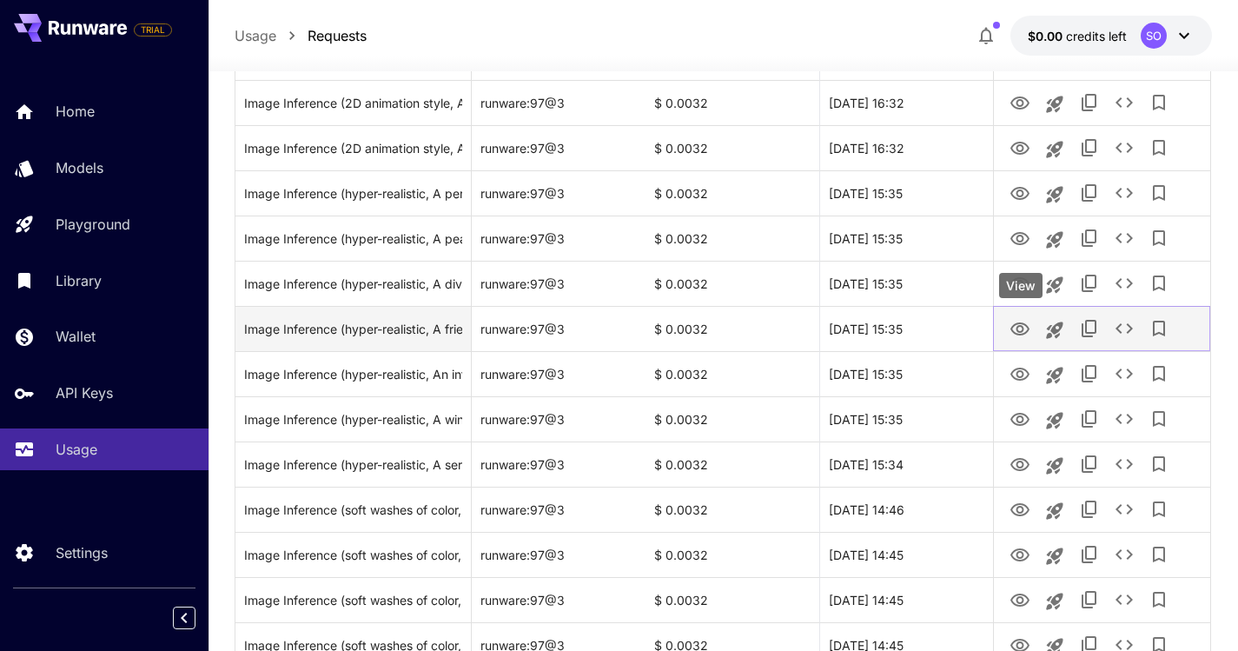
click at [1018, 328] on icon "View" at bounding box center [1020, 329] width 21 height 21
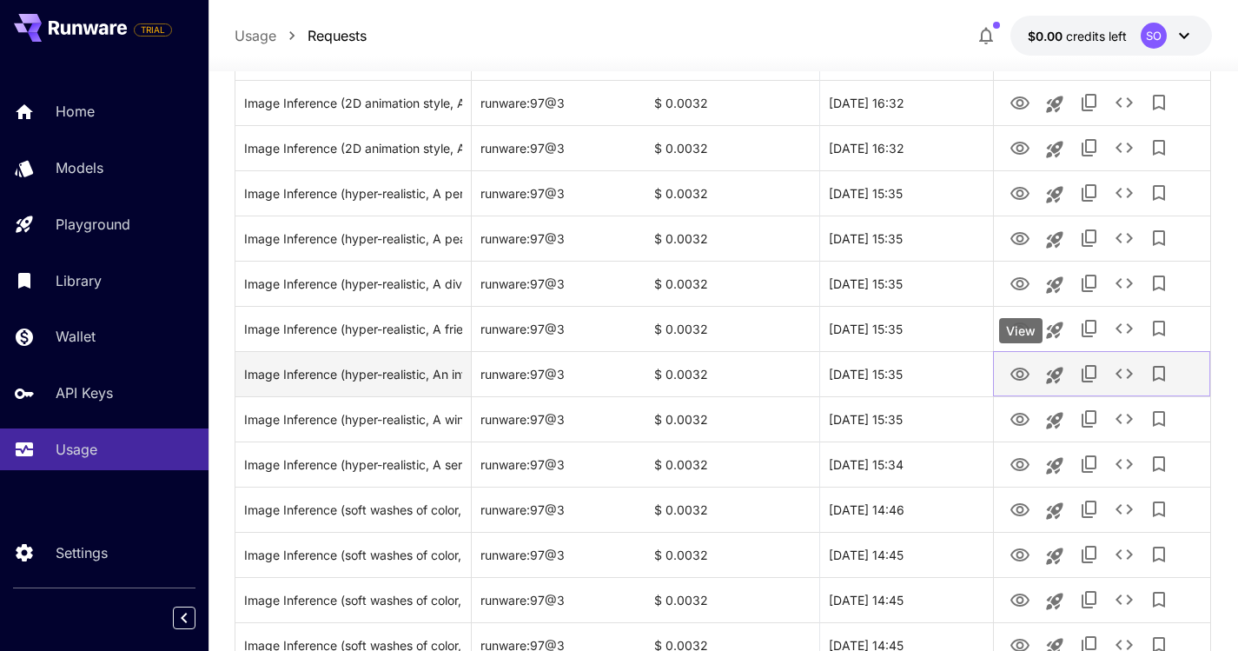
drag, startPoint x: 1023, startPoint y: 370, endPoint x: 1024, endPoint y: 383, distance: 13.1
click at [1023, 370] on icon "View" at bounding box center [1020, 374] width 21 height 21
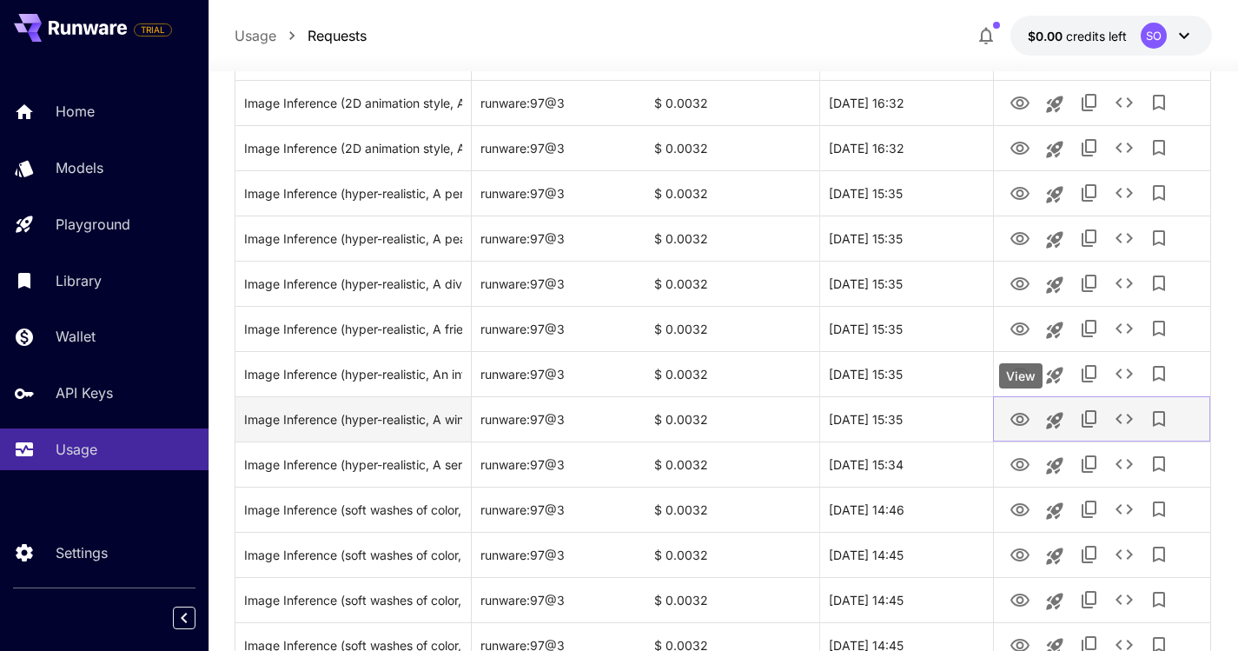
click at [1014, 425] on icon "View" at bounding box center [1020, 419] width 21 height 21
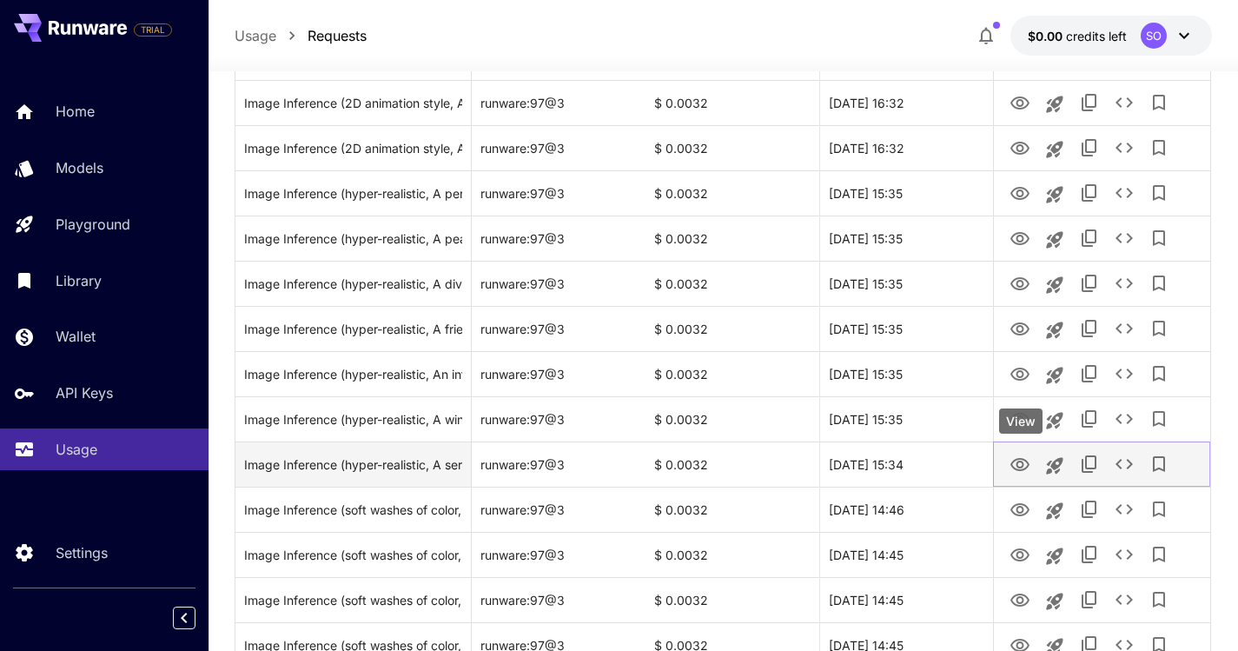
click at [1023, 462] on icon "View" at bounding box center [1019, 464] width 19 height 13
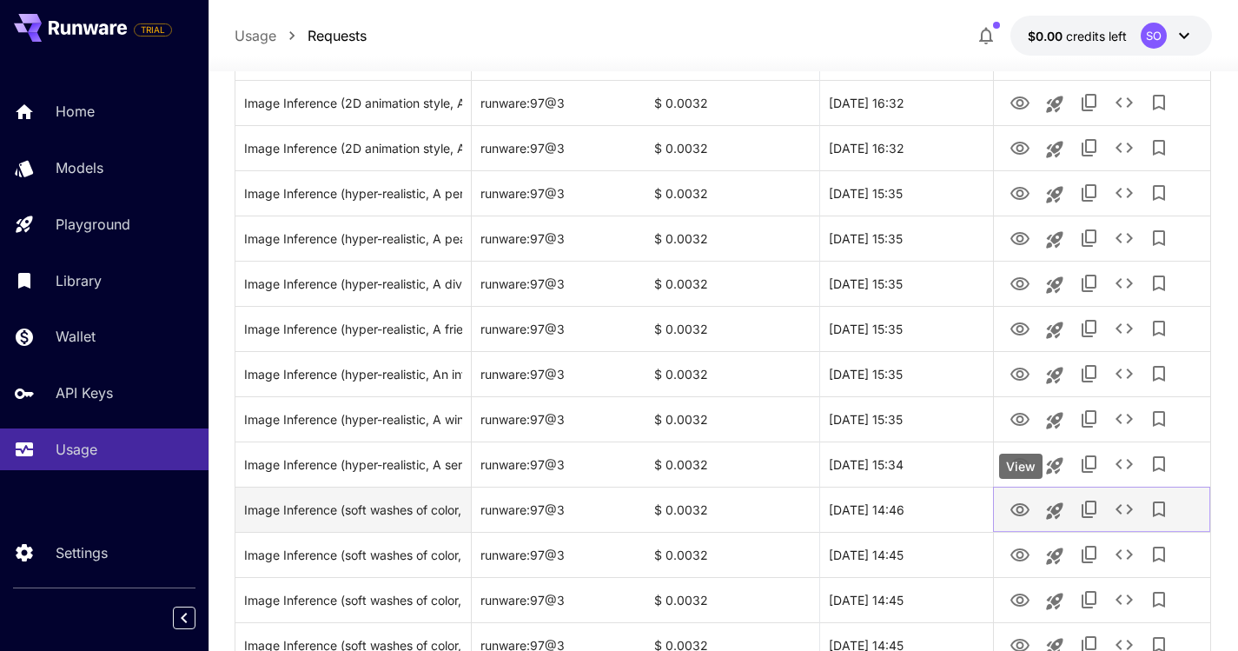
click at [1016, 507] on icon "View" at bounding box center [1020, 510] width 21 height 21
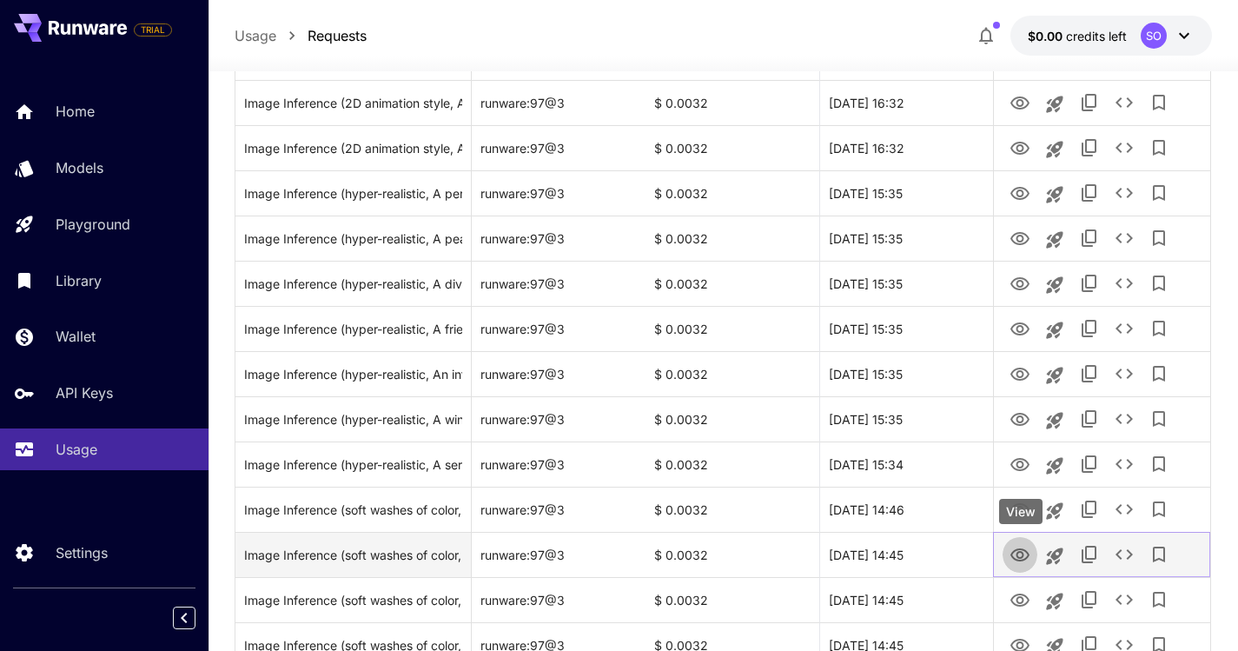
click at [1015, 552] on icon "View" at bounding box center [1020, 555] width 21 height 21
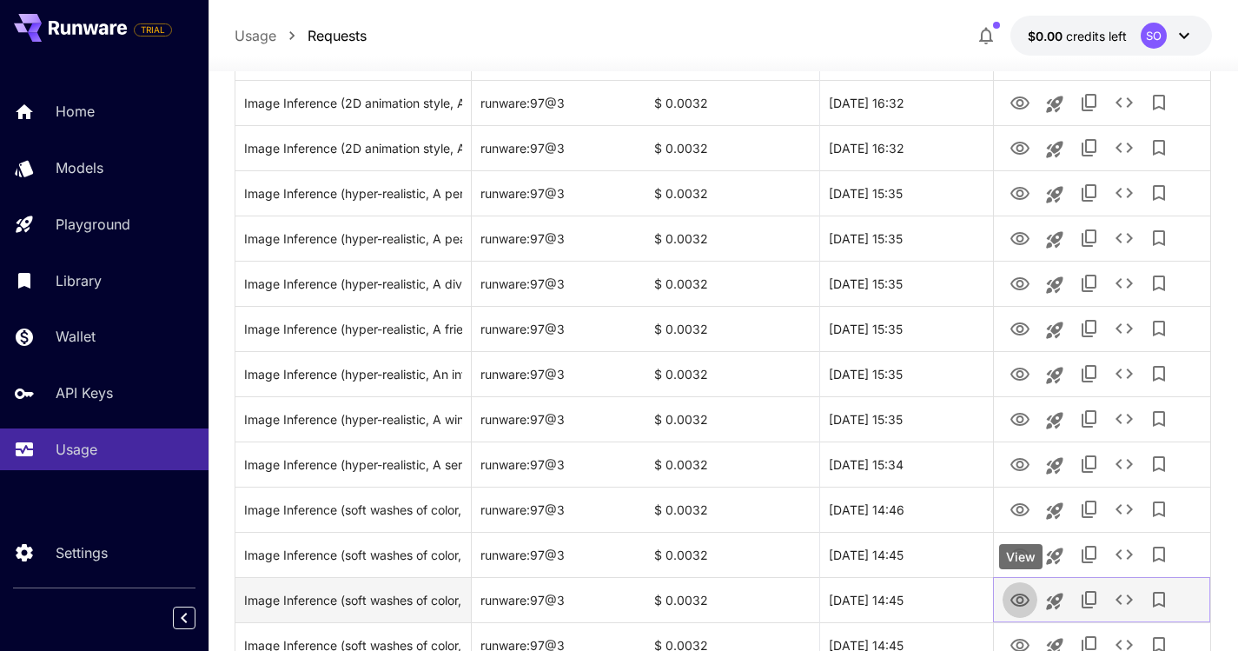
click at [1024, 600] on icon "View" at bounding box center [1020, 600] width 21 height 21
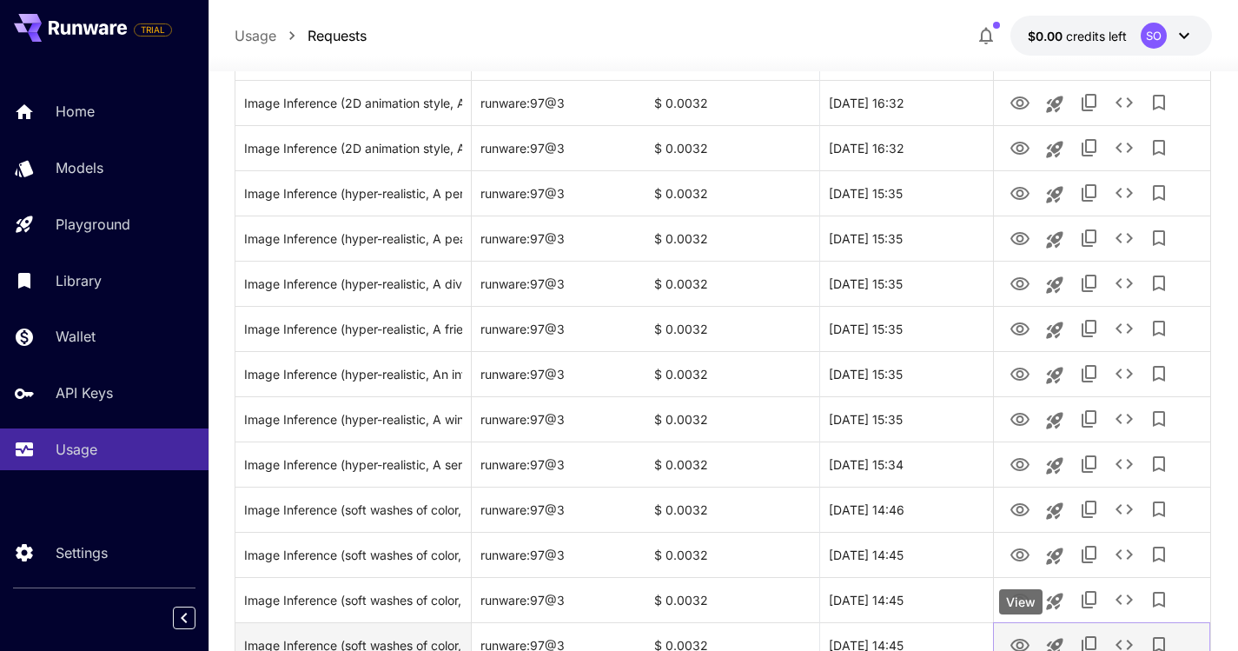
click at [1016, 643] on icon "View" at bounding box center [1020, 645] width 21 height 21
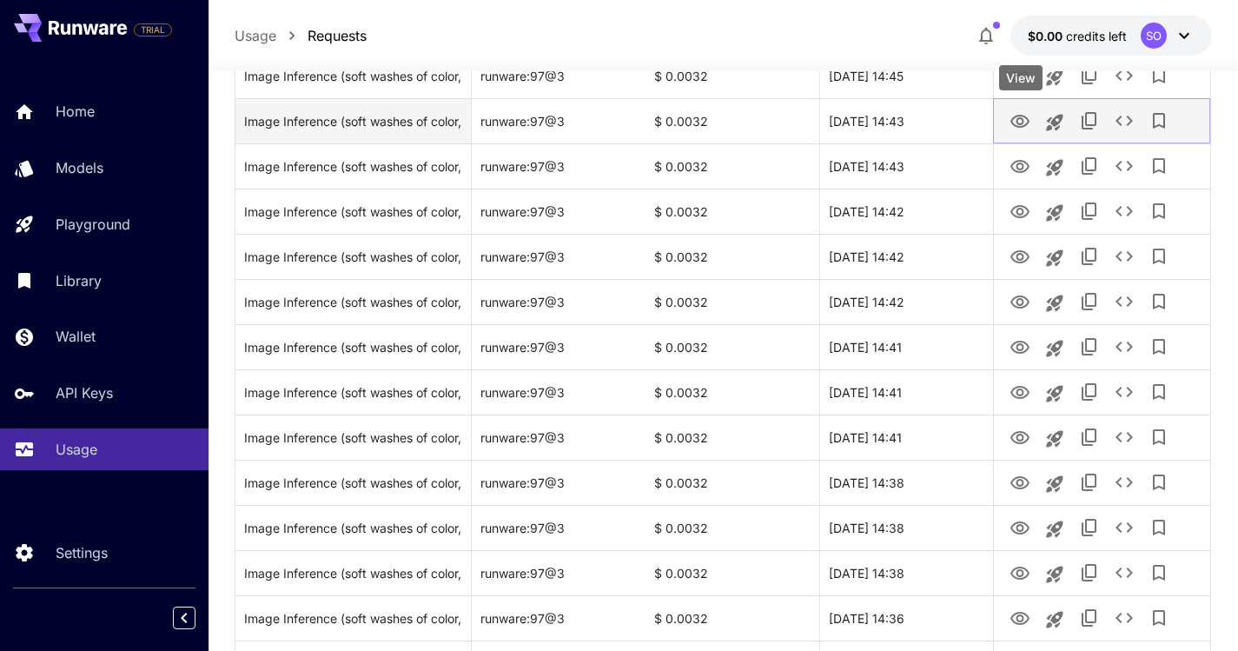
click at [1023, 123] on icon "View" at bounding box center [1019, 121] width 19 height 13
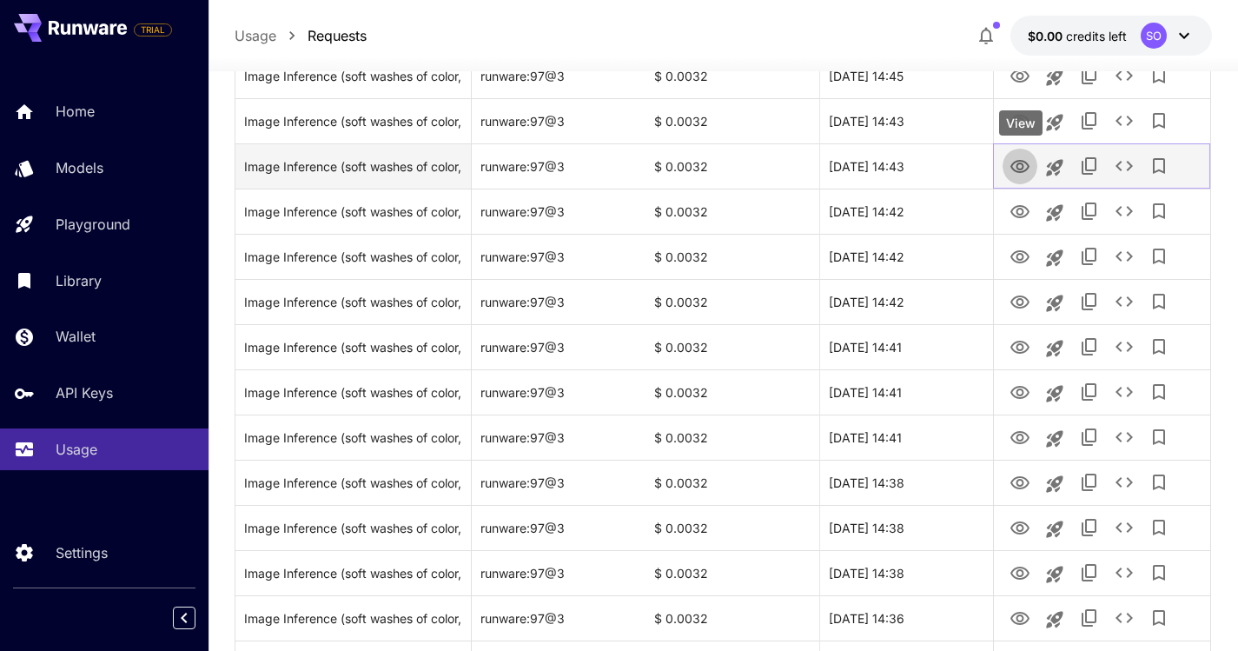
drag, startPoint x: 1014, startPoint y: 168, endPoint x: 1016, endPoint y: 180, distance: 12.4
click at [1014, 168] on icon "View" at bounding box center [1020, 166] width 21 height 21
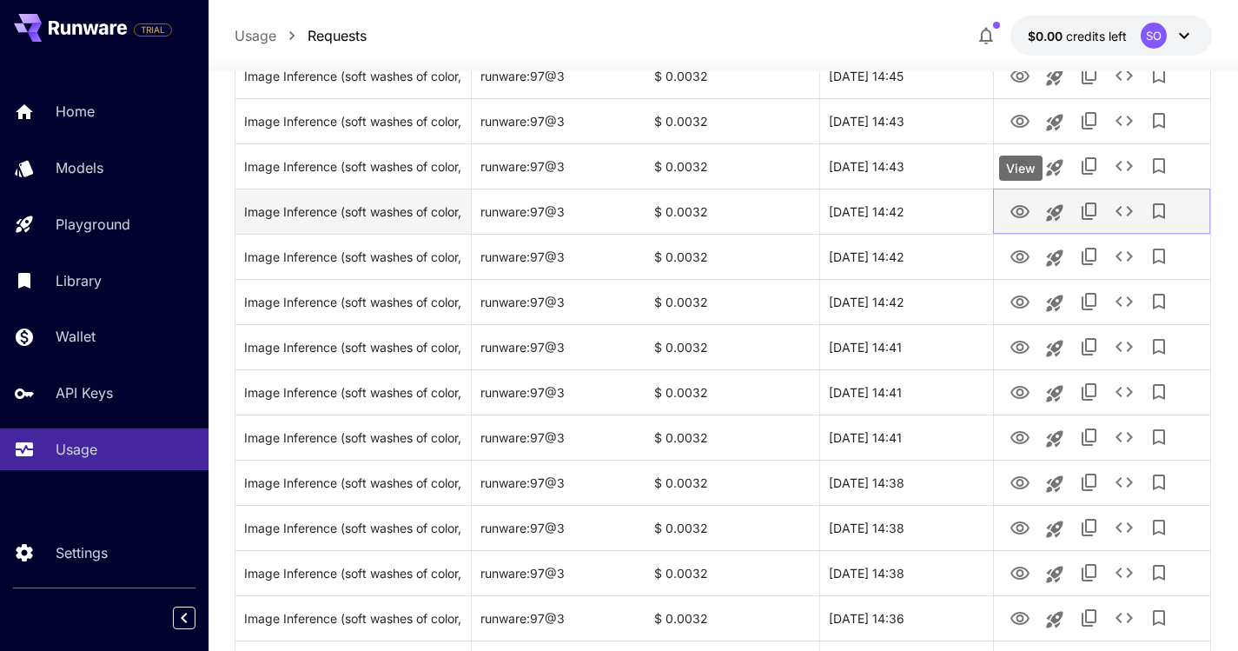
click at [1017, 213] on icon "View" at bounding box center [1019, 211] width 19 height 13
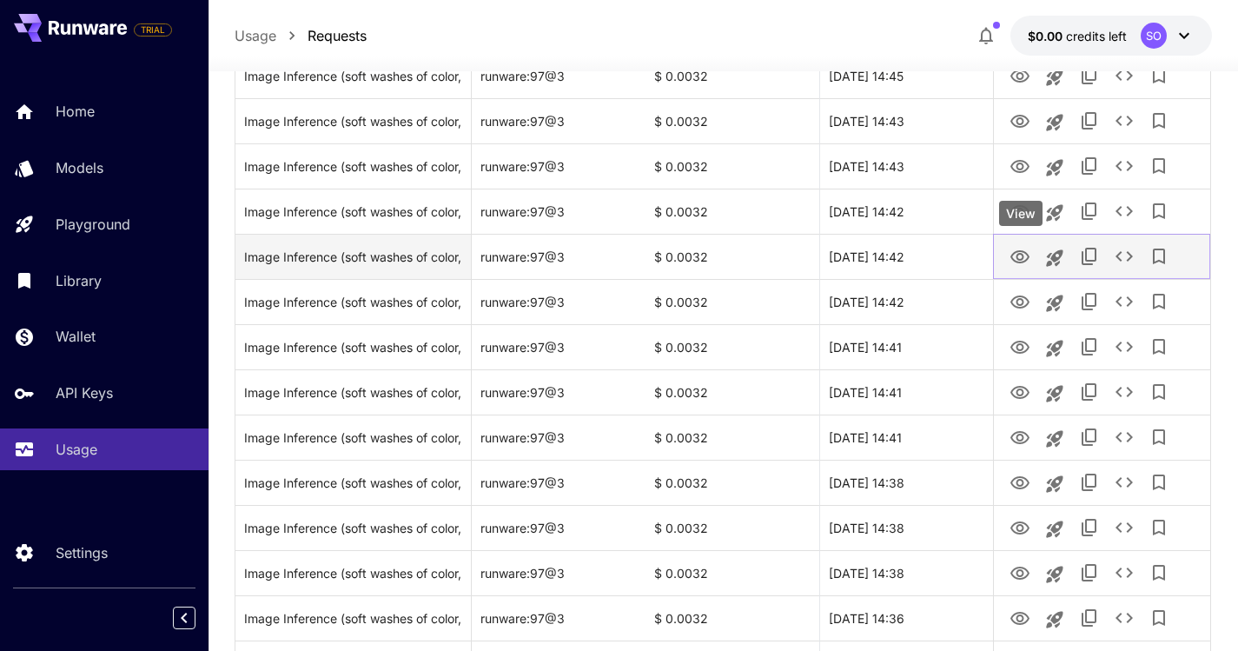
click at [1012, 256] on icon "View" at bounding box center [1019, 256] width 19 height 13
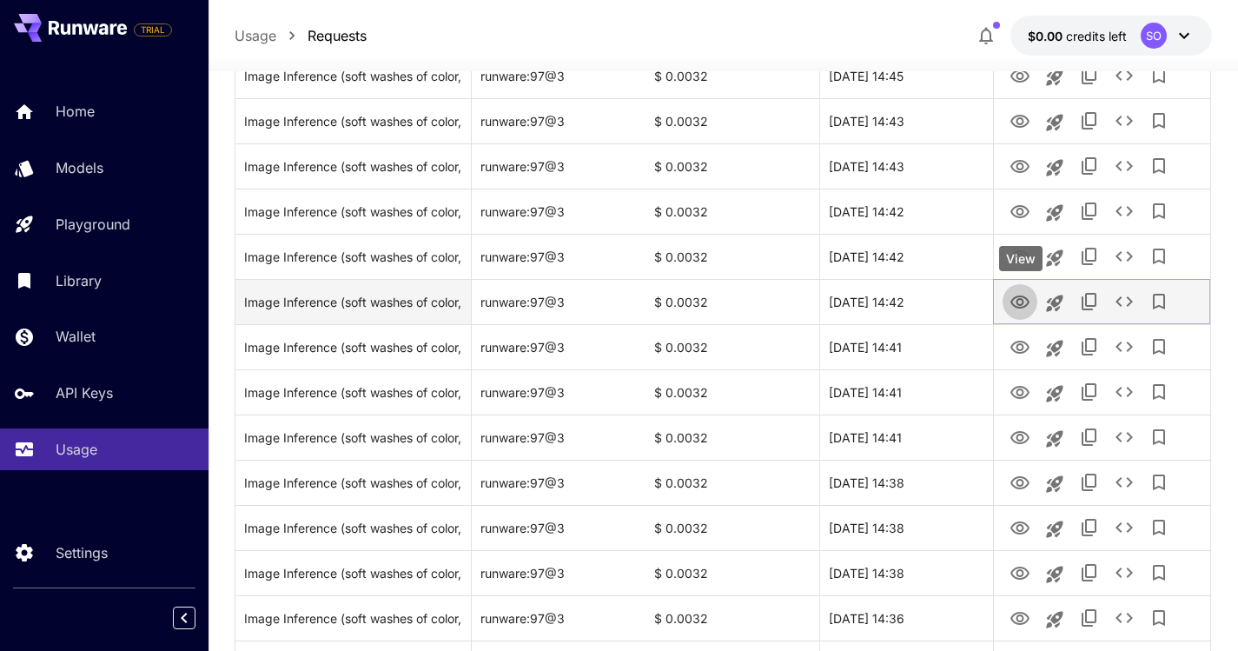
drag, startPoint x: 1016, startPoint y: 303, endPoint x: 1023, endPoint y: 322, distance: 20.3
click at [1016, 303] on icon "View" at bounding box center [1020, 302] width 21 height 21
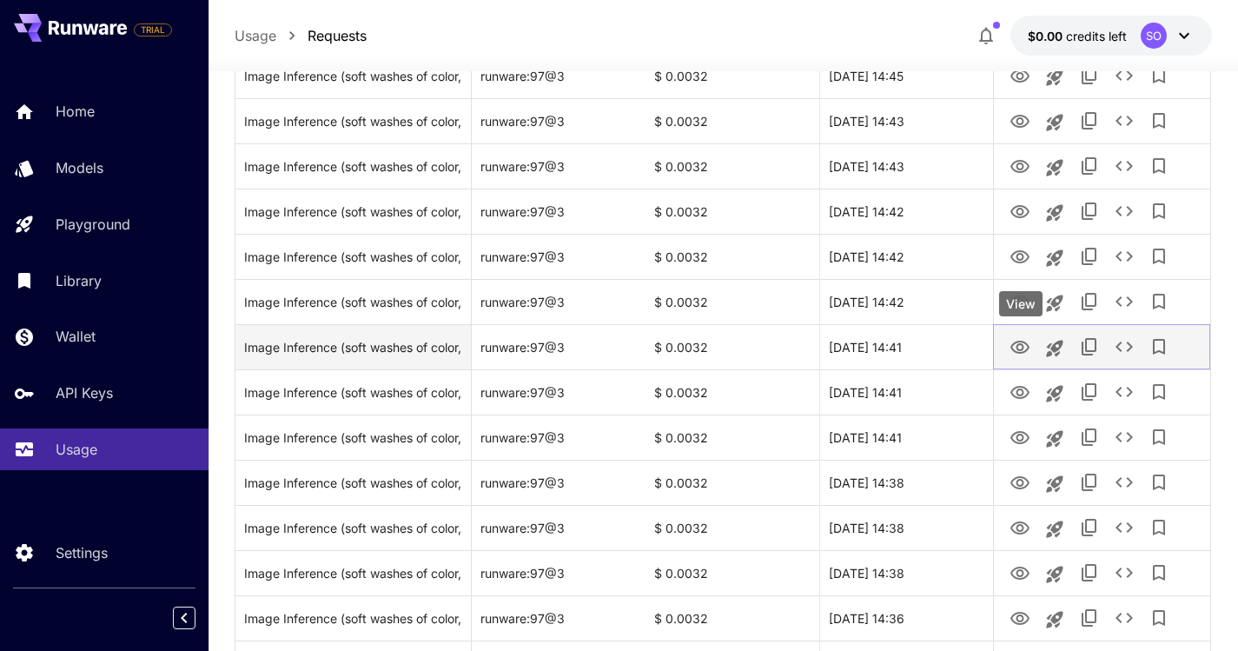
click at [1014, 347] on icon "View" at bounding box center [1020, 347] width 21 height 21
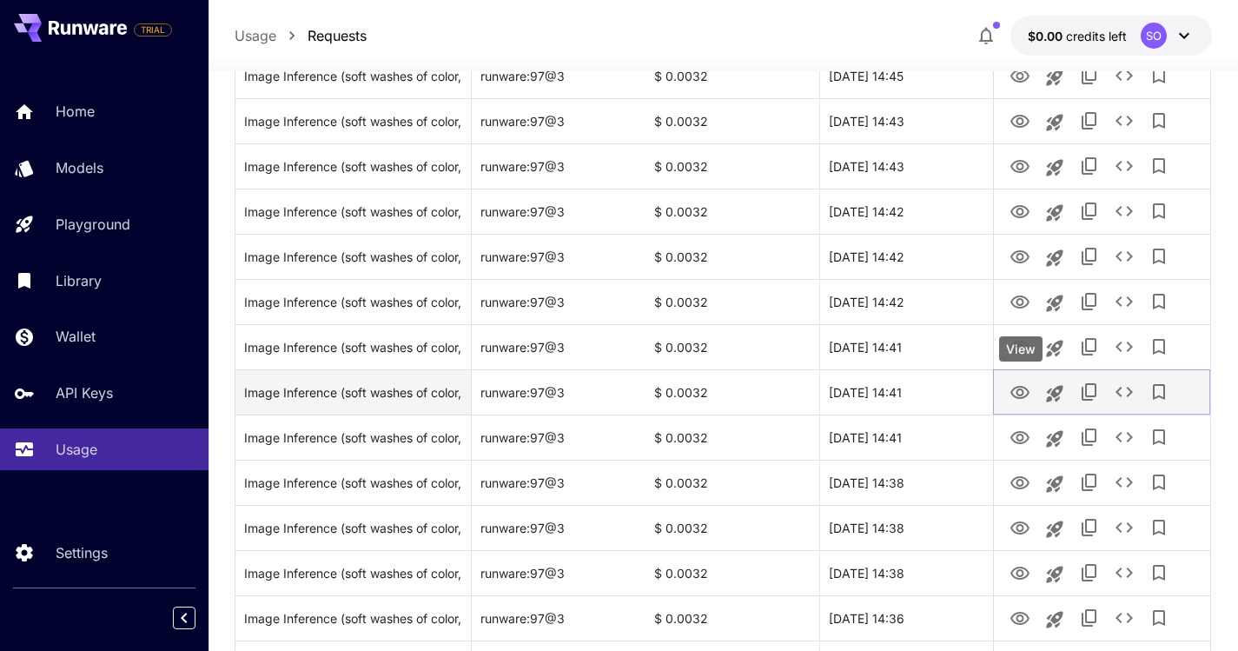
click at [1016, 394] on icon "View" at bounding box center [1020, 392] width 21 height 21
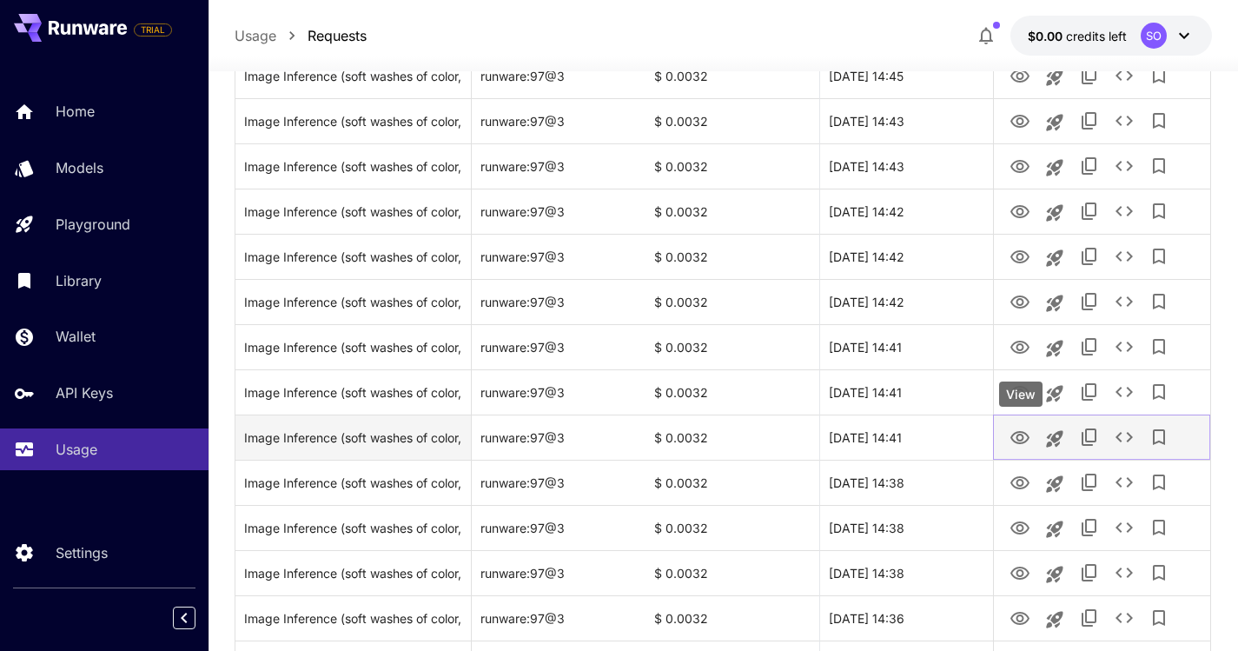
click at [1016, 438] on icon "View" at bounding box center [1020, 437] width 21 height 21
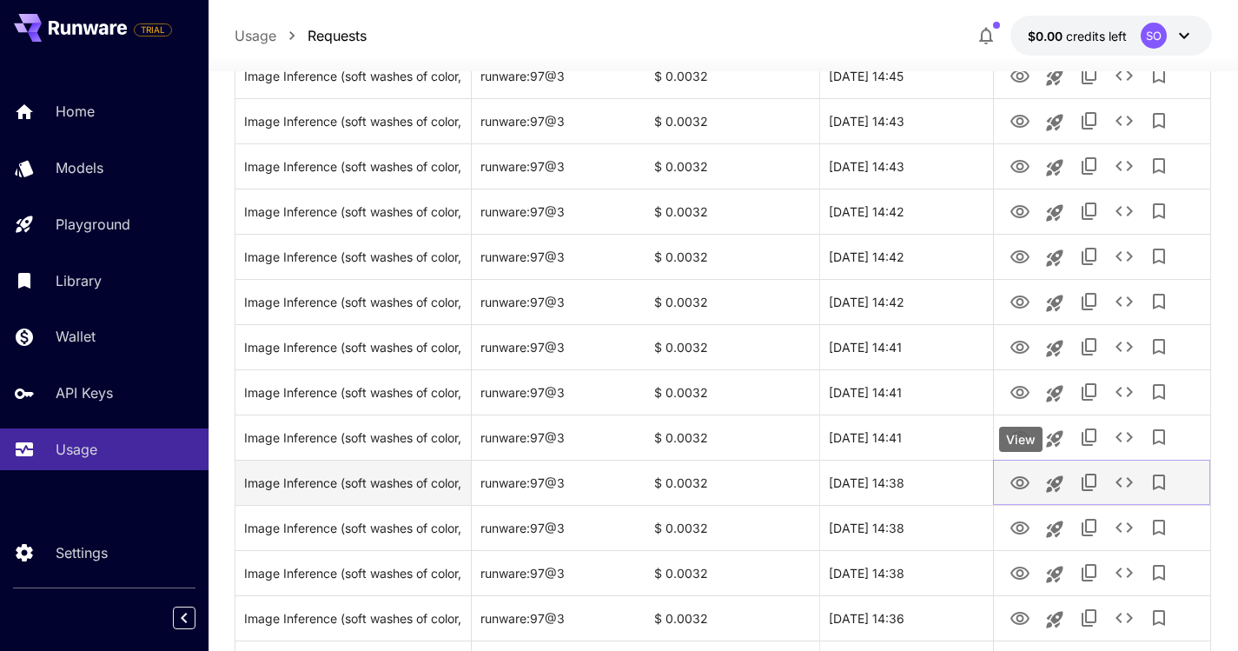
click at [1016, 488] on icon "View" at bounding box center [1020, 483] width 21 height 21
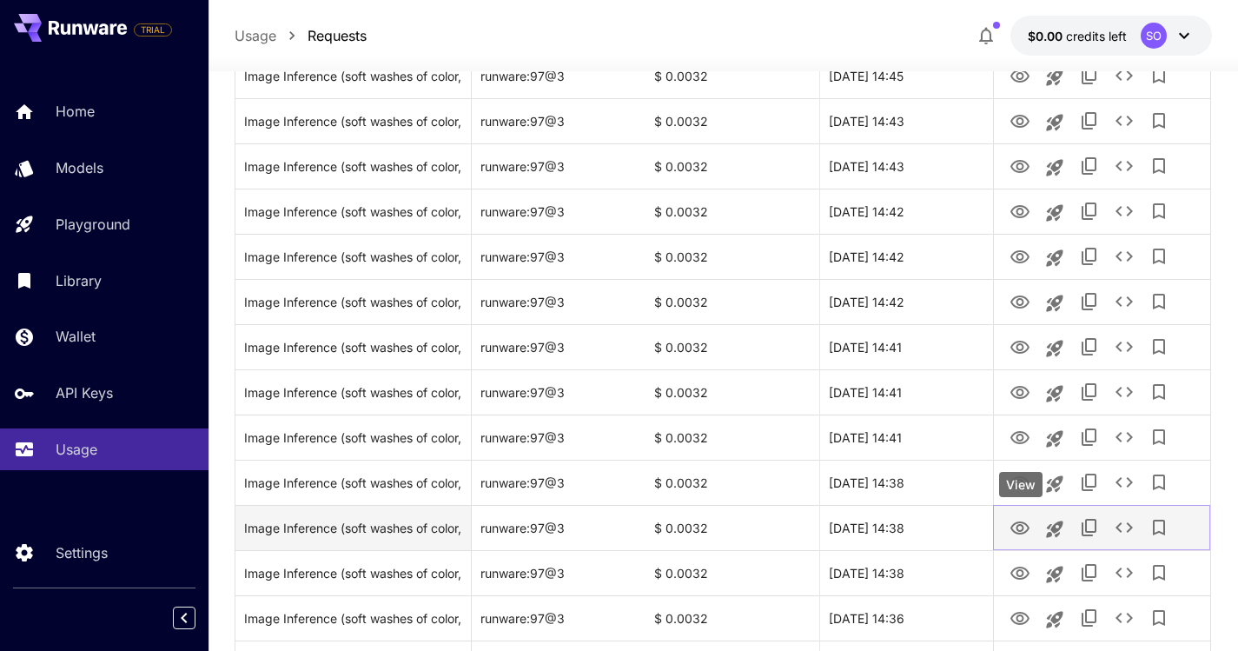
click at [1016, 533] on icon "View" at bounding box center [1020, 528] width 21 height 21
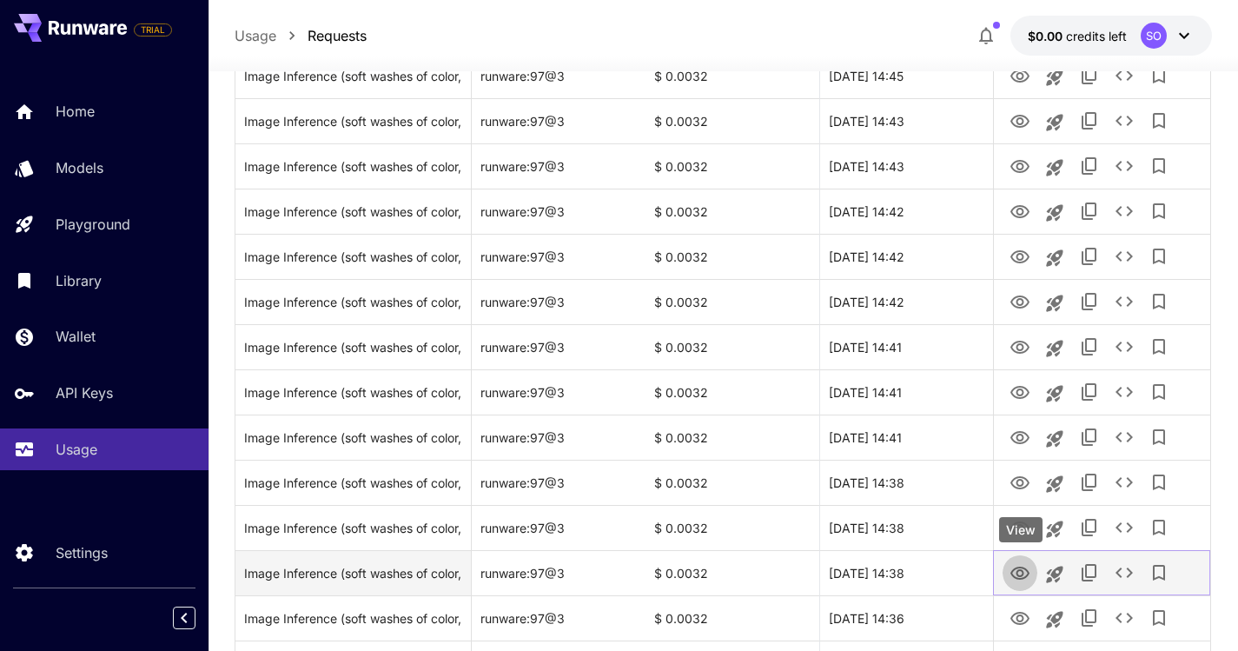
click at [1022, 570] on icon "View" at bounding box center [1019, 572] width 19 height 13
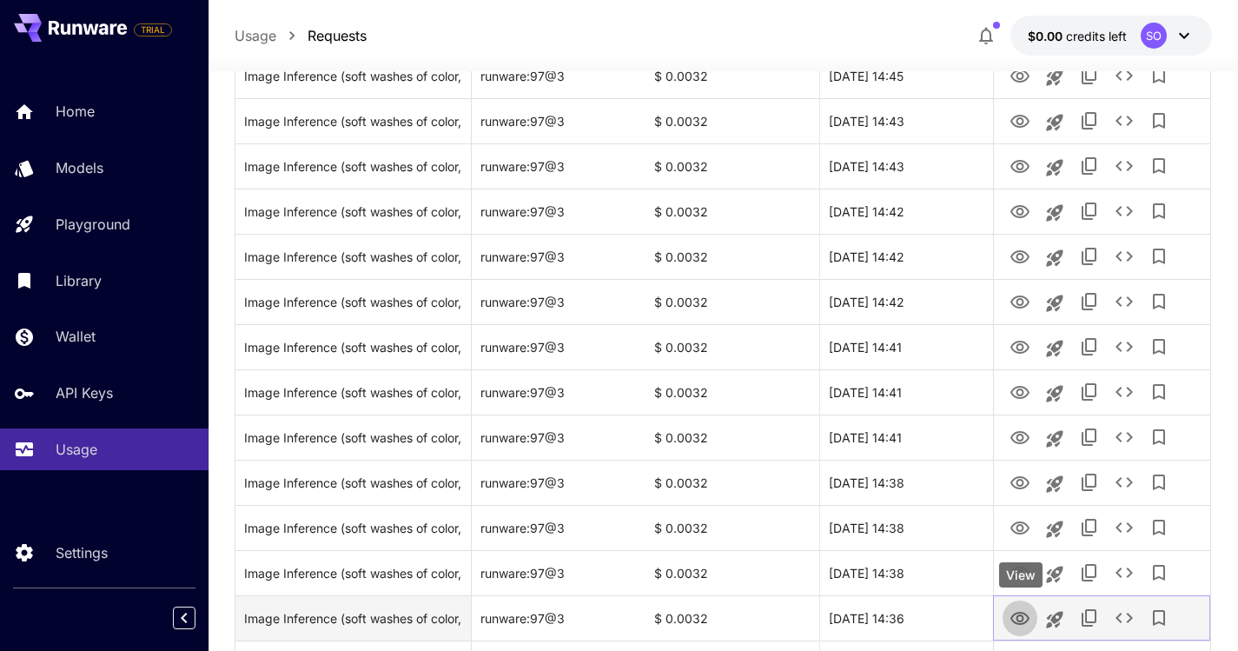
click at [1015, 626] on icon "View" at bounding box center [1020, 618] width 21 height 21
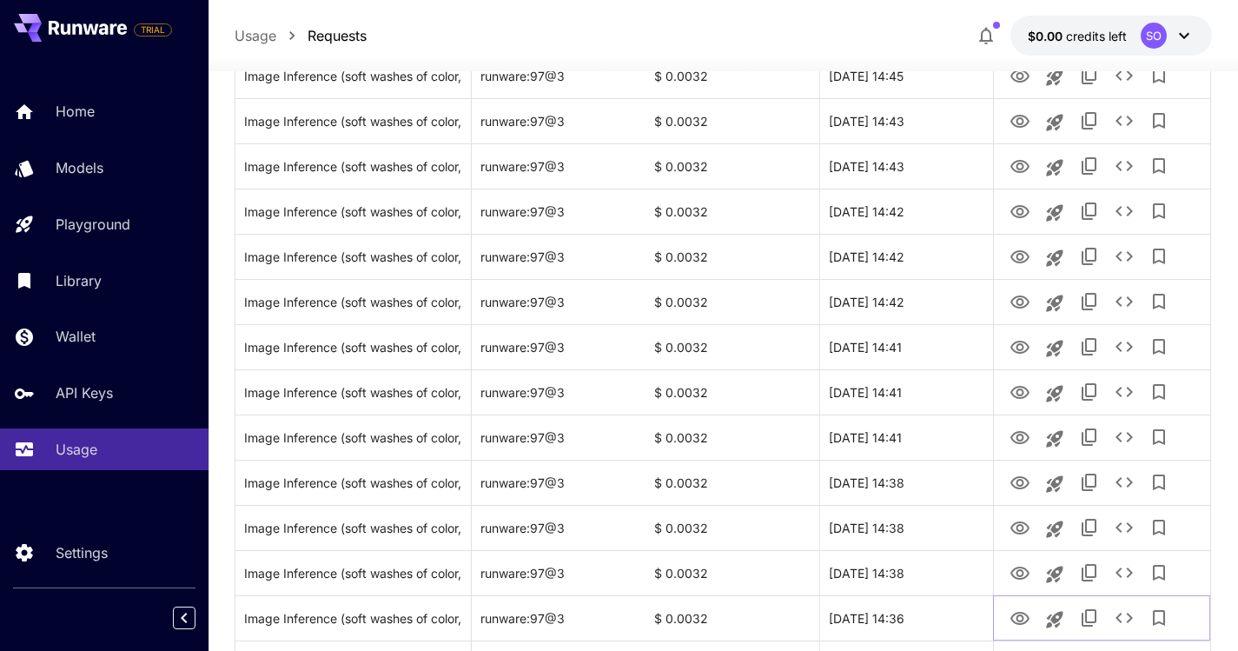
scroll to position [2845, 0]
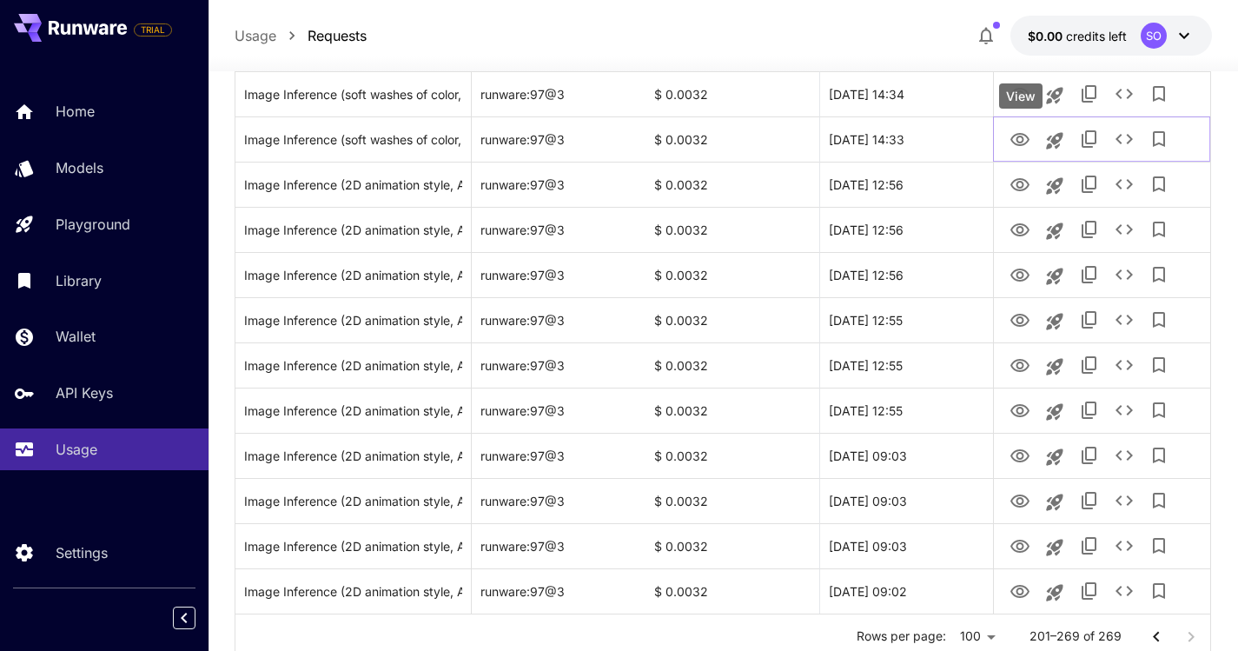
click at [1019, 103] on div "View" at bounding box center [1020, 95] width 43 height 25
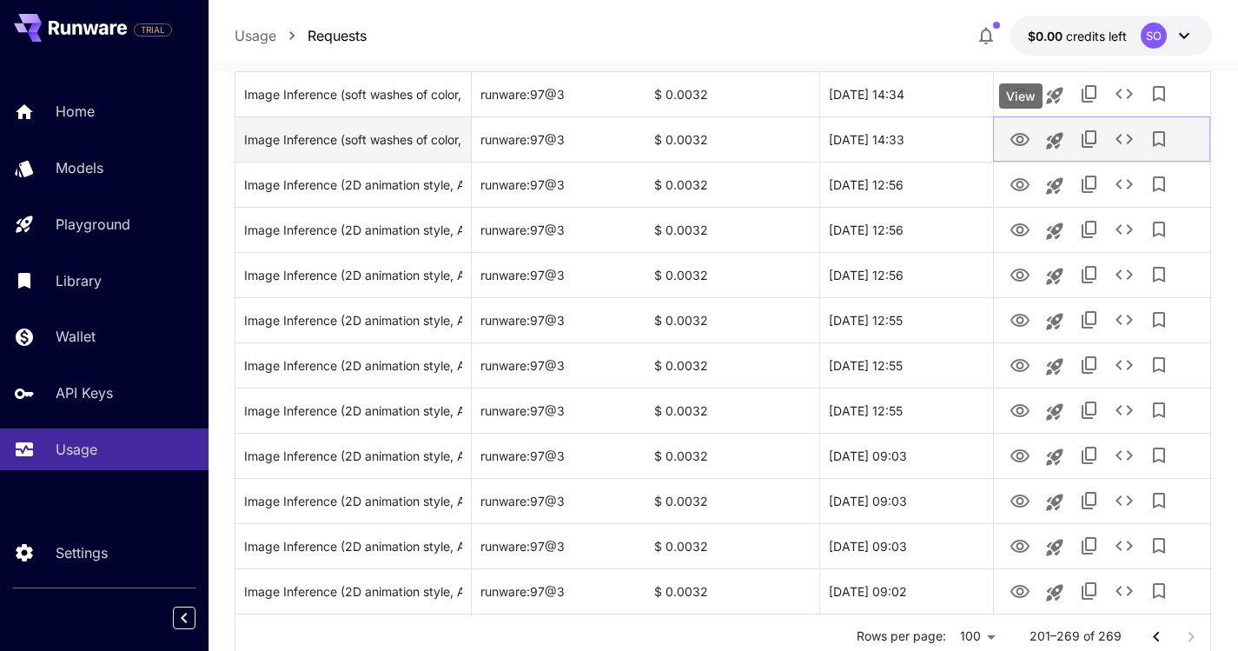
click at [1018, 134] on icon "View" at bounding box center [1019, 139] width 19 height 13
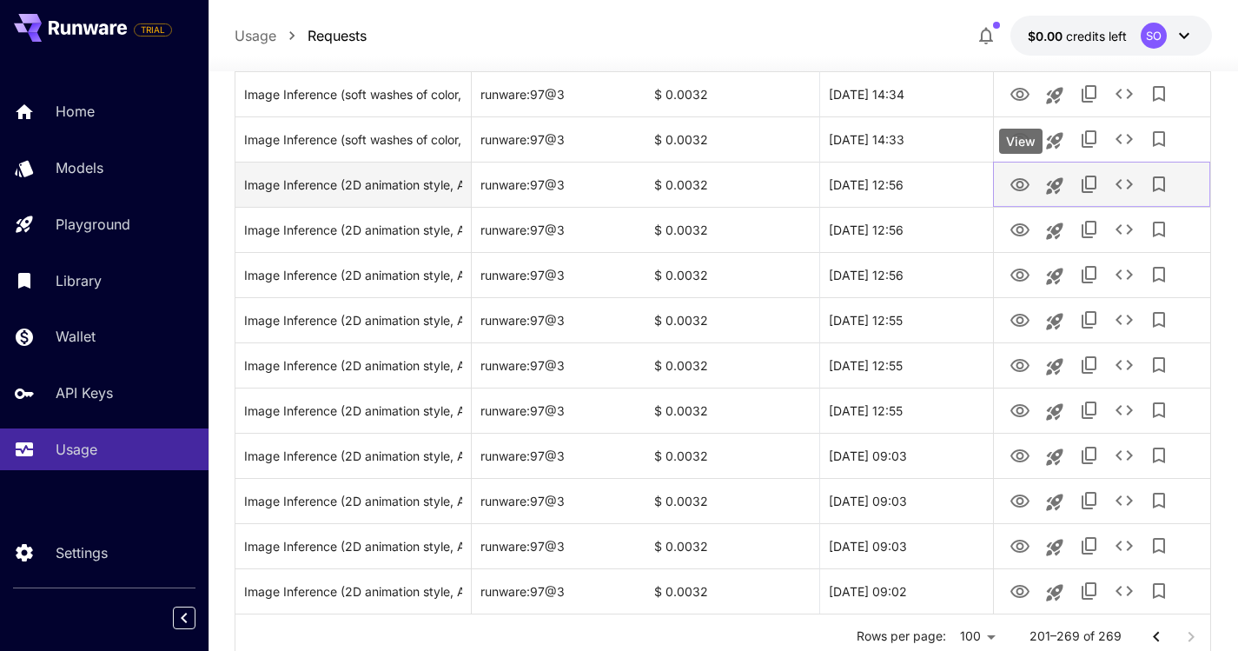
click at [1023, 175] on icon "View" at bounding box center [1020, 185] width 21 height 21
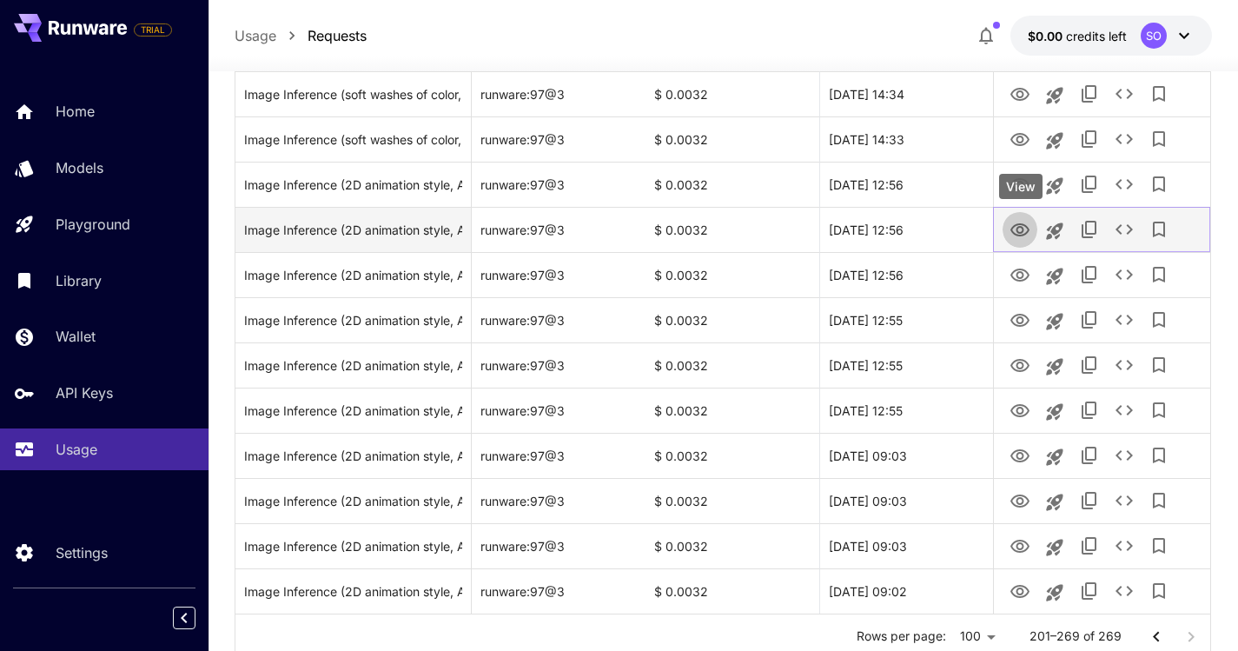
click at [1021, 232] on icon "View" at bounding box center [1019, 229] width 19 height 13
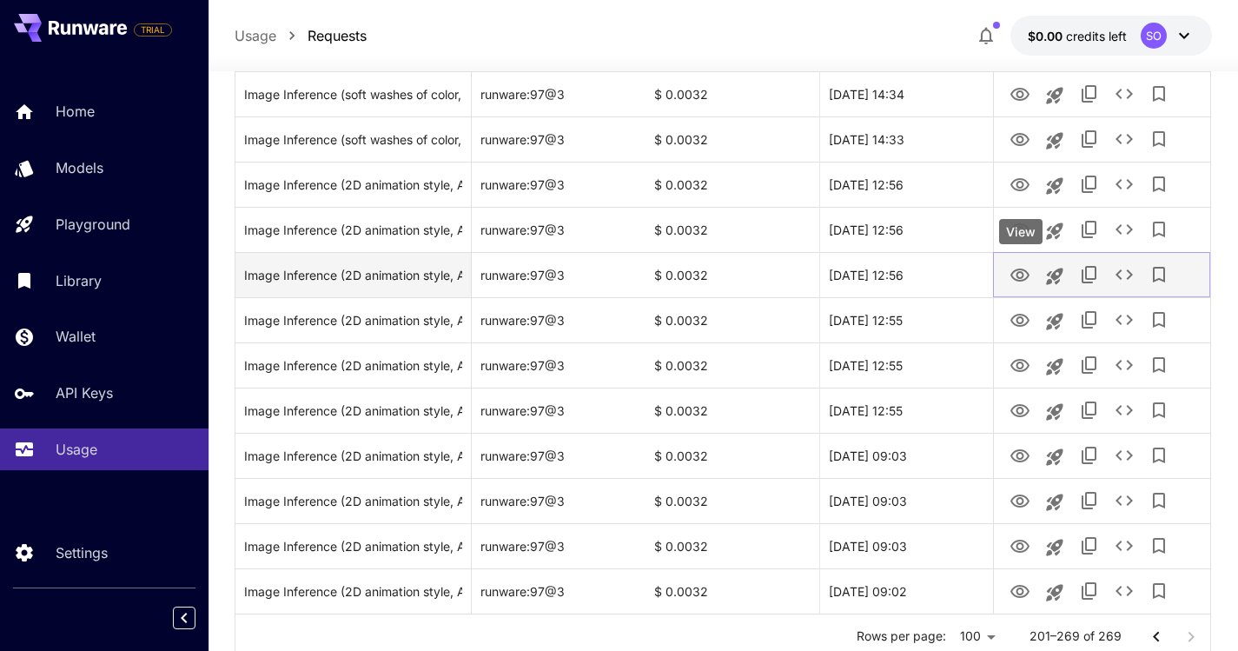
click at [1023, 281] on icon "View" at bounding box center [1019, 274] width 19 height 13
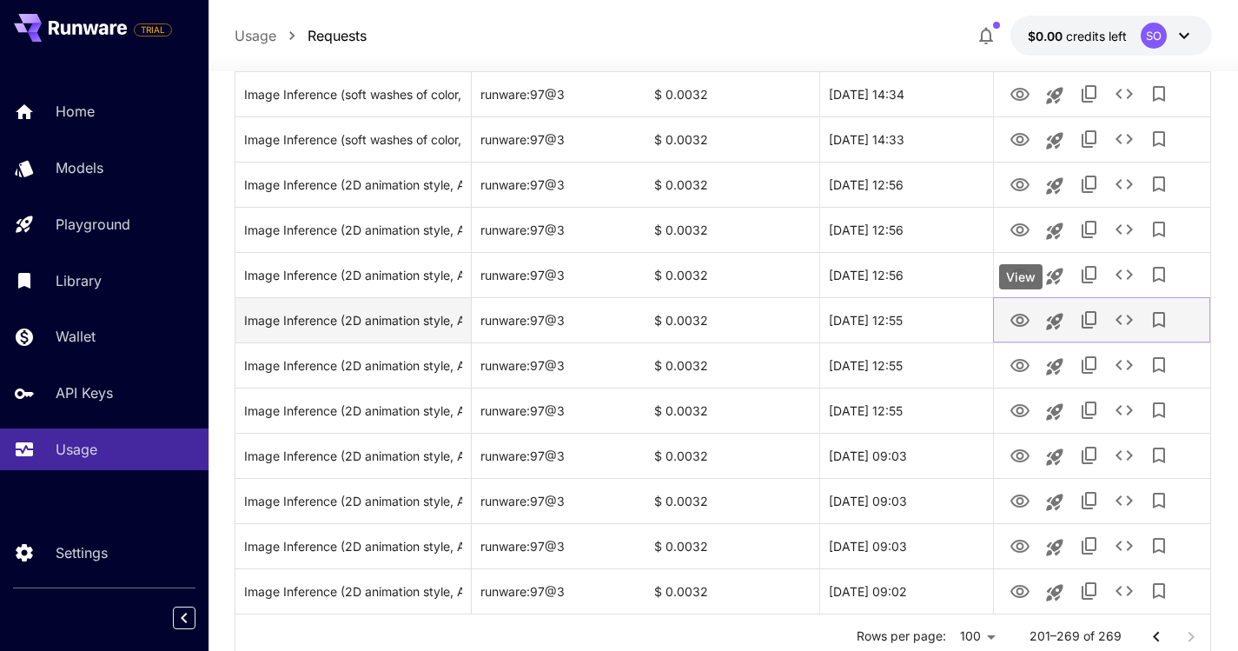
click at [1013, 328] on icon "View" at bounding box center [1020, 320] width 21 height 21
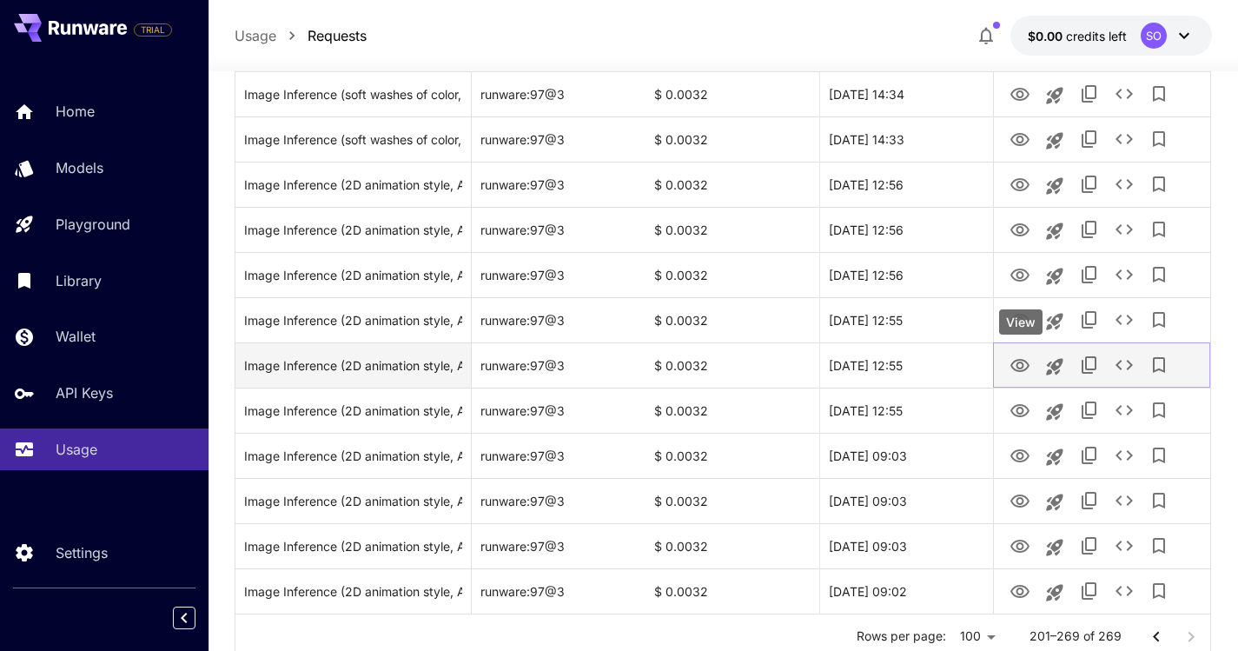
click at [1019, 364] on icon "View" at bounding box center [1020, 365] width 21 height 21
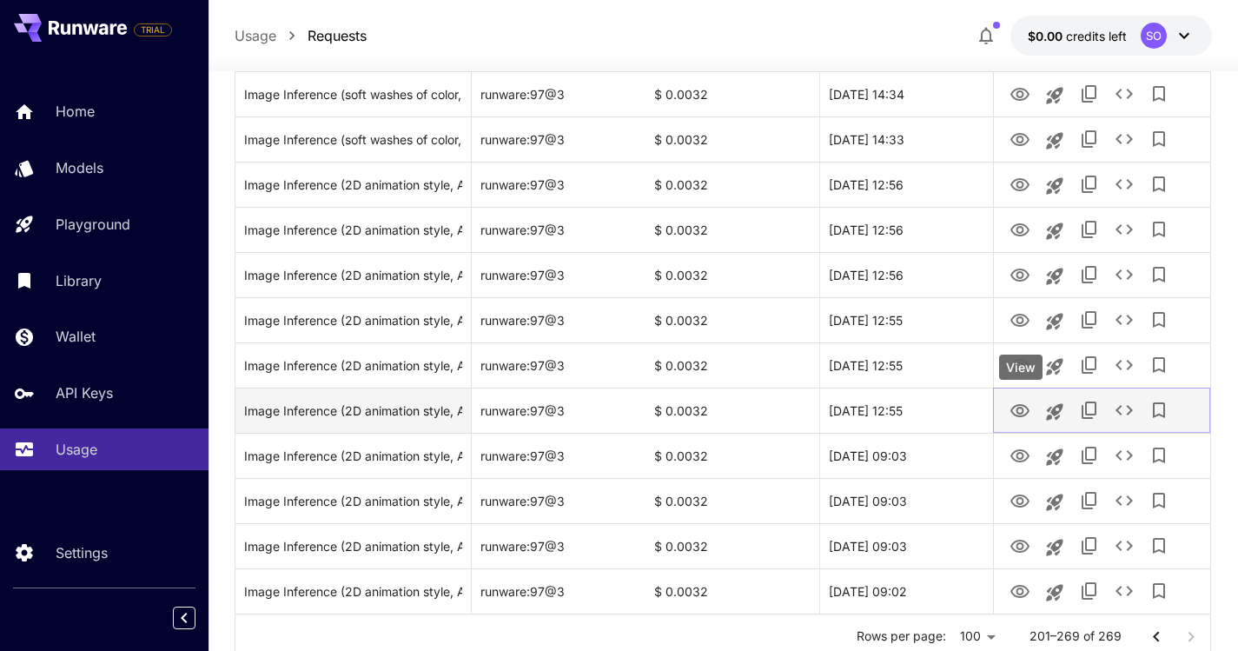
click at [1020, 407] on icon "View" at bounding box center [1019, 410] width 19 height 13
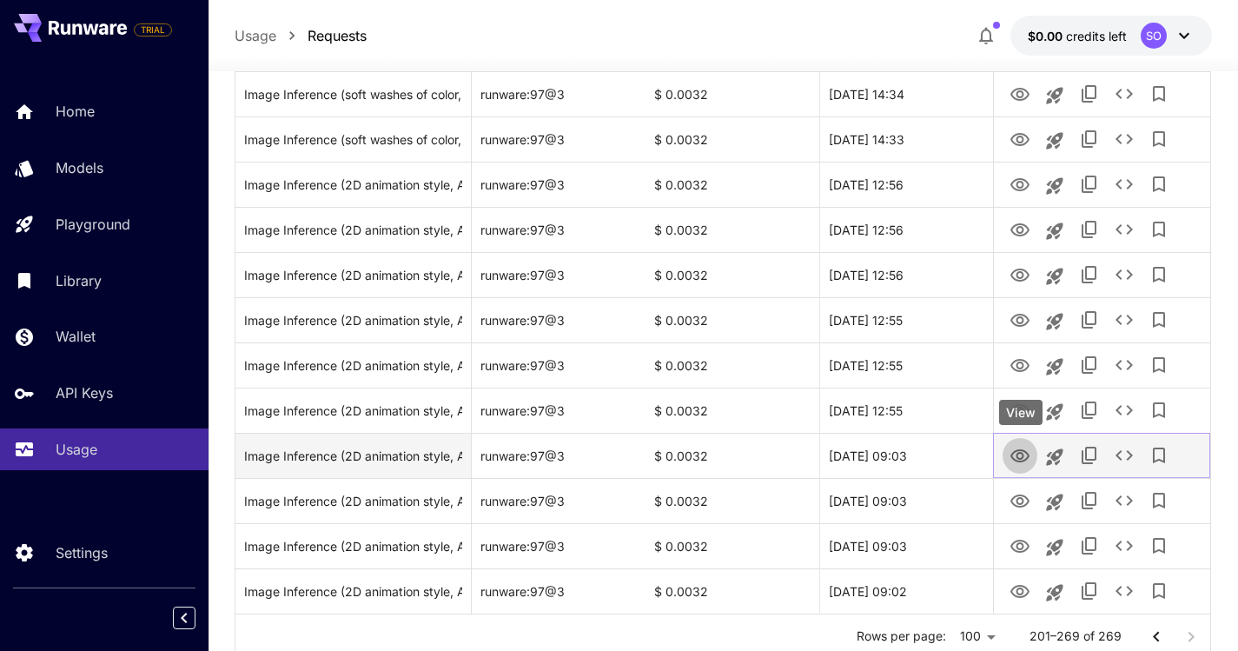
click at [1017, 463] on icon "View" at bounding box center [1020, 456] width 21 height 21
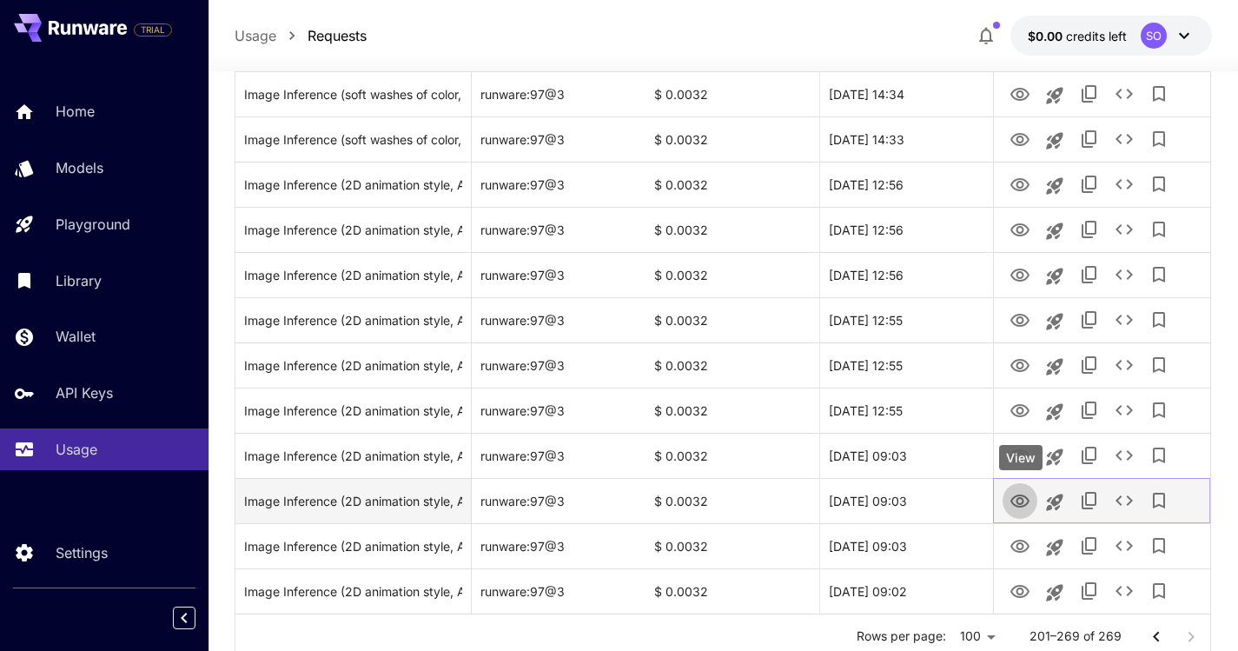
click at [1011, 496] on icon "View" at bounding box center [1020, 501] width 21 height 21
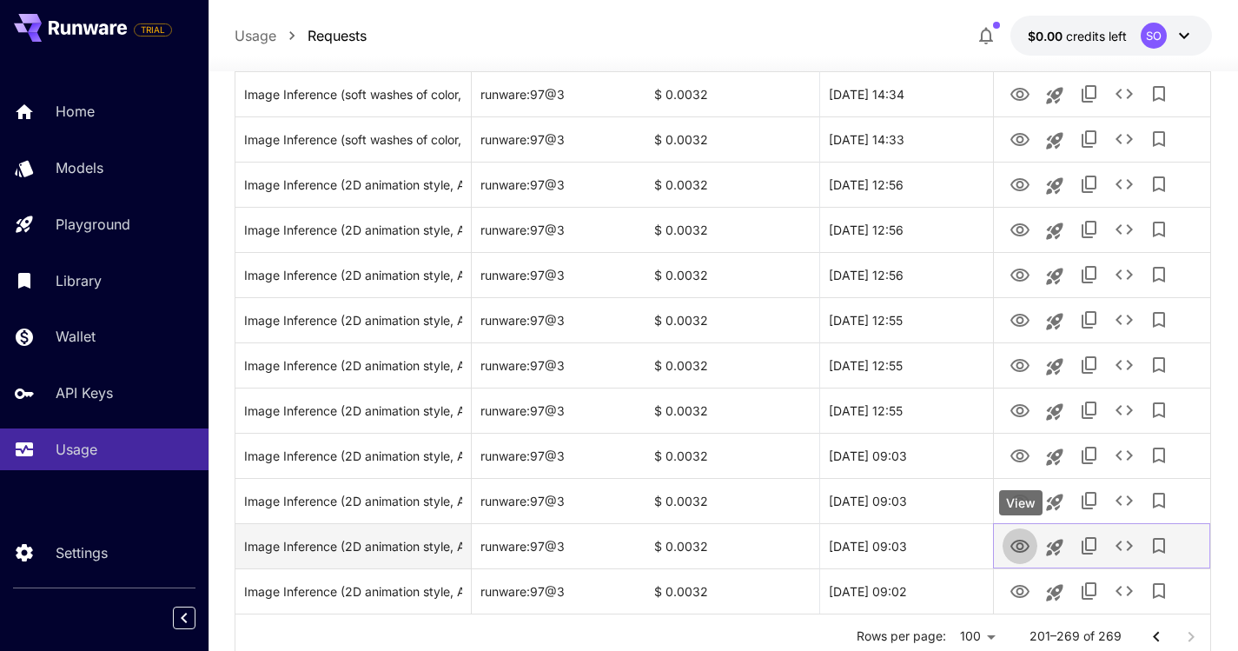
click at [1011, 550] on icon "View" at bounding box center [1020, 546] width 21 height 21
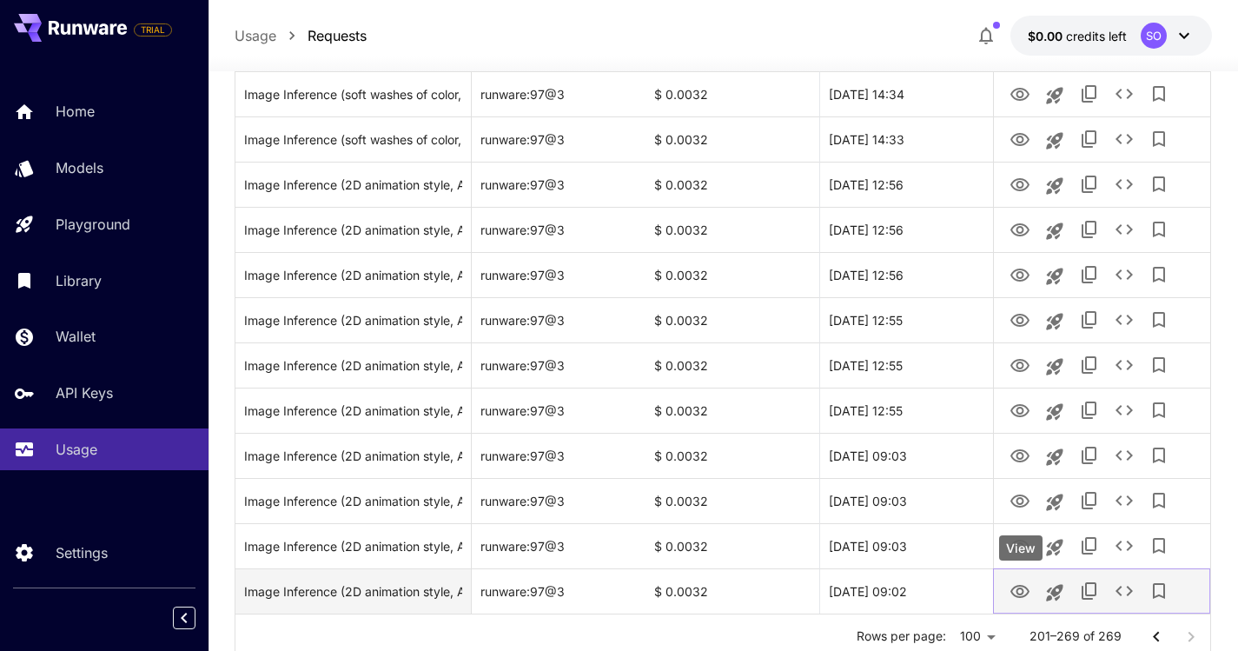
click at [1017, 585] on icon "View" at bounding box center [1020, 591] width 21 height 21
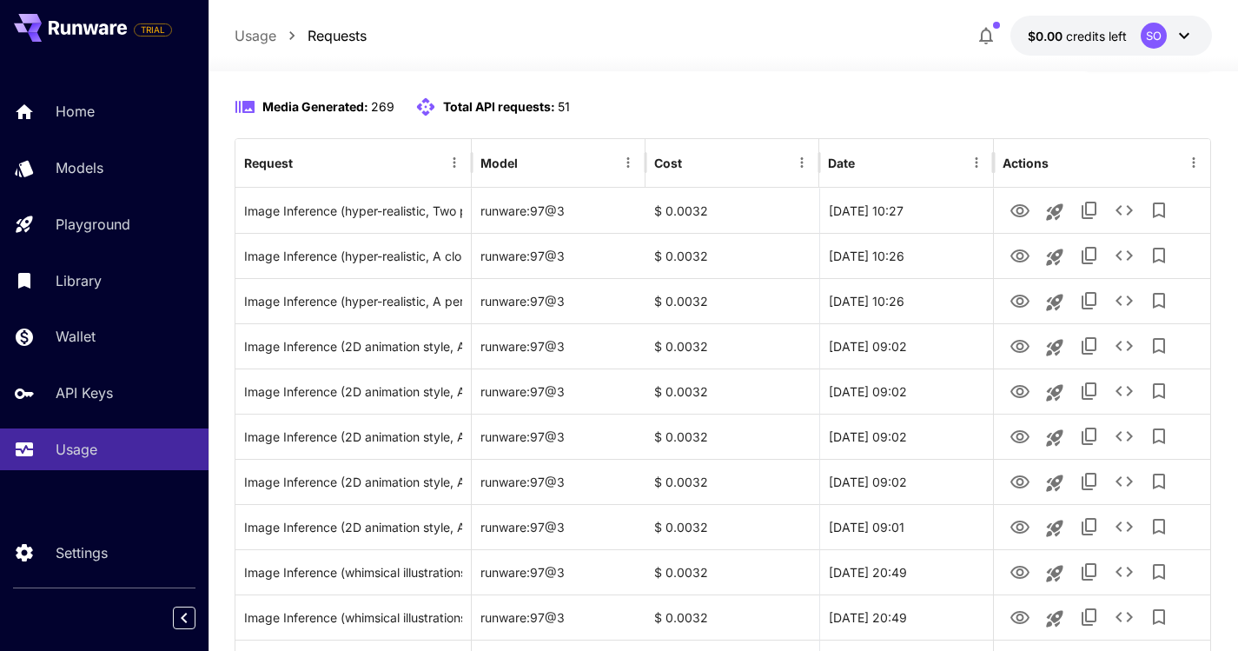
scroll to position [0, 0]
